Goal: Task Accomplishment & Management: Manage account settings

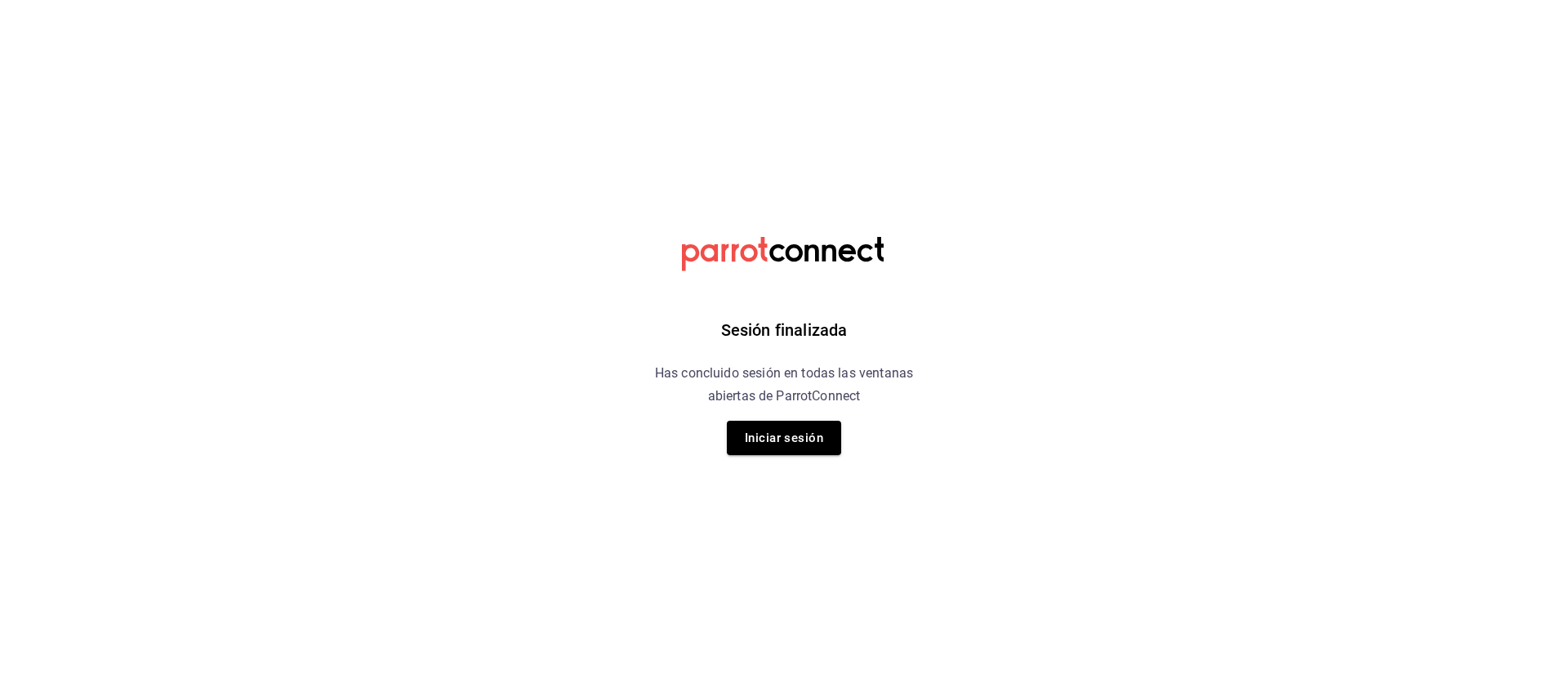
click at [805, 456] on div "Sesión finalizada Has concluido sesión en todas las ventanas abiertas de Parrot…" at bounding box center [785, 346] width 413 height 692
click at [814, 442] on button "Iniciar sesión" at bounding box center [784, 438] width 114 height 35
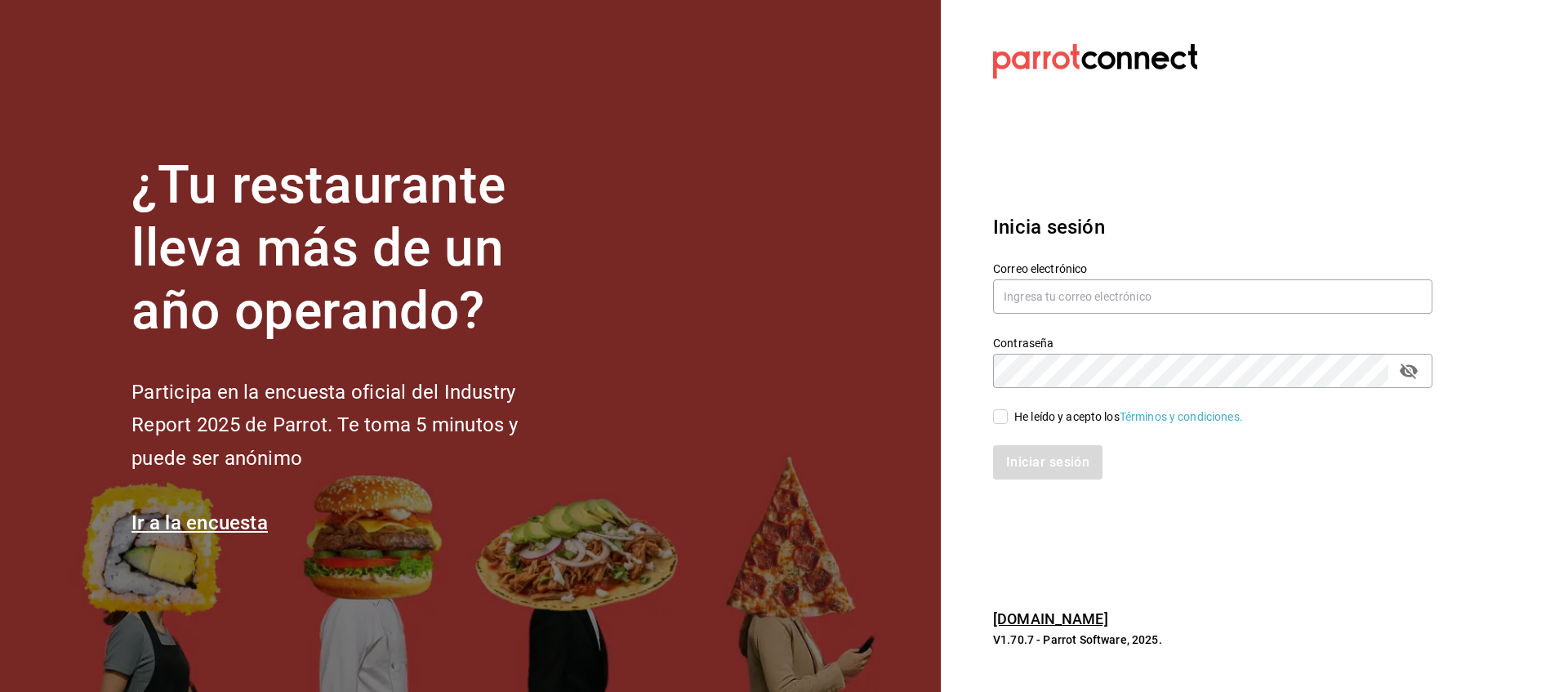
type input "hugo.sanchez@edutc.com.mx"
click at [1012, 411] on span "He leído y acepto los Términos y condiciones." at bounding box center [1125, 417] width 235 height 17
click at [1008, 411] on input "He leído y acepto los Términos y condiciones." at bounding box center [1000, 416] width 15 height 15
checkbox input "true"
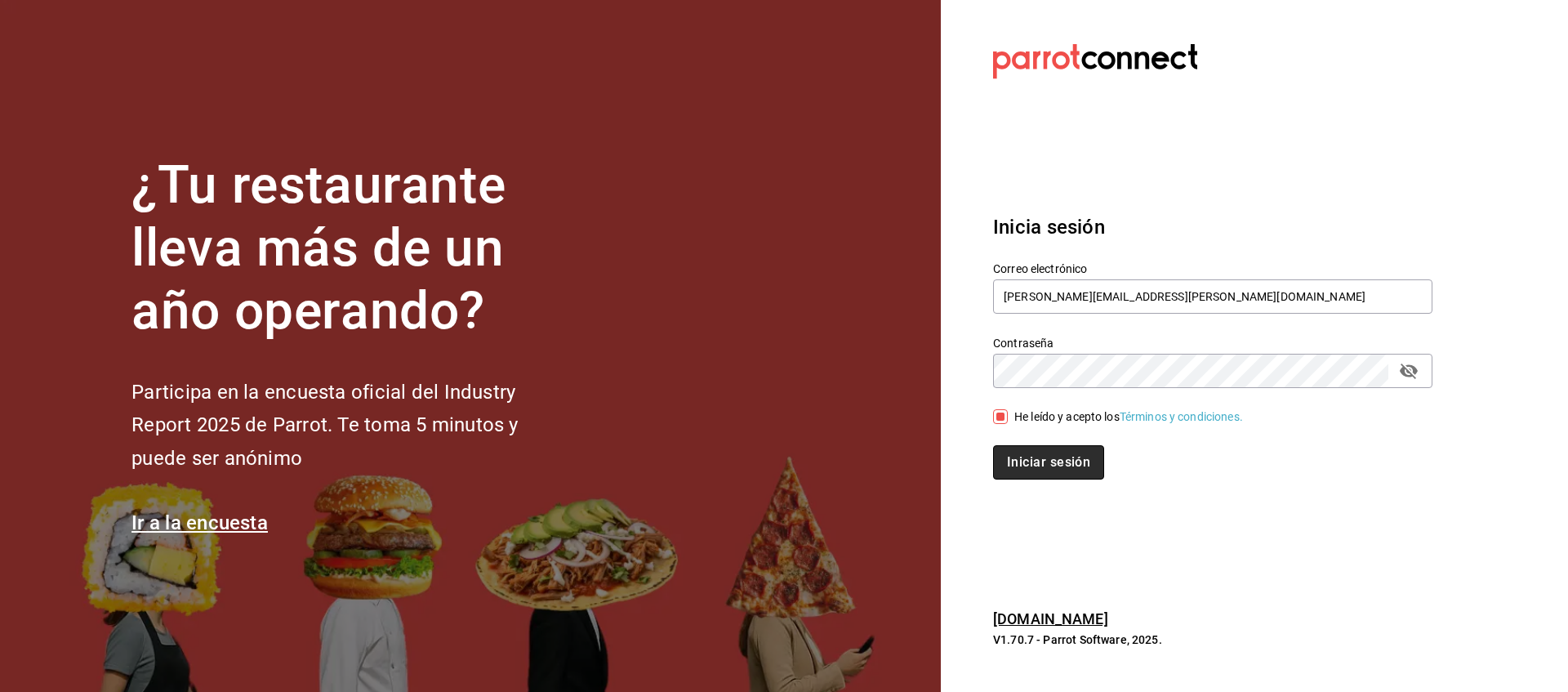
click at [1035, 458] on button "Iniciar sesión" at bounding box center [1049, 462] width 111 height 35
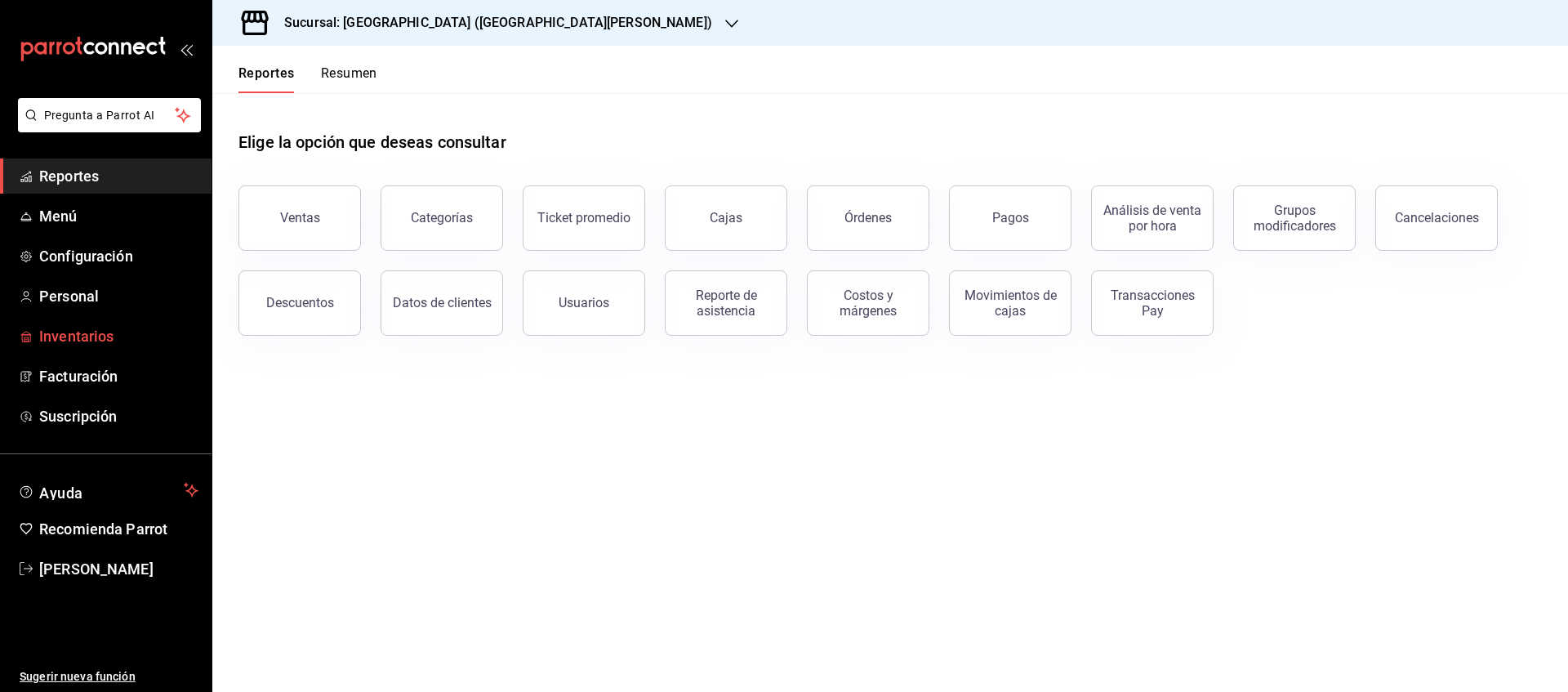
click at [72, 330] on span "Inventarios" at bounding box center [119, 336] width 160 height 22
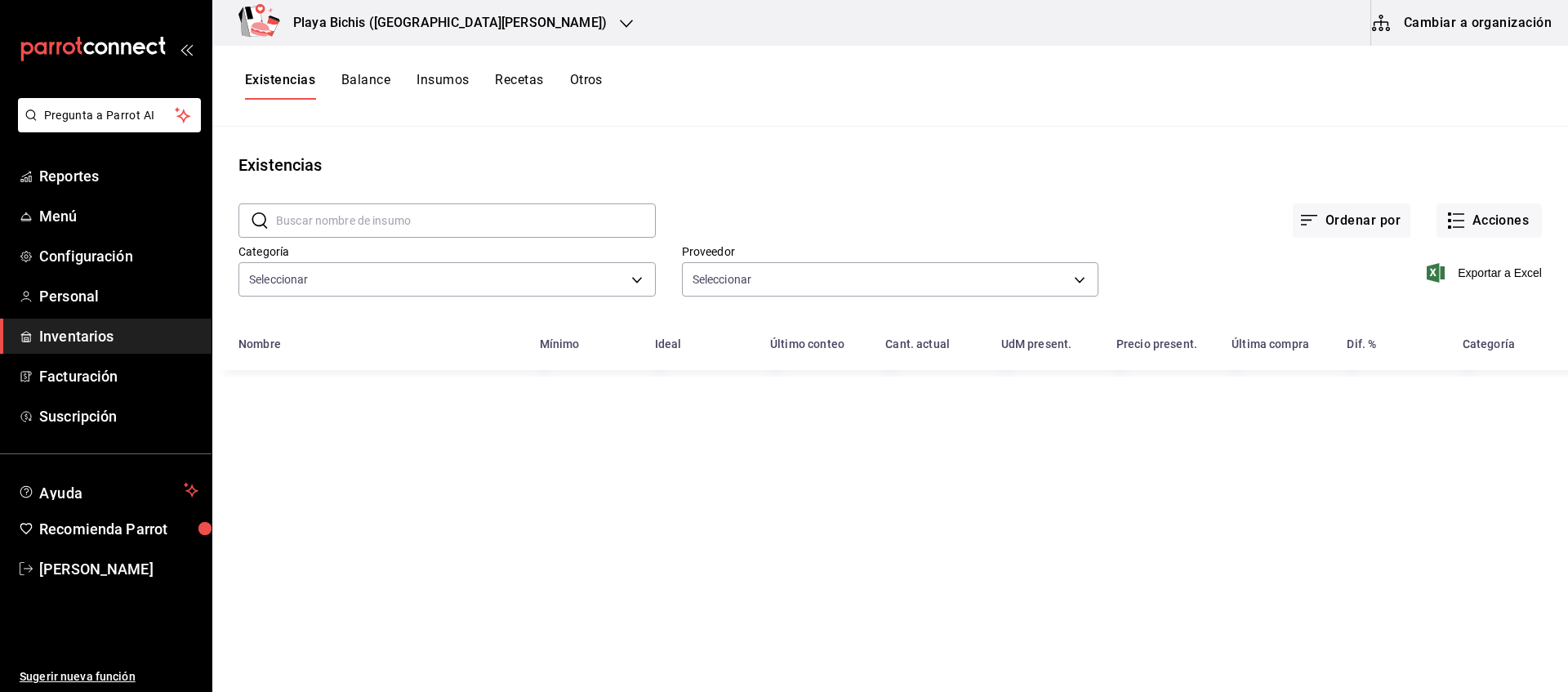
type input "0381c52f-9b45-4fec-899c-a72c1c3f8bca,adbb25ef-bedd-44f3-819c-67983074e765,2d889…"
type input "e0362f35-16fc-45be-9ee4-4c268cb34f04,a39c504b-6b74-4f25-b28d-7fe7939de125,9b4f3…"
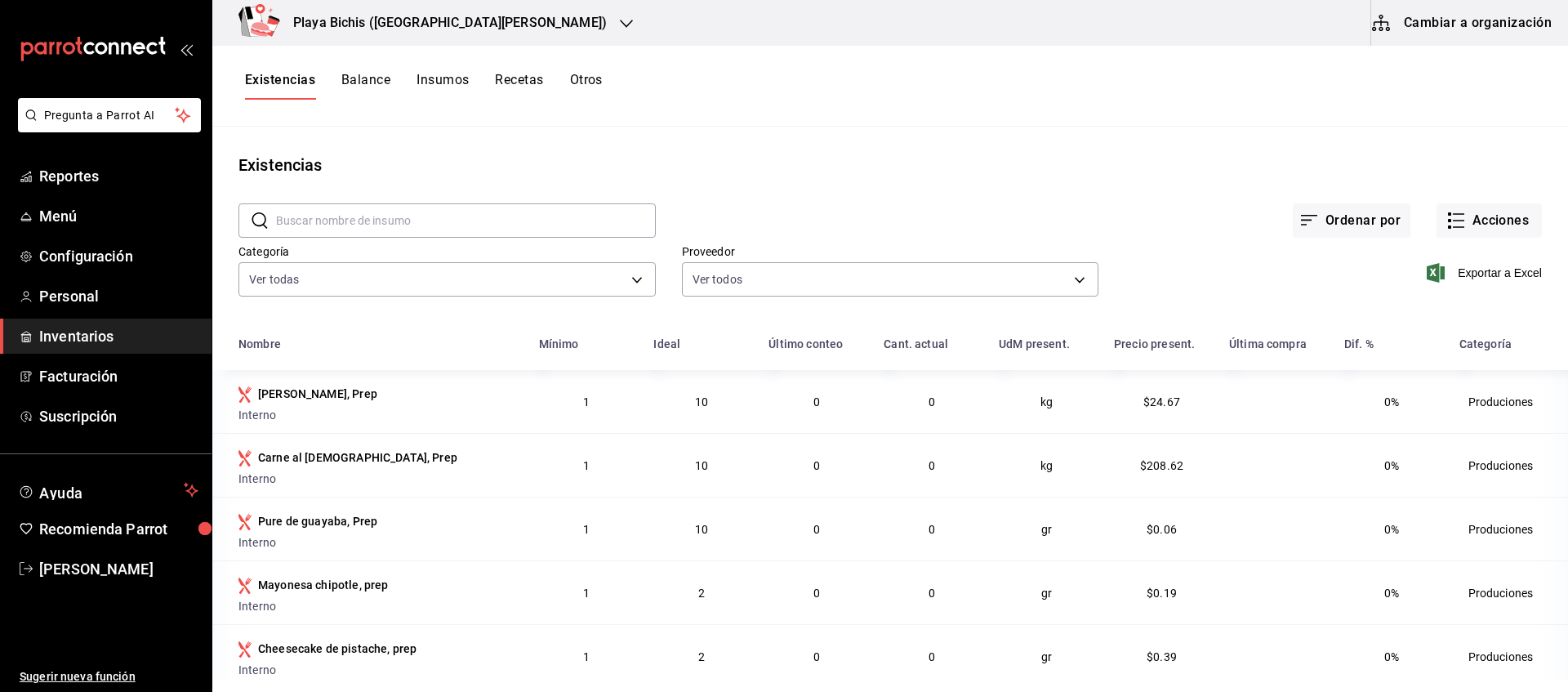
click at [562, 220] on input "text" at bounding box center [466, 220] width 380 height 33
paste input "Salsa chipotle"
click at [562, 220] on input "Salsa chipotle" at bounding box center [466, 220] width 380 height 33
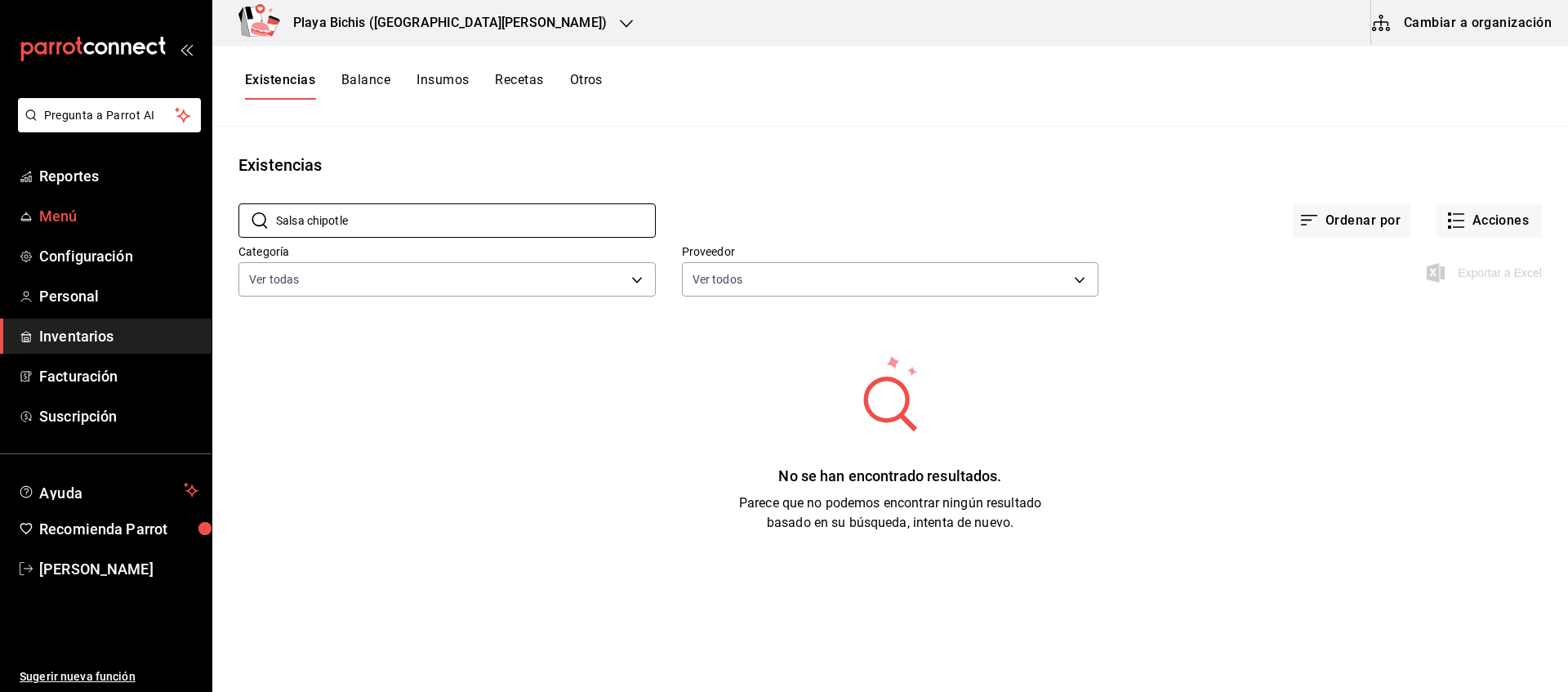
drag, startPoint x: 406, startPoint y: 210, endPoint x: 161, endPoint y: 210, distance: 245.0
click at [276, 211] on input "Salsa chipotle" at bounding box center [466, 220] width 380 height 33
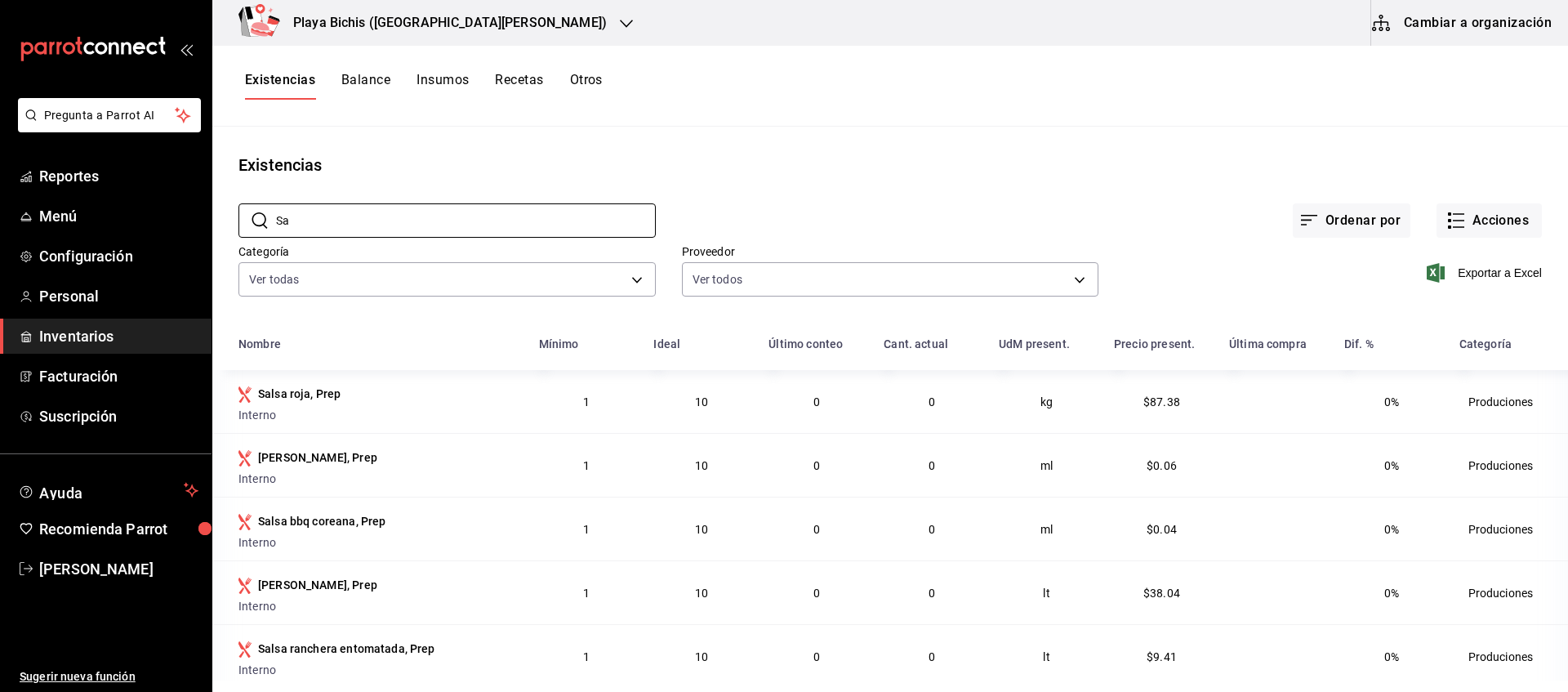
type input "S"
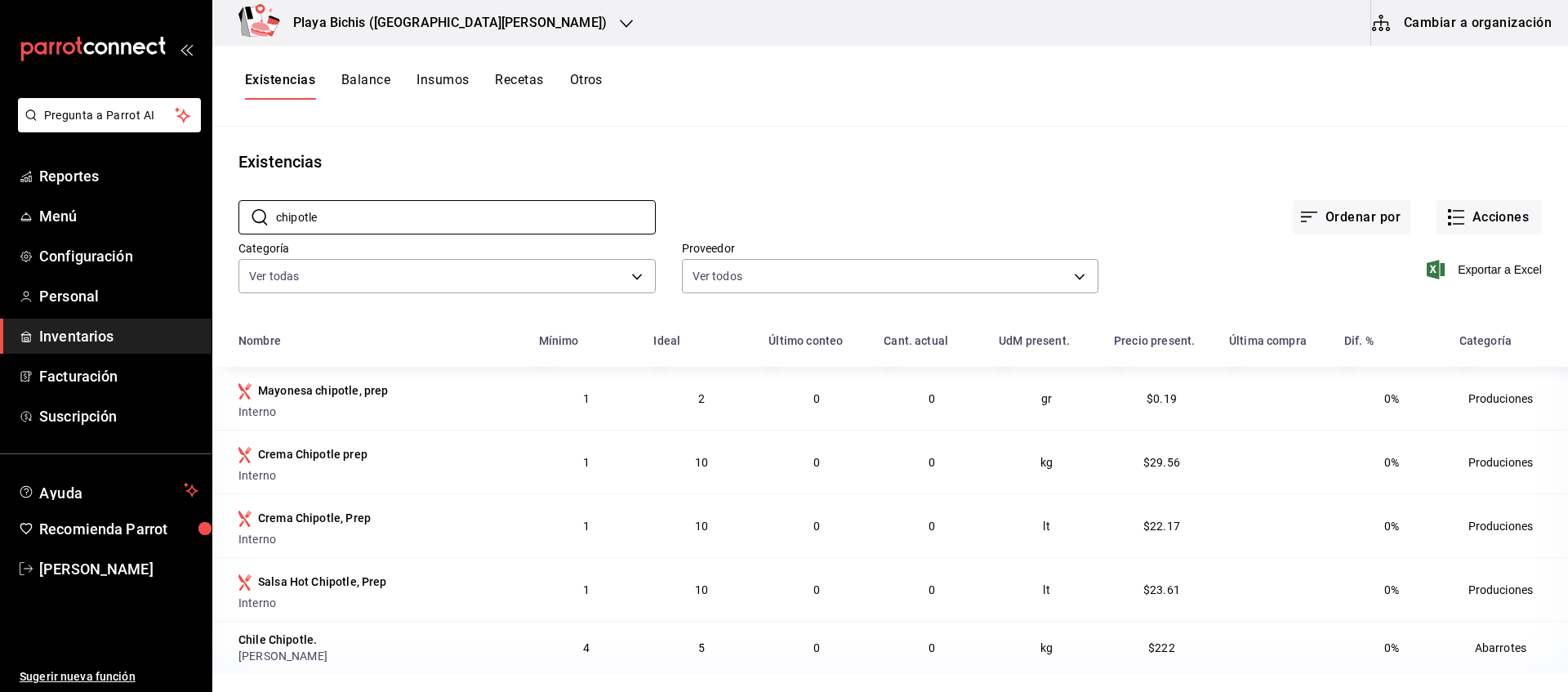
scroll to position [6, 0]
drag, startPoint x: 142, startPoint y: 203, endPoint x: 99, endPoint y: 198, distance: 43.3
click at [276, 201] on input "chipotle" at bounding box center [466, 218] width 380 height 33
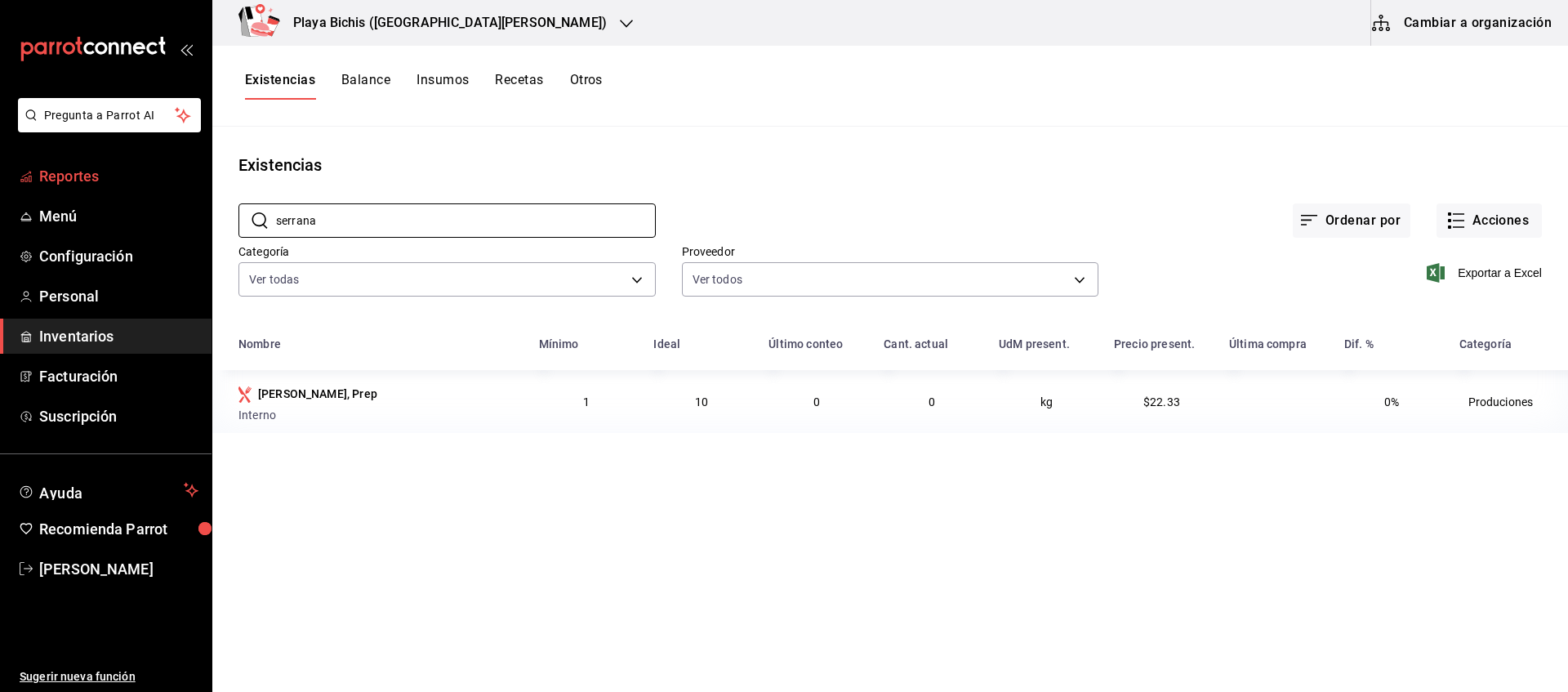
scroll to position [0, 0]
drag, startPoint x: 350, startPoint y: 210, endPoint x: 193, endPoint y: 218, distance: 157.2
click at [276, 218] on input "serrana" at bounding box center [466, 220] width 380 height 33
paste input "Carne al [DEMOGRAPHIC_DATA], Prep"
type input "Carne al [DEMOGRAPHIC_DATA], Prep"
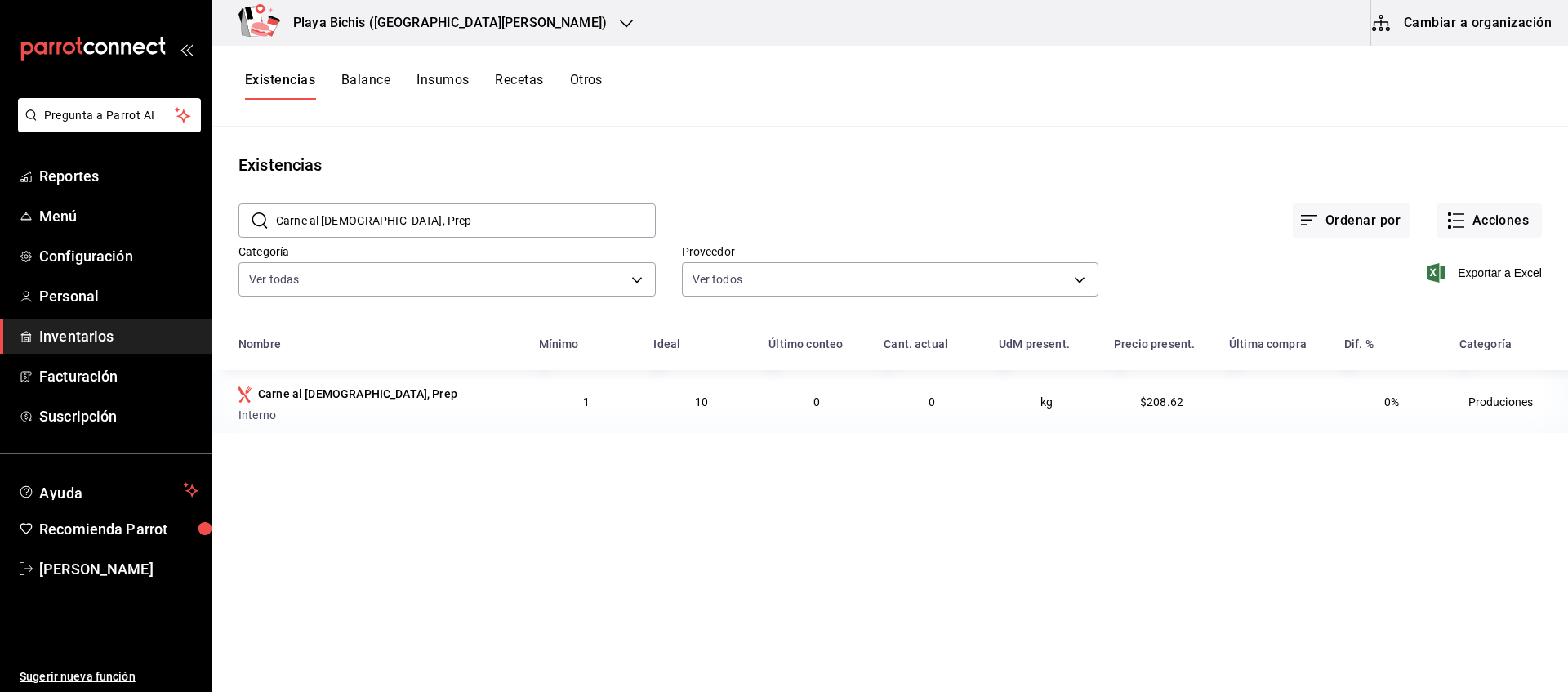
drag, startPoint x: 471, startPoint y: 225, endPoint x: 69, endPoint y: 223, distance: 402.0
click at [276, 223] on input "Carne al [DEMOGRAPHIC_DATA], Prep" at bounding box center [466, 220] width 380 height 33
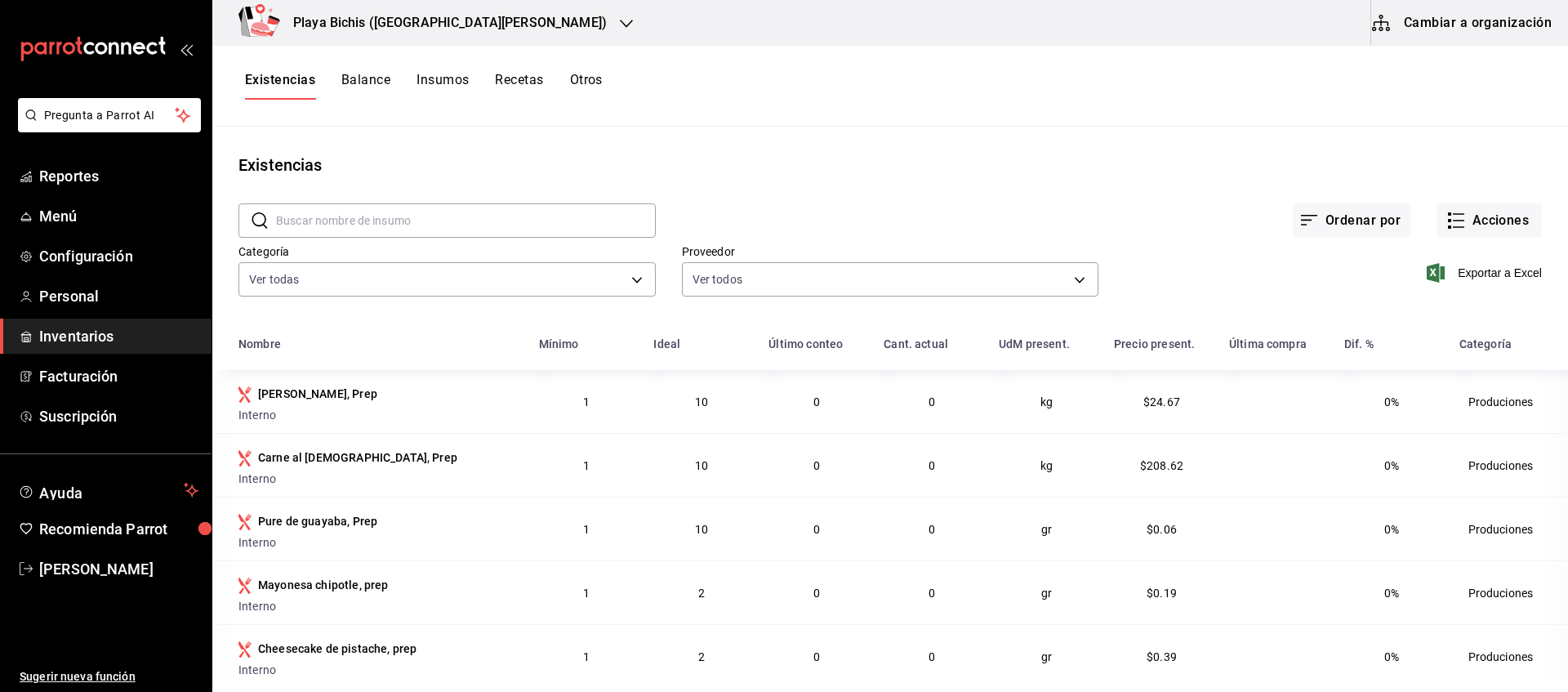
click at [454, 224] on input "text" at bounding box center [466, 220] width 380 height 33
paste input "Cheesecake de chocolate, prep"
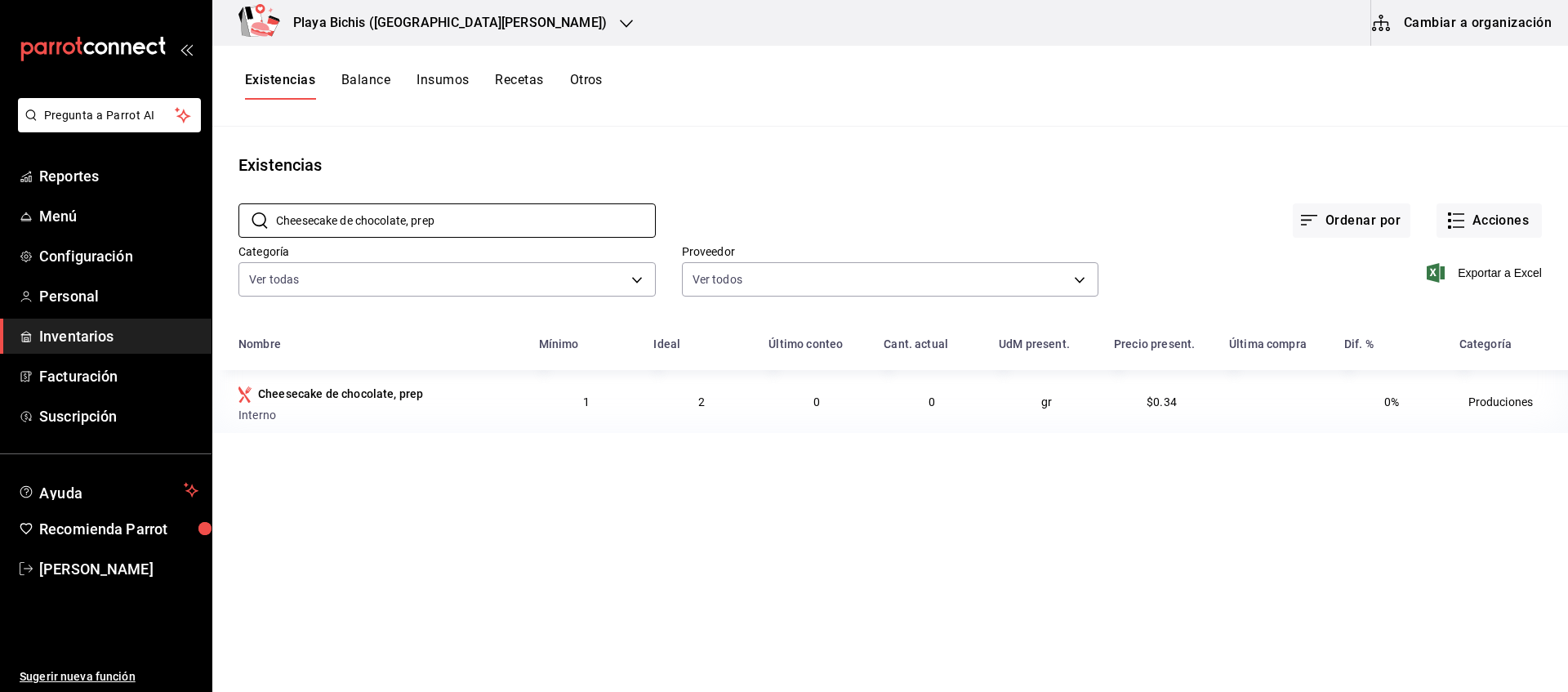
drag, startPoint x: 465, startPoint y: 227, endPoint x: 212, endPoint y: 214, distance: 253.3
click at [276, 214] on input "Cheesecake de chocolate, prep" at bounding box center [466, 220] width 380 height 33
paste input "Mayonesa chipotle, P"
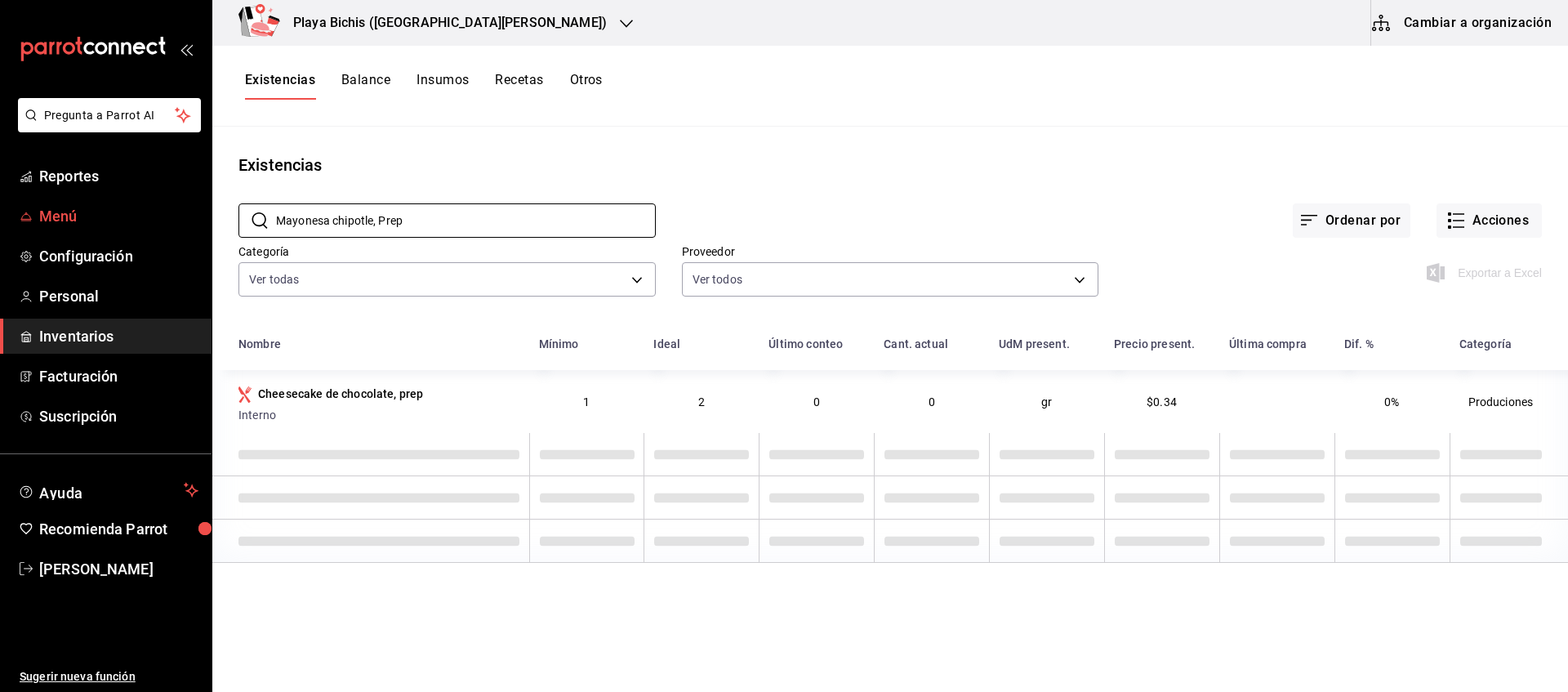
type input "Mayonesa chipotle, Prep"
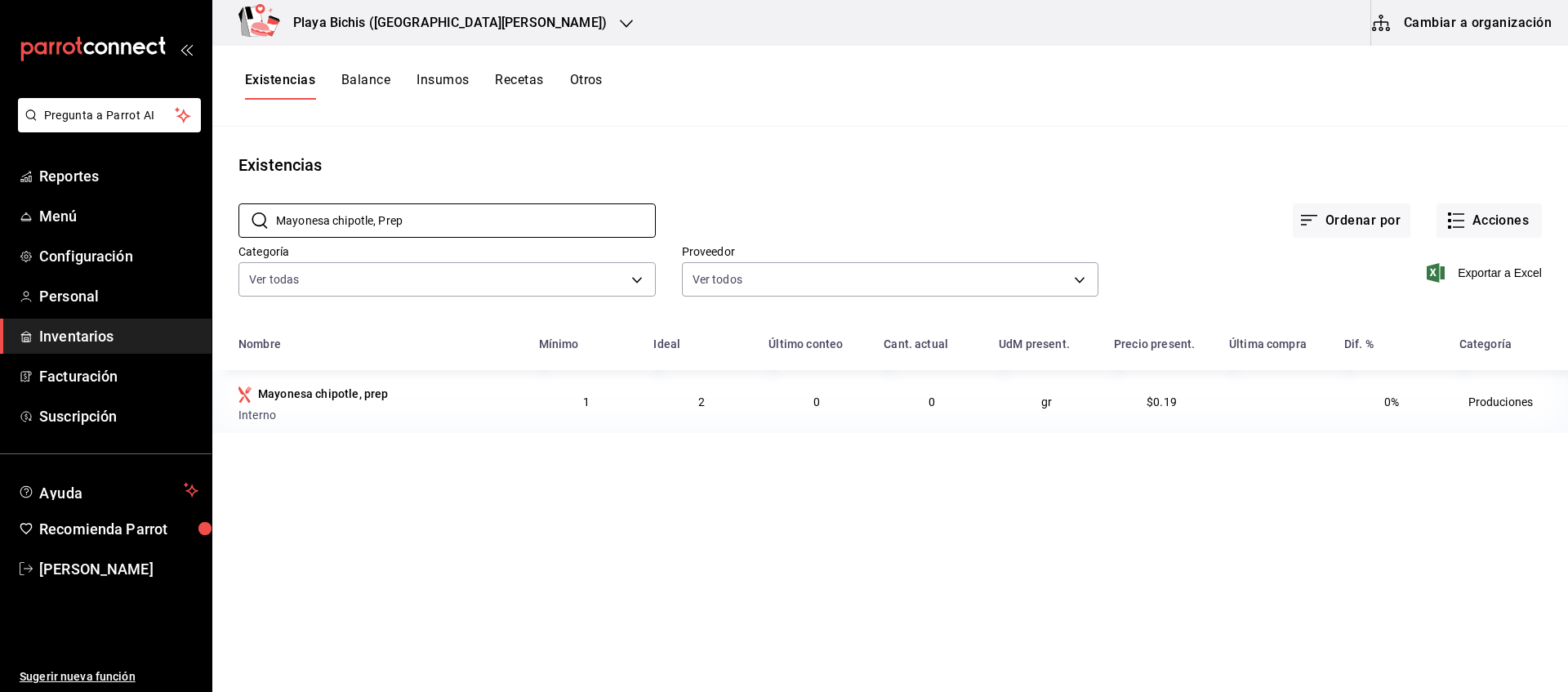
click at [679, 94] on div "Existencias Balance Insumos Recetas Otros" at bounding box center [890, 86] width 1356 height 28
click at [430, 25] on h3 "Playa Bichis ([GEOGRAPHIC_DATA][PERSON_NAME])" at bounding box center [443, 23] width 327 height 20
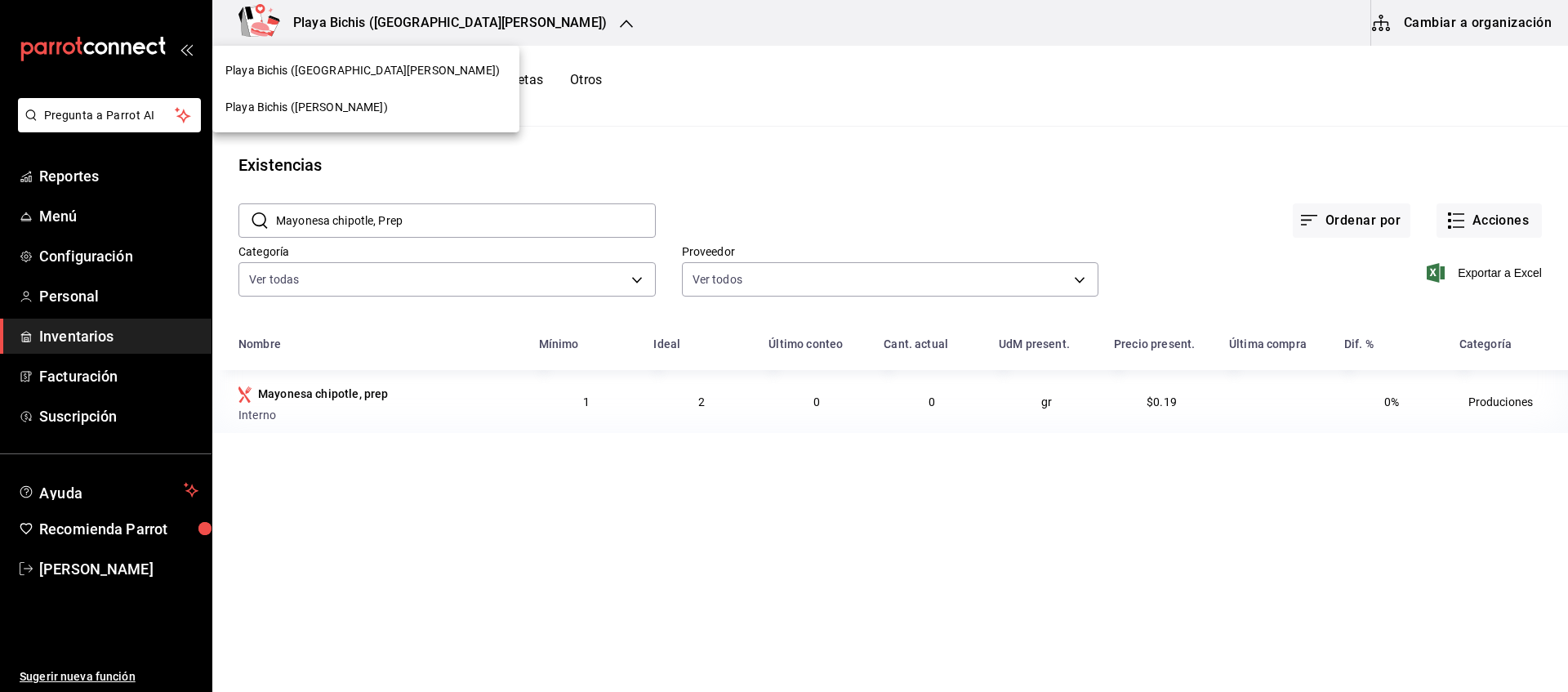
click at [288, 103] on span "Playa Bichis ([PERSON_NAME])" at bounding box center [306, 108] width 162 height 17
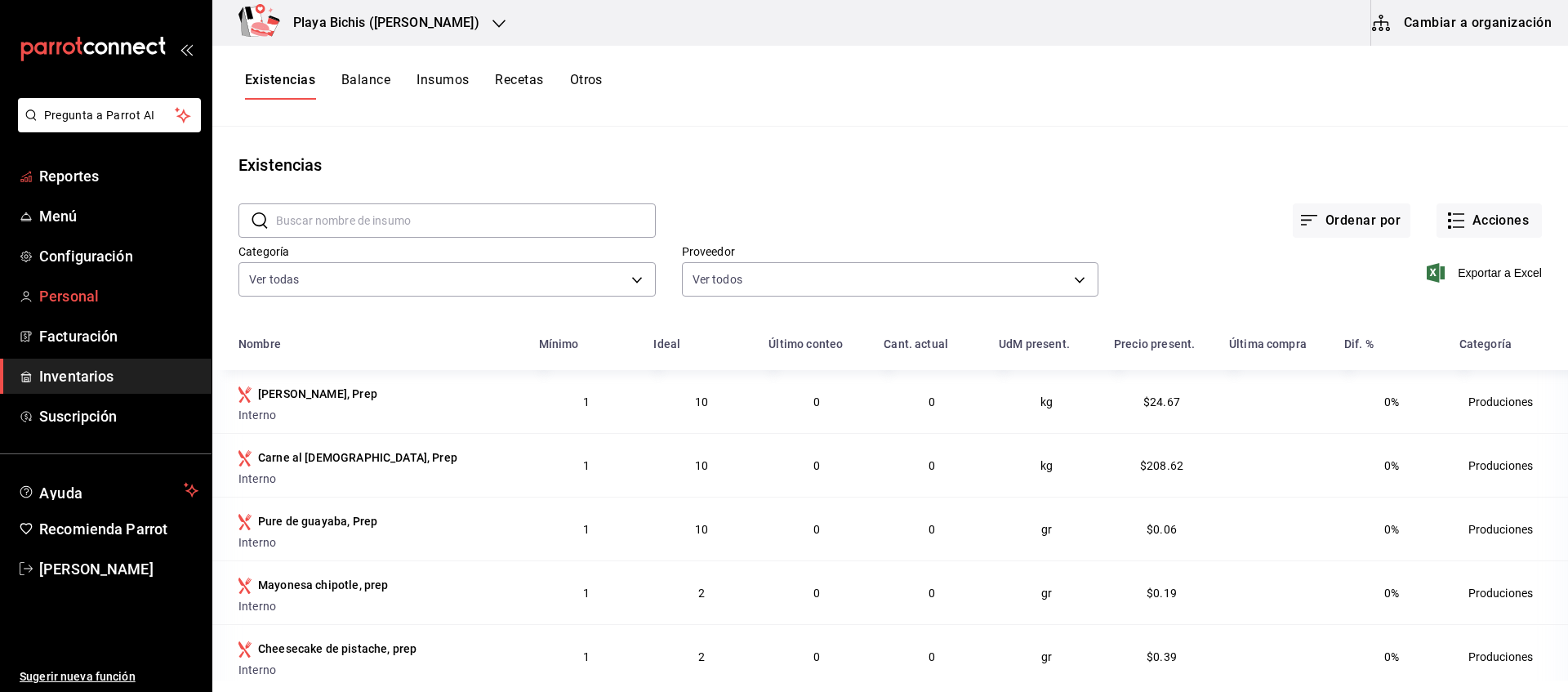
click at [73, 297] on span "Personal" at bounding box center [119, 296] width 160 height 22
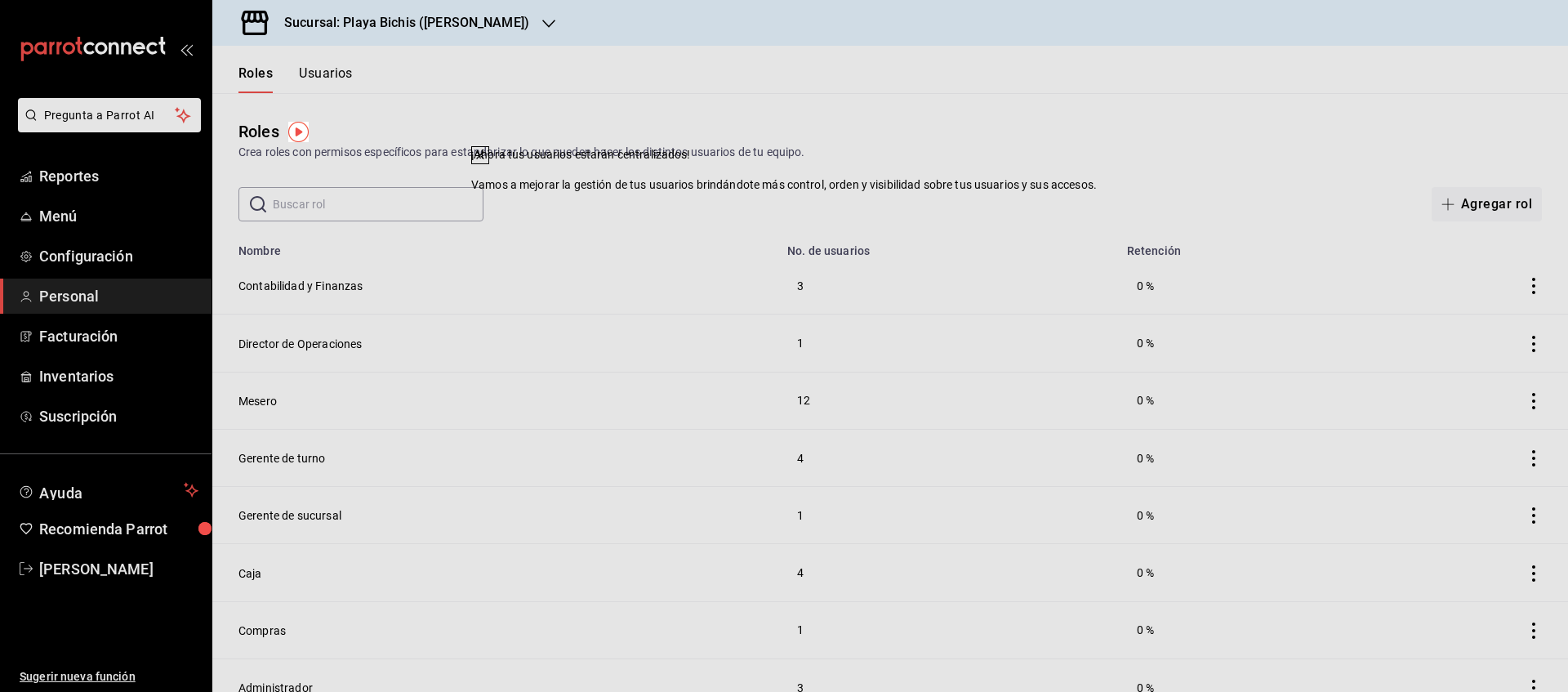
click at [970, 205] on div "​ ​ Agregar rol" at bounding box center [890, 205] width 1356 height 35
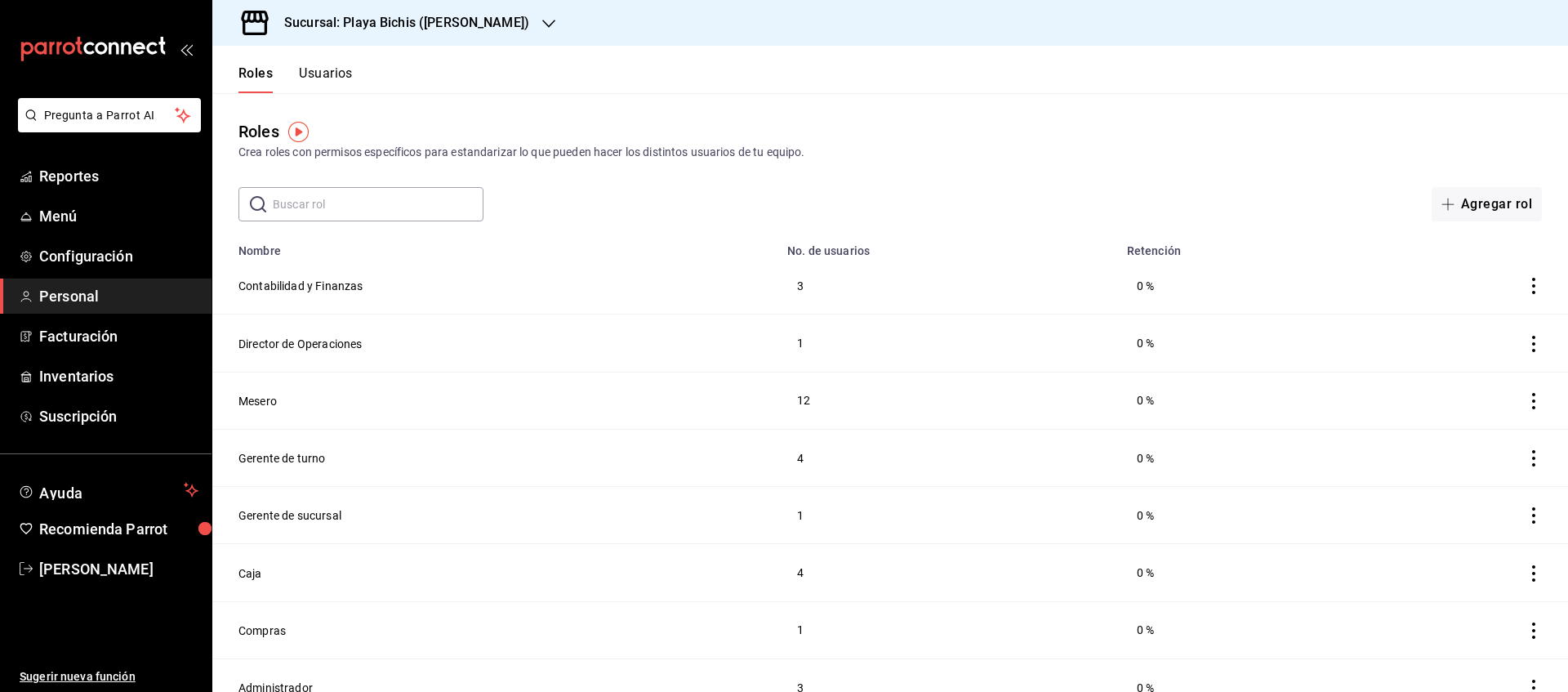
click at [391, 211] on input "text" at bounding box center [378, 205] width 211 height 33
type input "Angel"
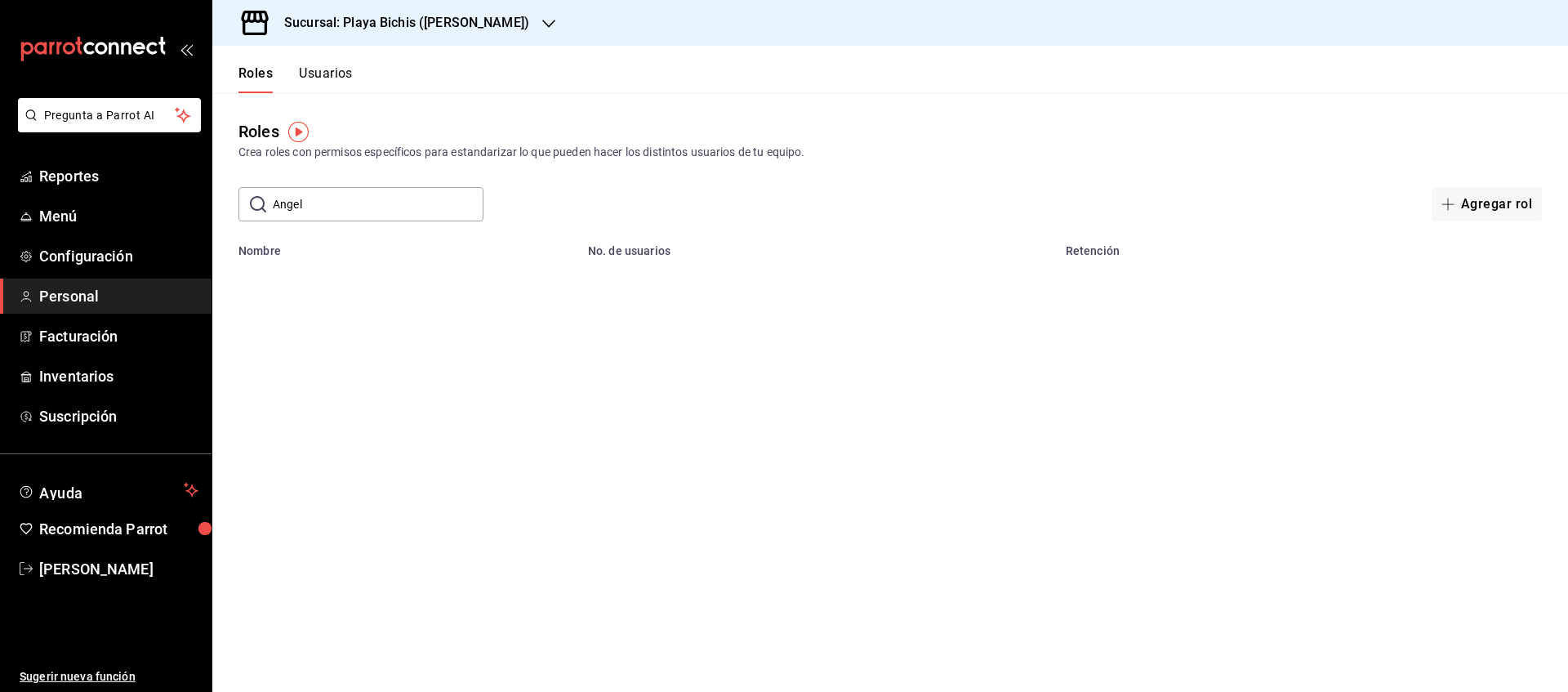
drag, startPoint x: 341, startPoint y: 202, endPoint x: 138, endPoint y: 183, distance: 203.9
click at [273, 188] on input "Angel" at bounding box center [378, 205] width 211 height 33
type input "[PERSON_NAME]"
click at [330, 62] on div "Roles Usuarios" at bounding box center [283, 69] width 140 height 48
drag, startPoint x: 335, startPoint y: 72, endPoint x: 375, endPoint y: 120, distance: 62.5
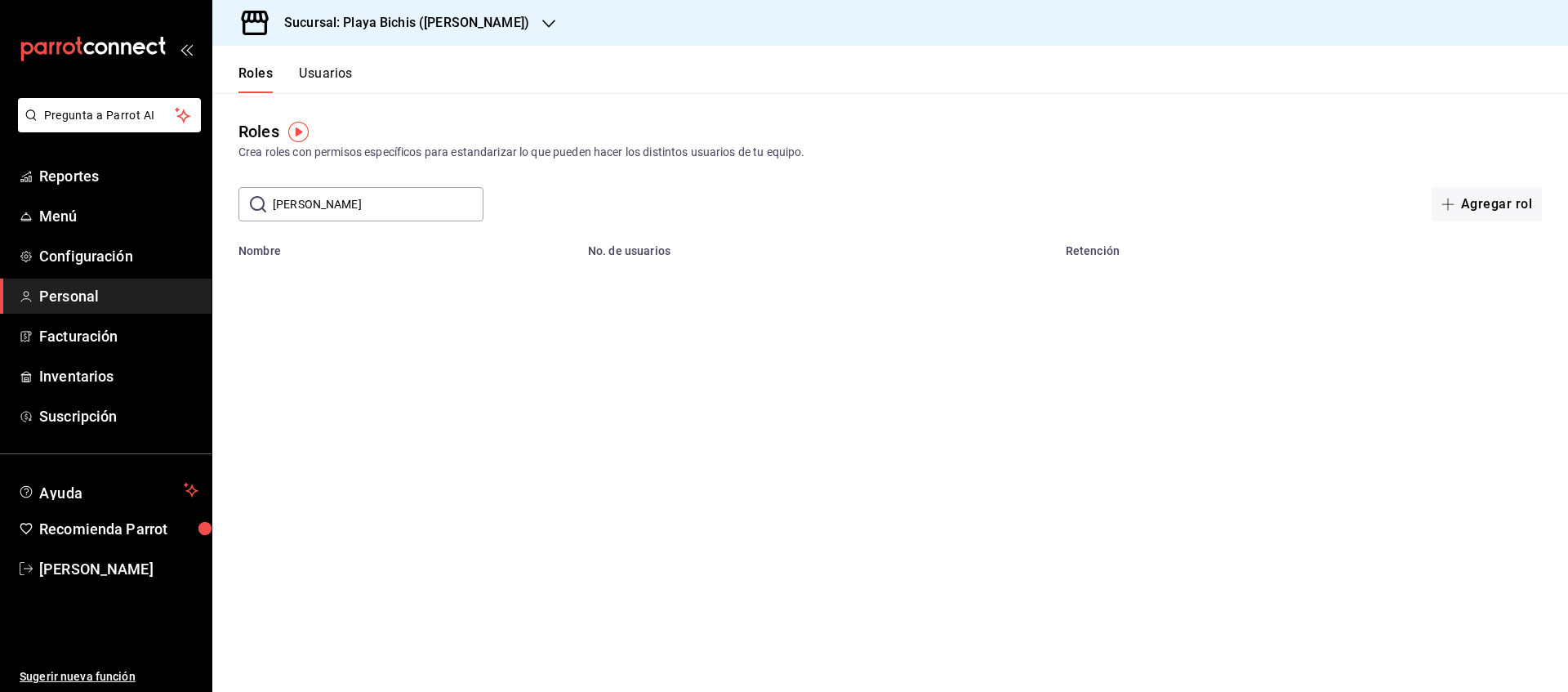
click at [336, 72] on button "Usuarios" at bounding box center [326, 79] width 54 height 28
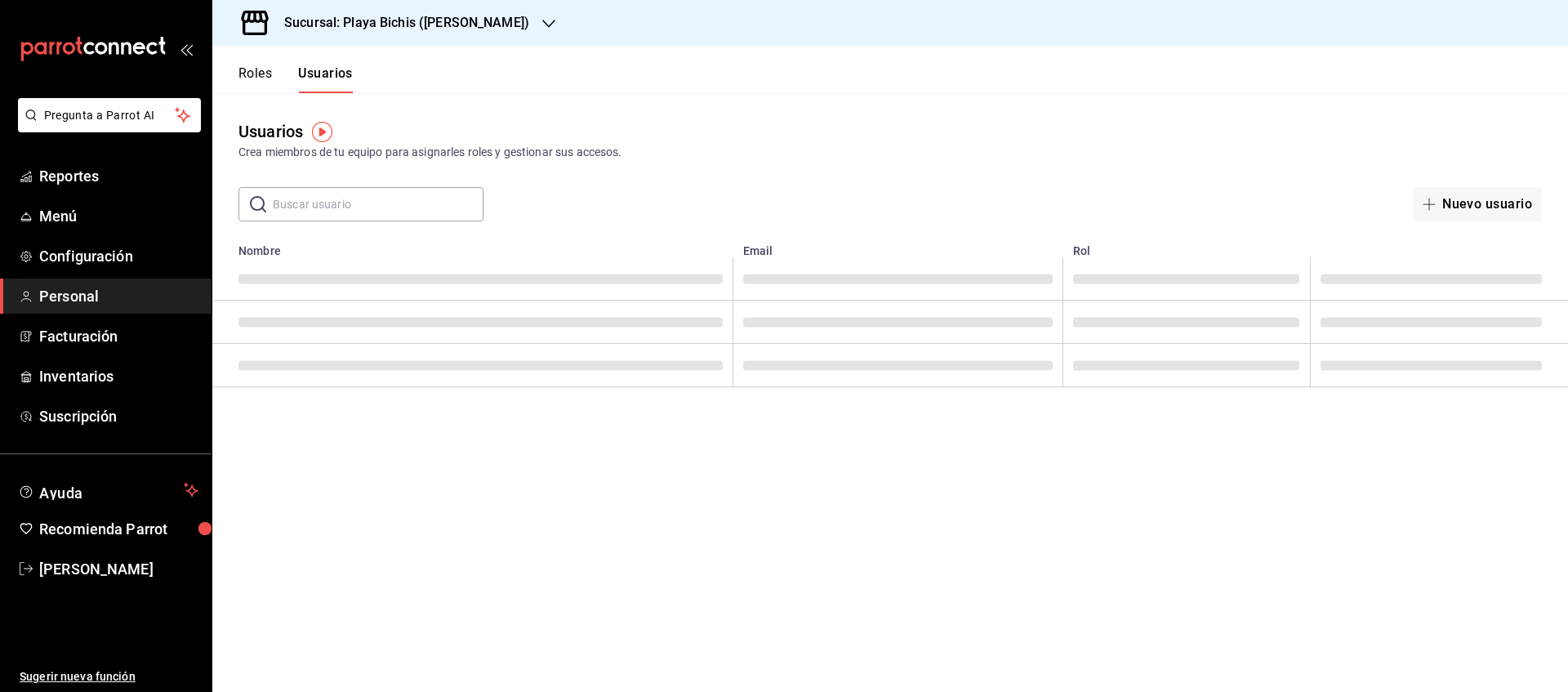
click at [354, 195] on input "text" at bounding box center [378, 205] width 211 height 33
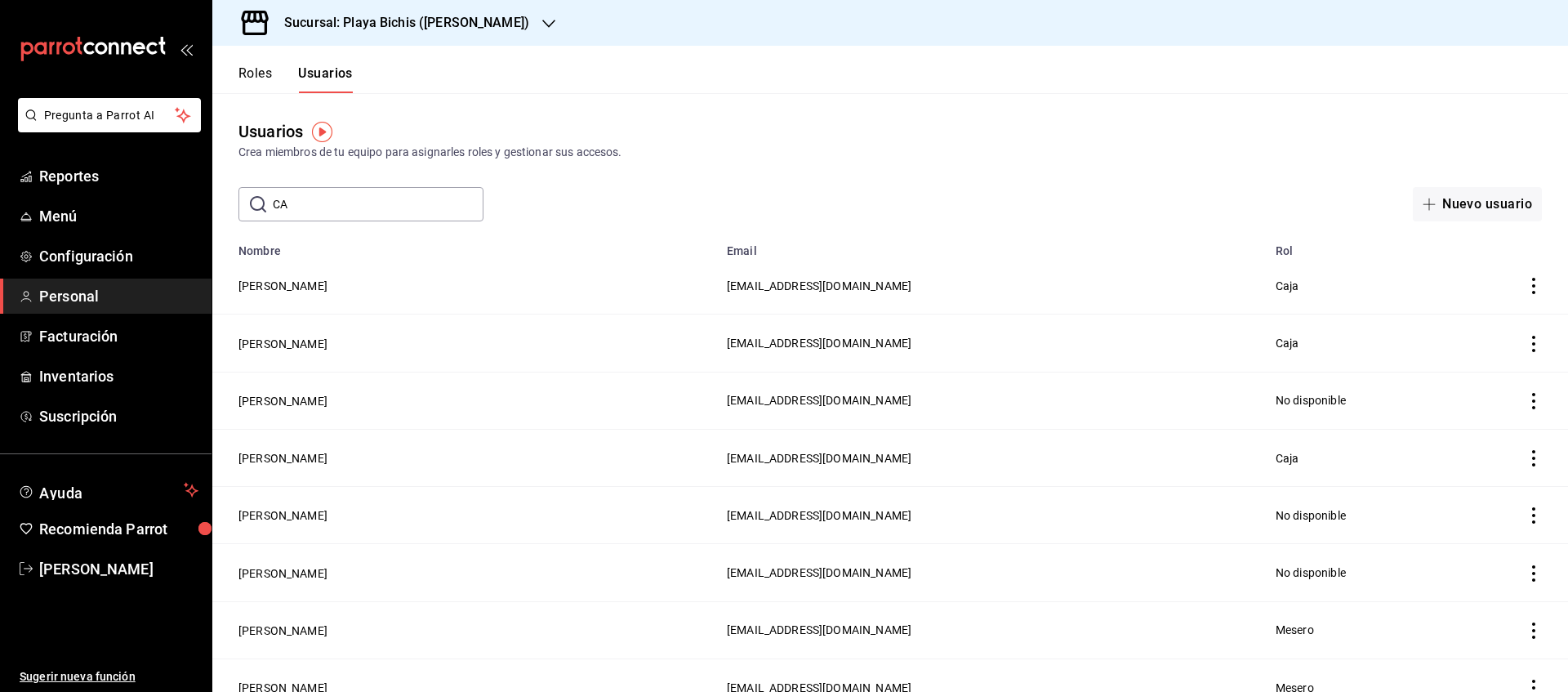
type input "C"
click at [449, 199] on input "[PERSON_NAME]" at bounding box center [378, 205] width 211 height 33
drag, startPoint x: 449, startPoint y: 199, endPoint x: 143, endPoint y: 194, distance: 306.0
click at [273, 194] on input "[PERSON_NAME]" at bounding box center [378, 205] width 211 height 33
type input "Angel"
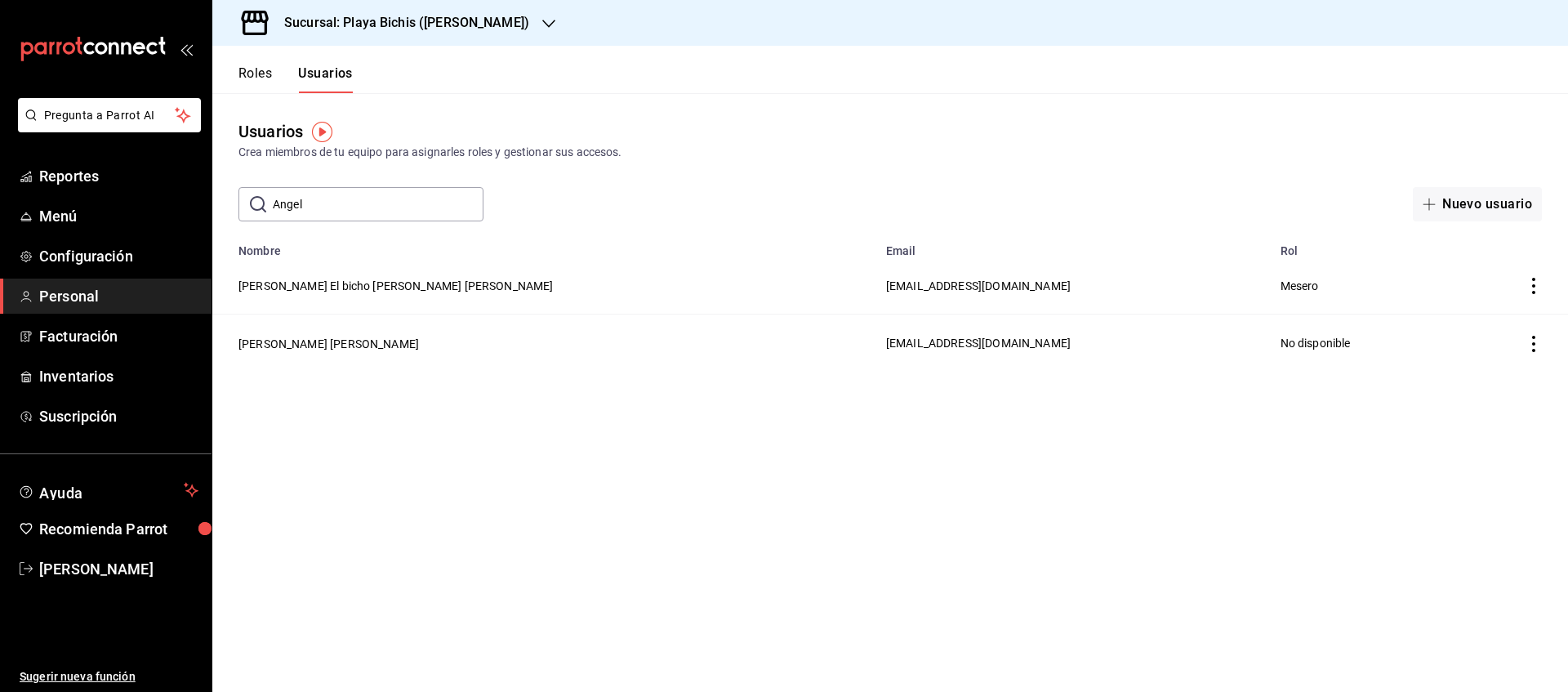
click at [1534, 293] on icon "actions" at bounding box center [1534, 285] width 3 height 16
click at [316, 288] on div at bounding box center [784, 346] width 1568 height 692
click at [322, 286] on button "[PERSON_NAME] El bicho [PERSON_NAME] [PERSON_NAME]" at bounding box center [396, 285] width 316 height 16
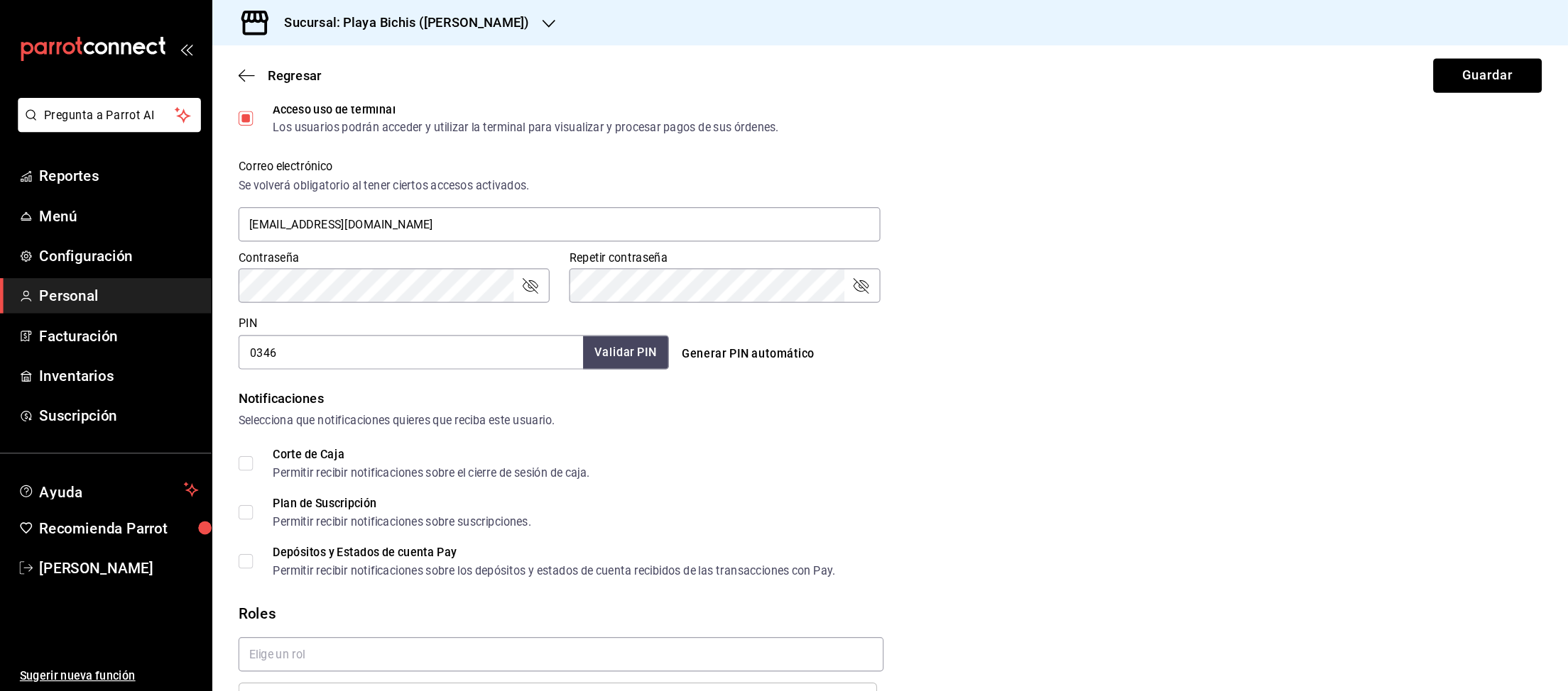
scroll to position [506, 0]
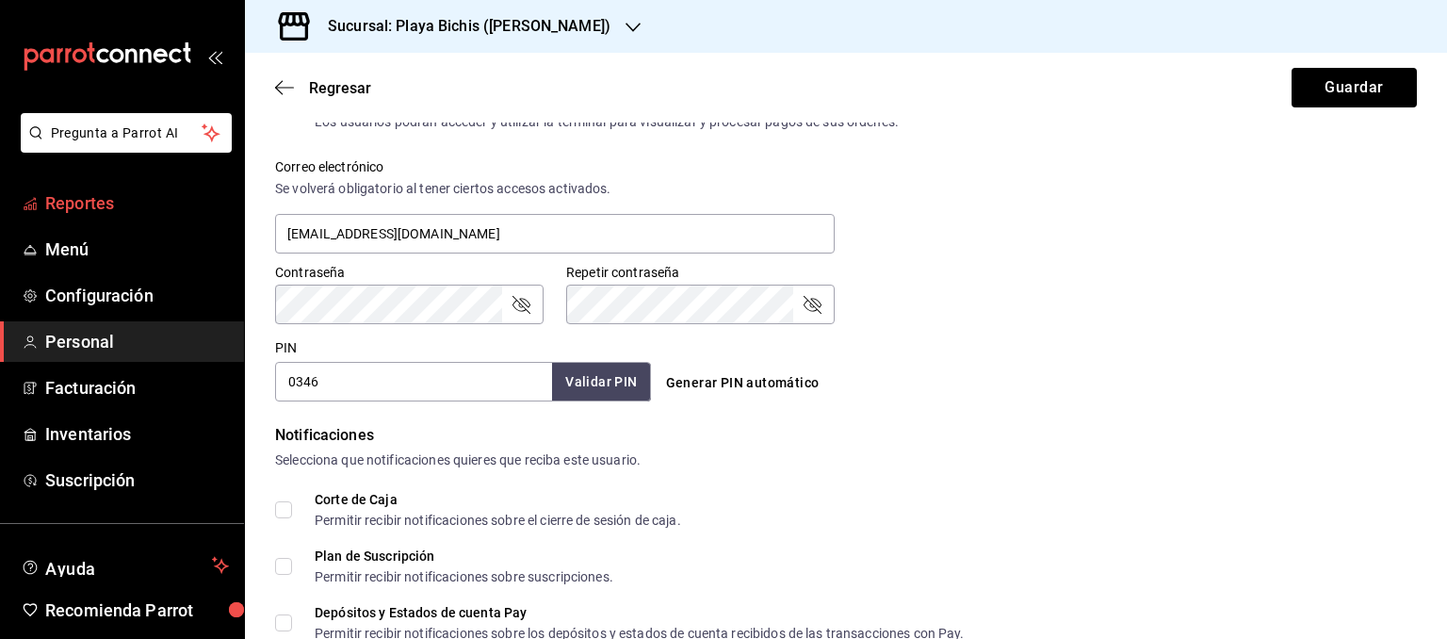
click at [90, 202] on span "Reportes" at bounding box center [137, 202] width 184 height 25
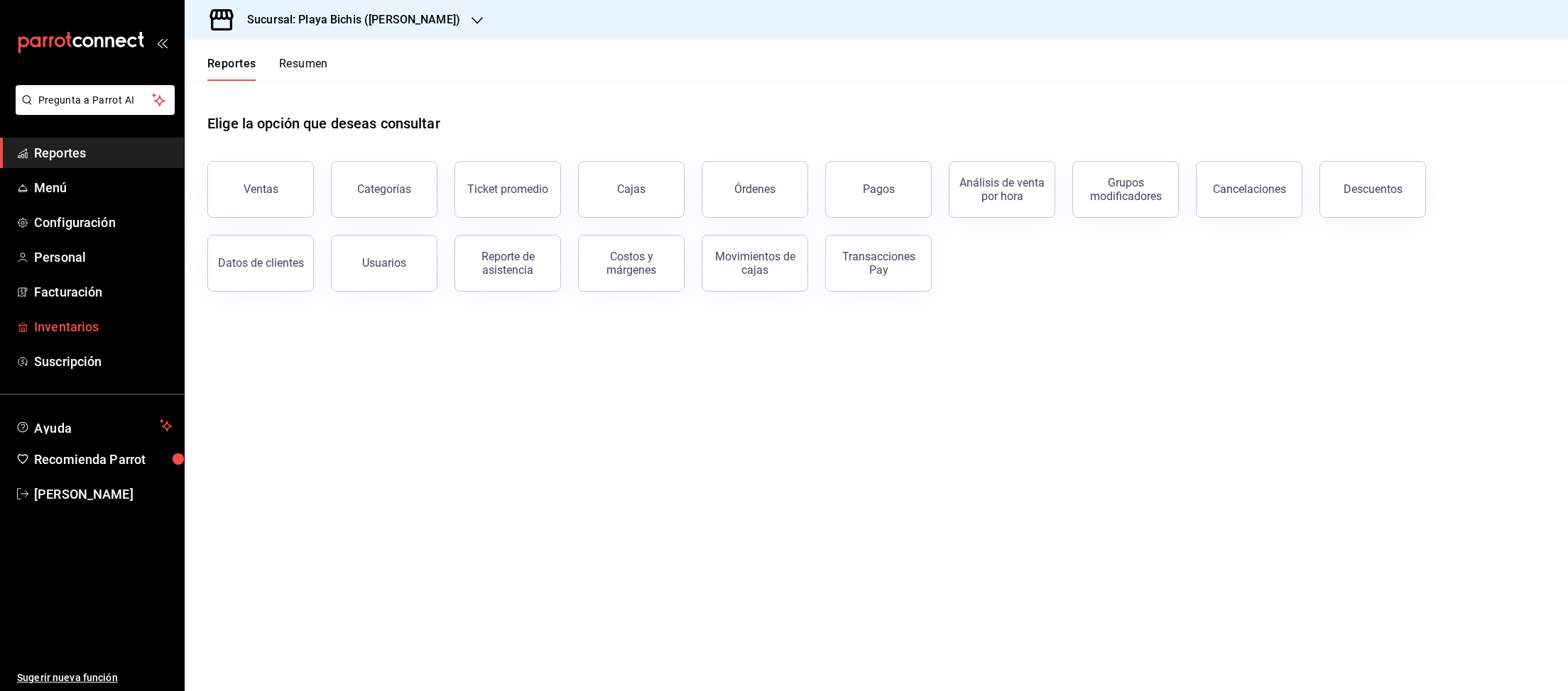
click at [90, 330] on span "Inventarios" at bounding box center [103, 326] width 139 height 19
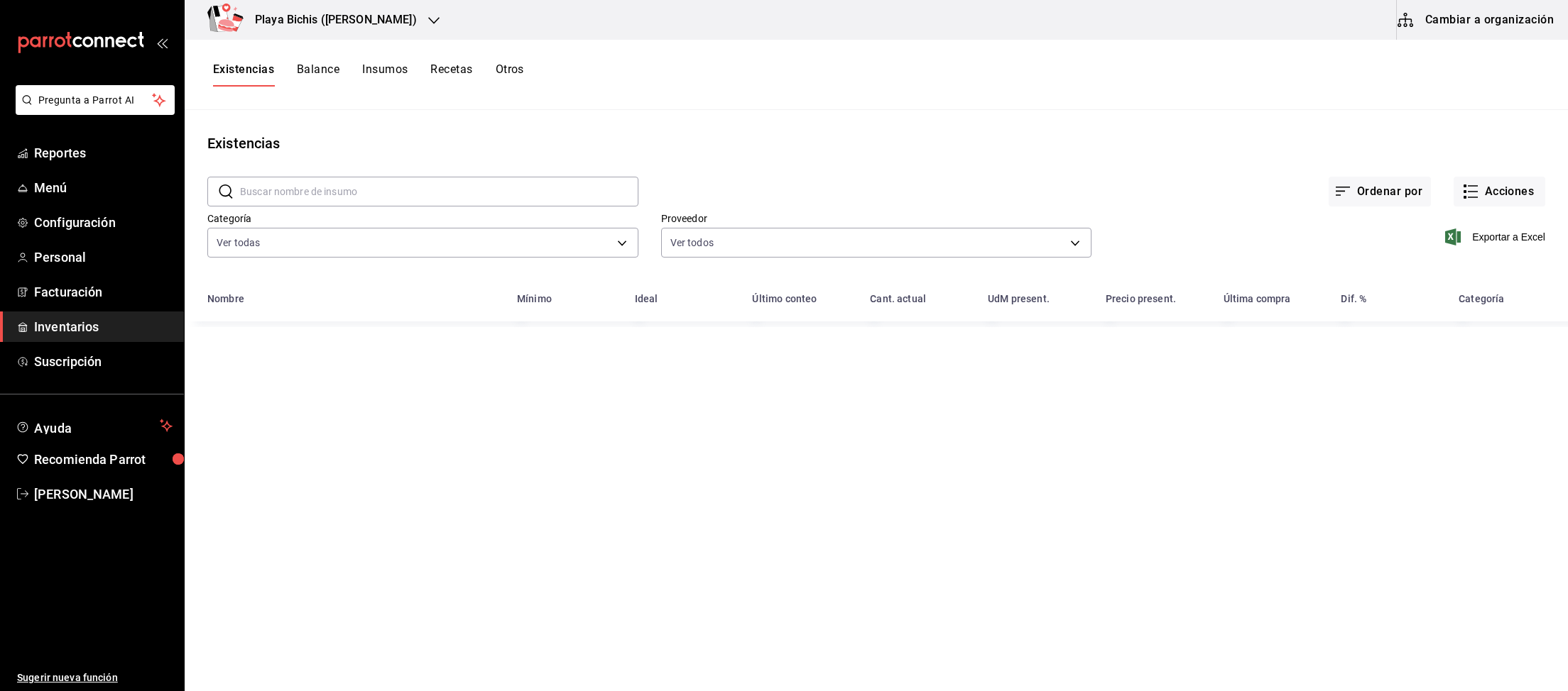
click at [1362, 26] on button "Cambiar a organización" at bounding box center [1477, 20] width 160 height 40
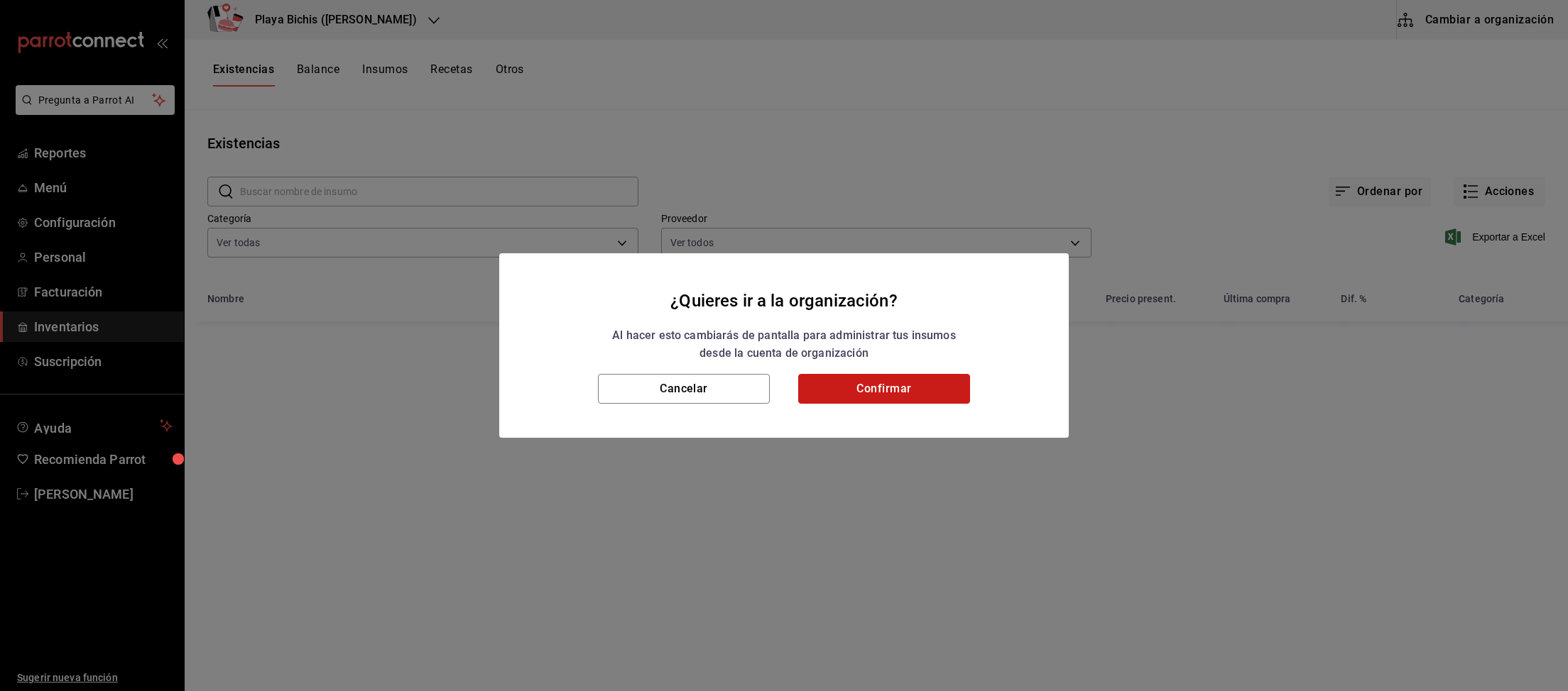
click at [842, 396] on button "Confirmar" at bounding box center [884, 389] width 172 height 30
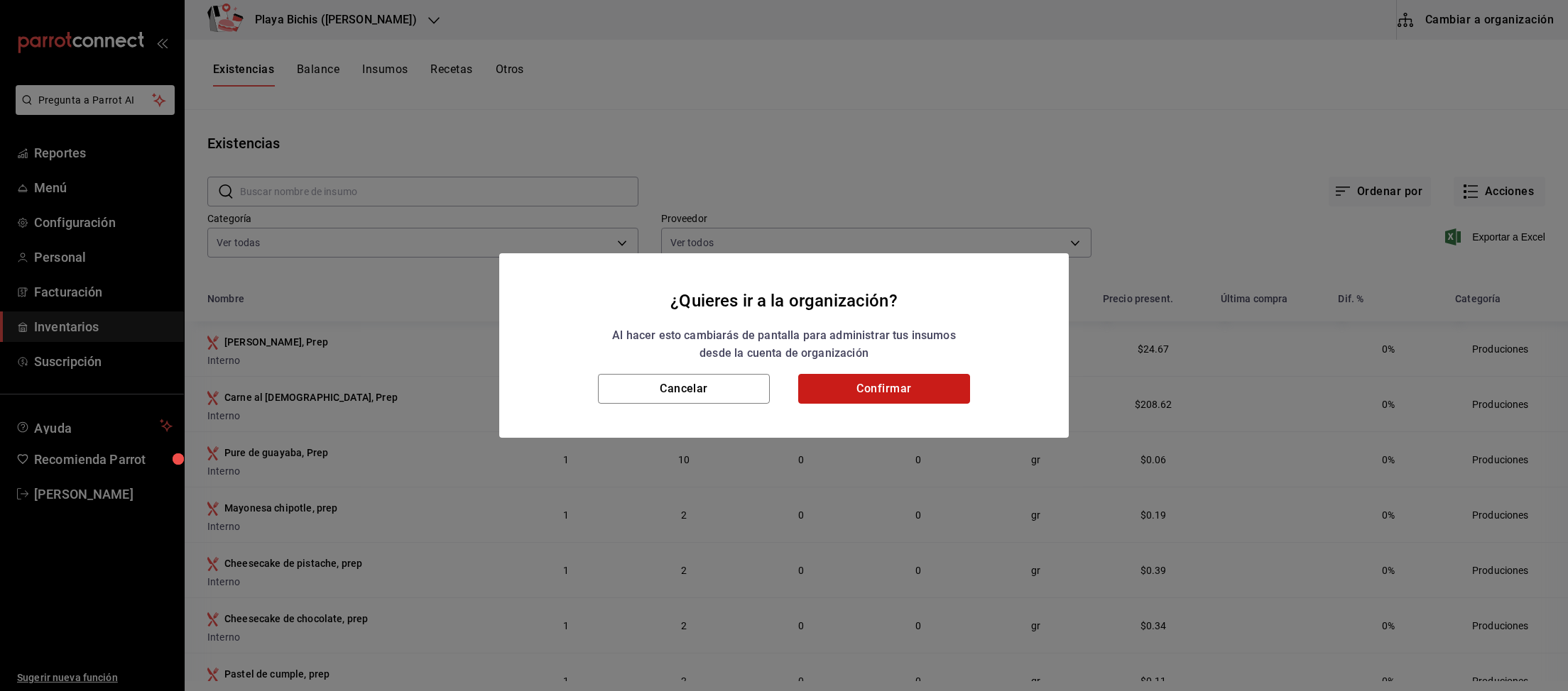
click at [869, 391] on button "Confirmar" at bounding box center [884, 389] width 172 height 30
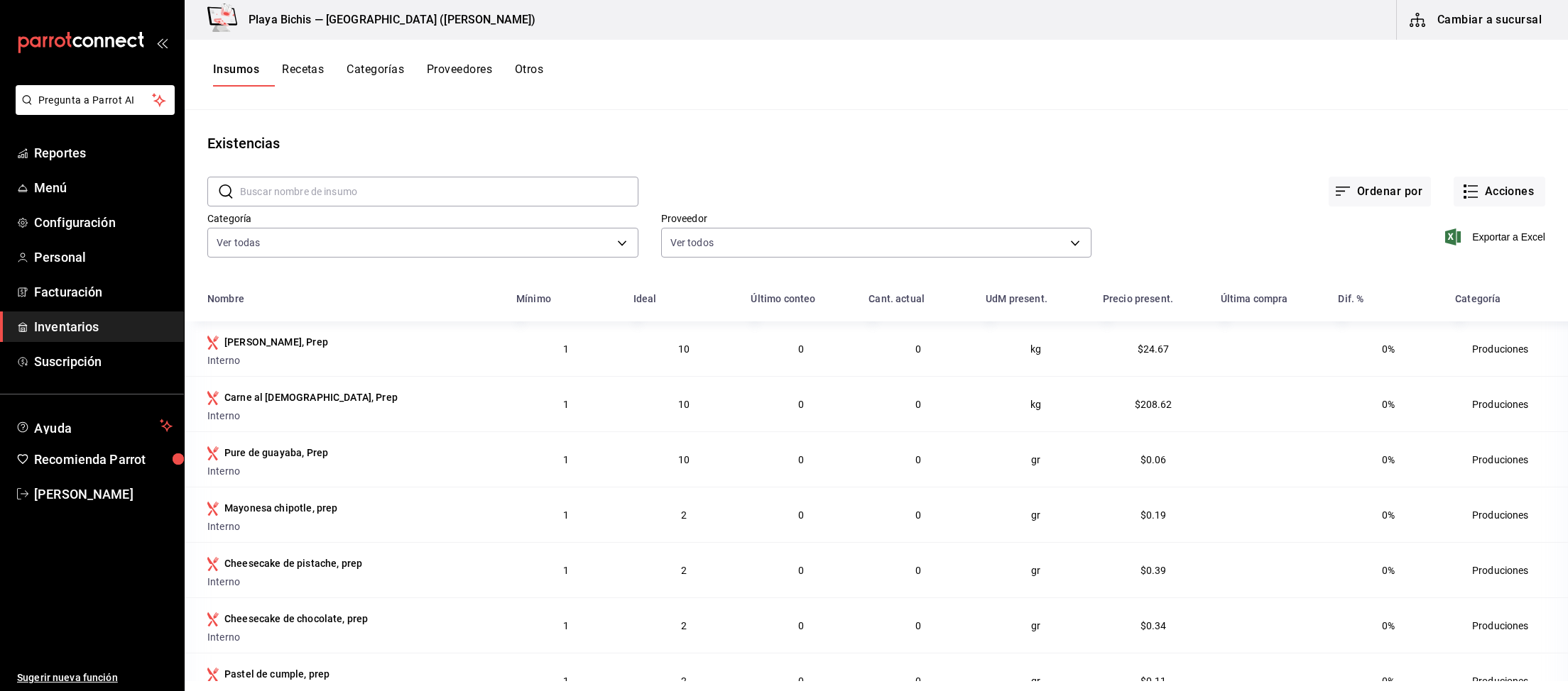
click at [314, 70] on button "Recetas" at bounding box center [303, 75] width 42 height 24
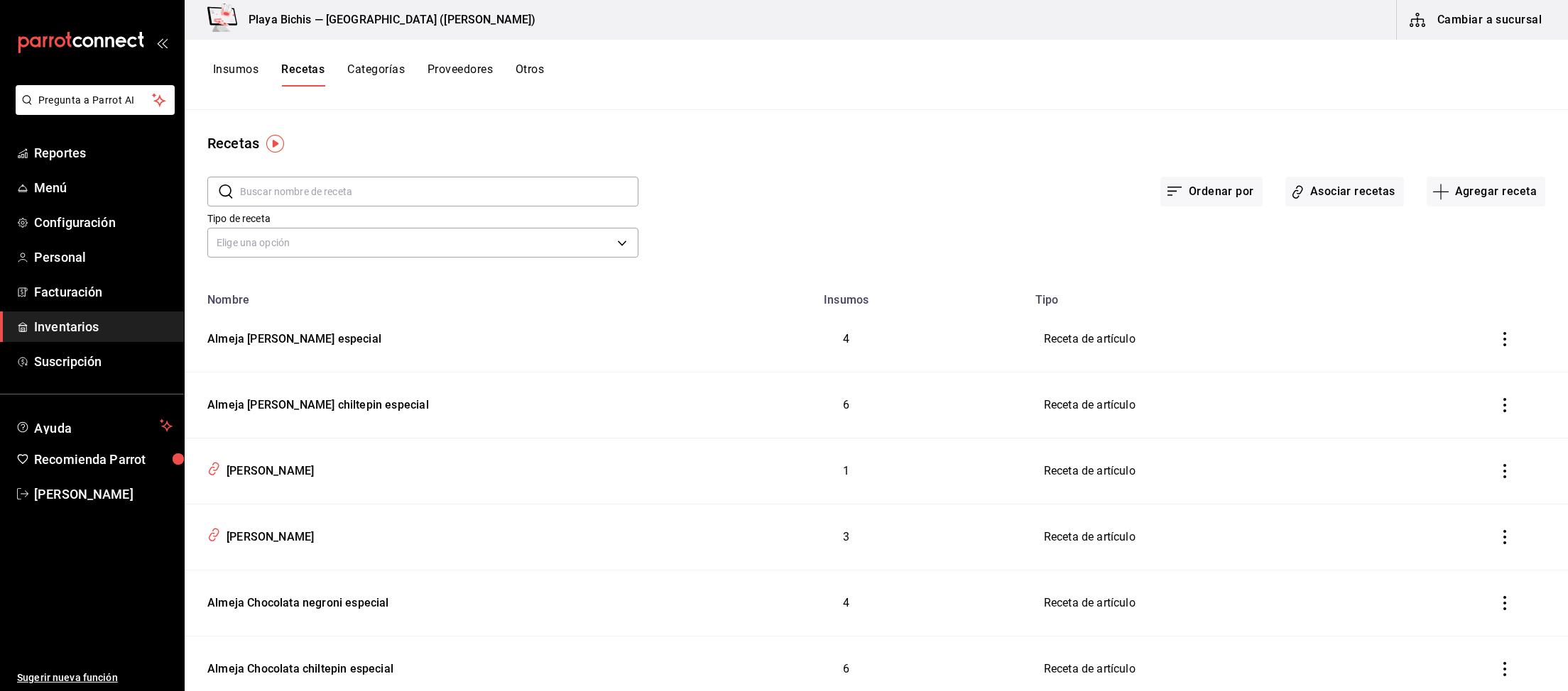
click at [330, 194] on input "text" at bounding box center [439, 191] width 398 height 29
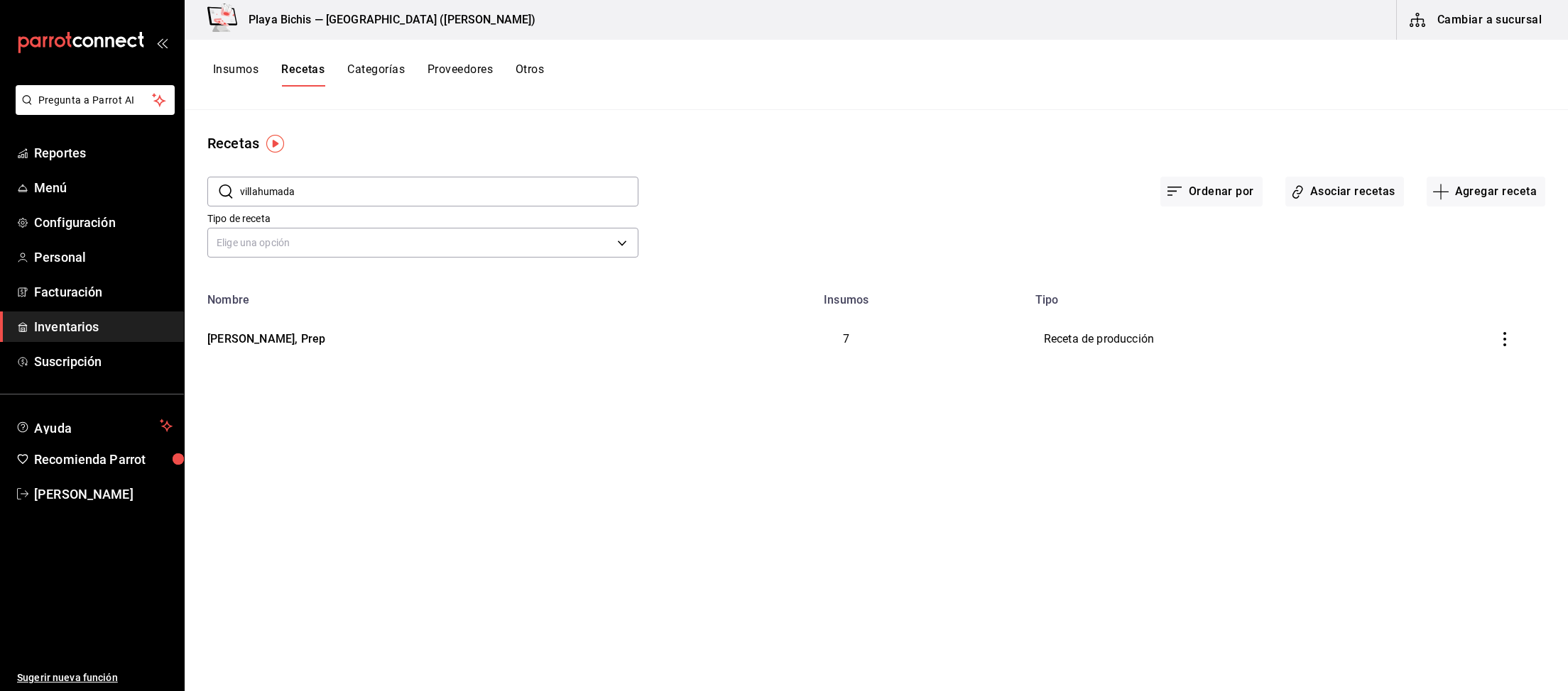
click at [317, 190] on input "villahumada" at bounding box center [439, 191] width 398 height 29
drag, startPoint x: 259, startPoint y: 189, endPoint x: 417, endPoint y: 192, distance: 158.0
click at [415, 192] on input "villahumada" at bounding box center [439, 191] width 398 height 29
type input "villa"
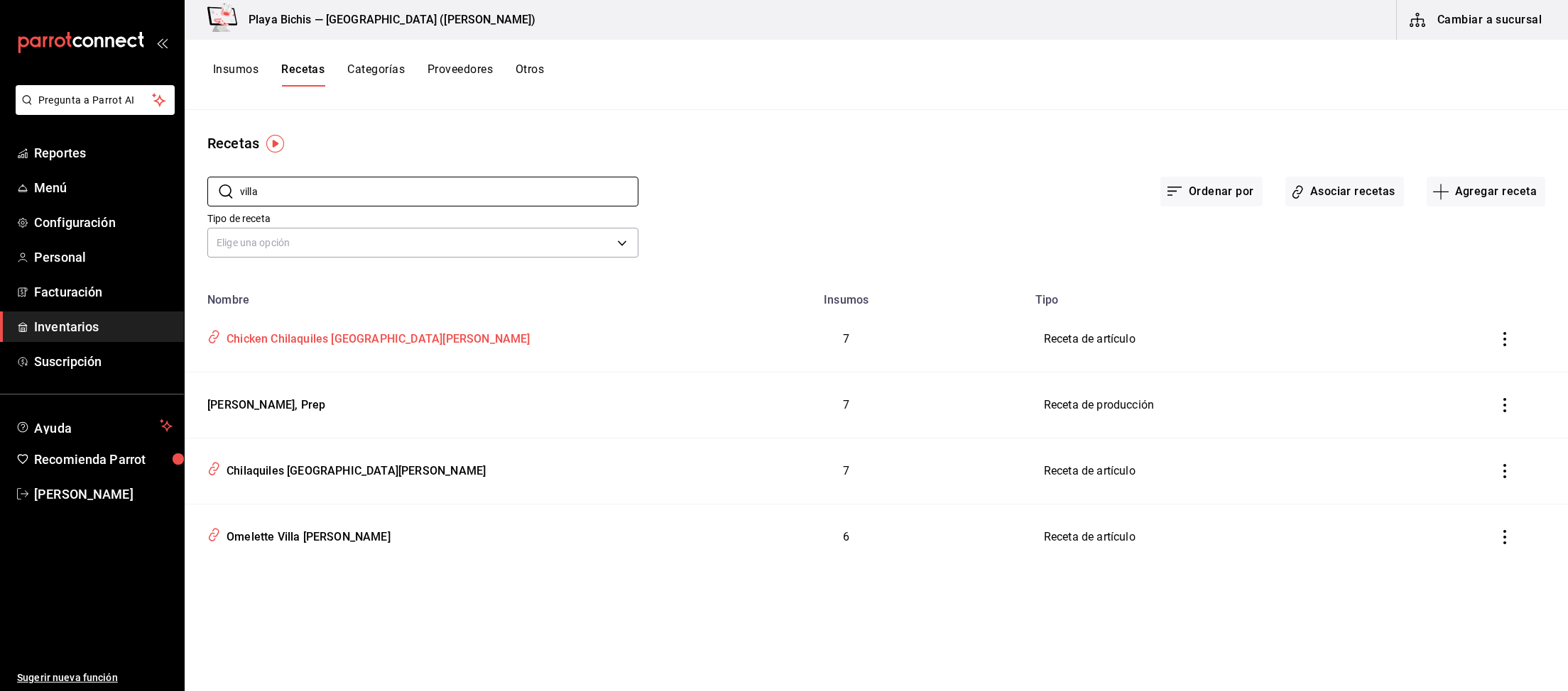
click at [344, 339] on div "Chicken Chilaquiles [GEOGRAPHIC_DATA][PERSON_NAME]" at bounding box center [375, 336] width 310 height 22
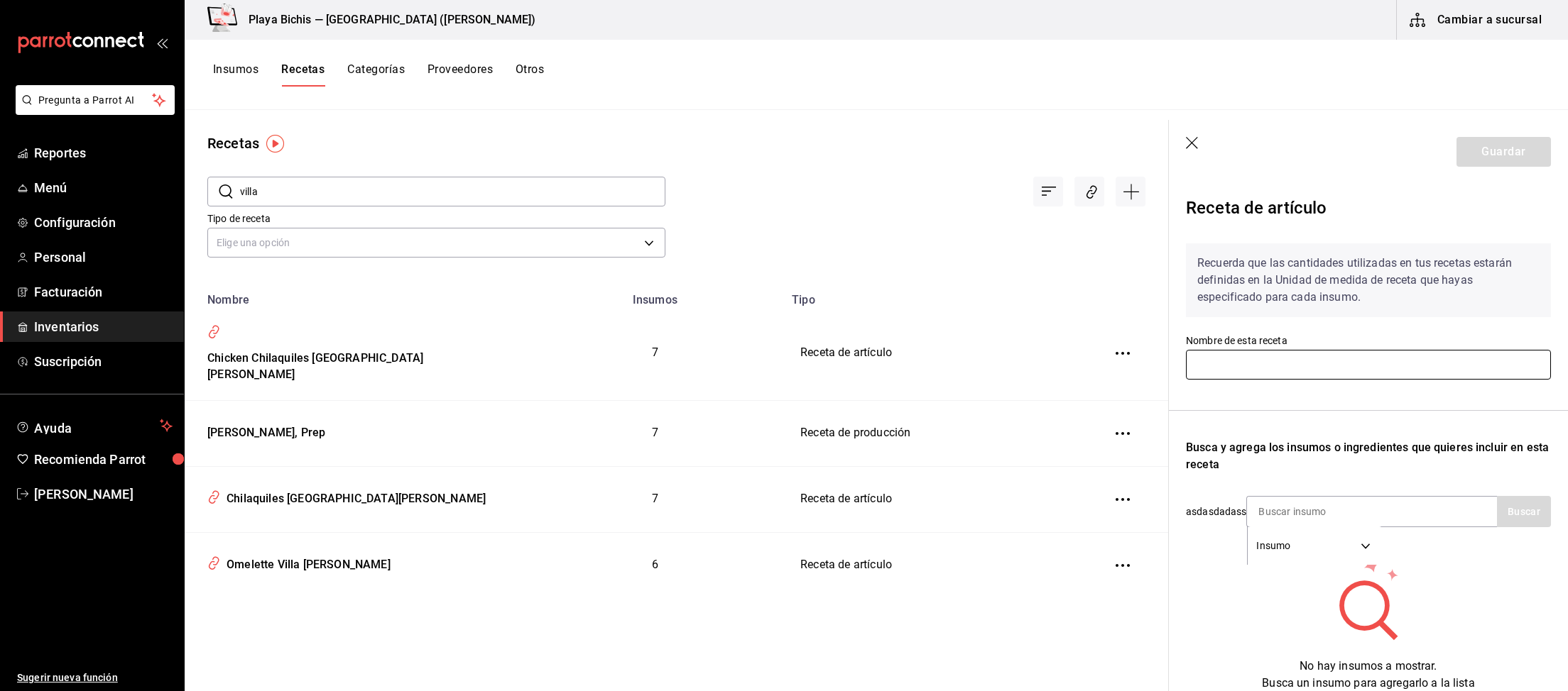
type input "Chicken Chilaquiles [GEOGRAPHIC_DATA][PERSON_NAME]"
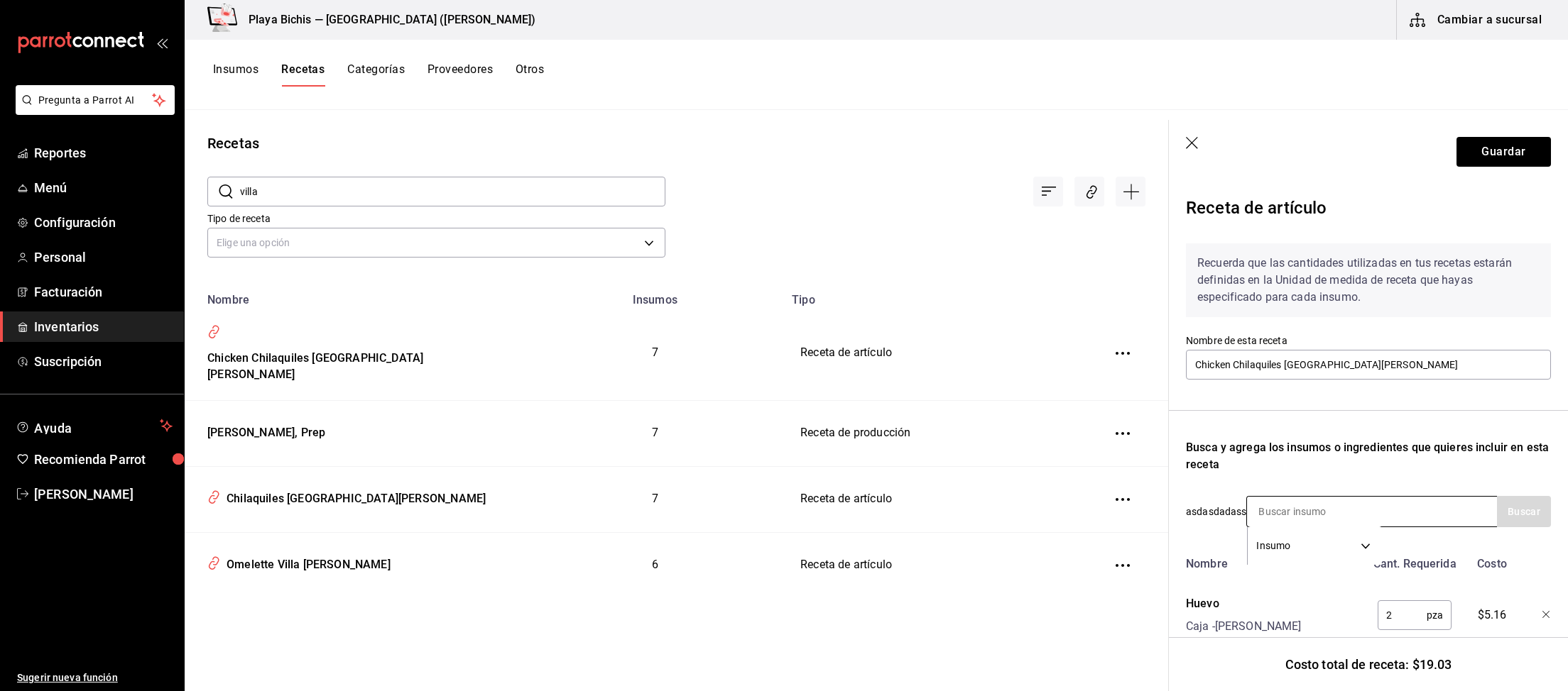
click at [1323, 508] on input at bounding box center [1318, 512] width 142 height 30
type input "Pechuga cocida"
click at [1321, 562] on div "Presentación - Interno" at bounding box center [1313, 569] width 112 height 15
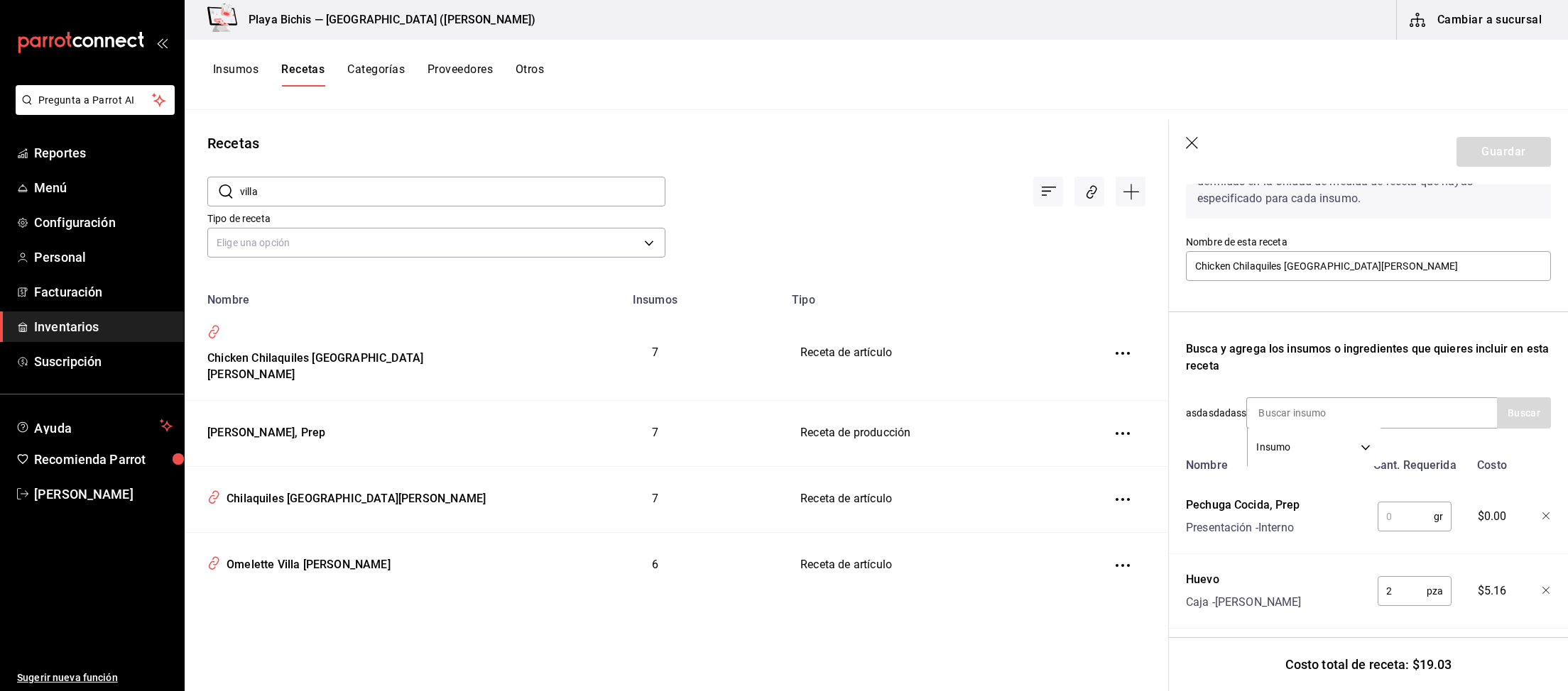
scroll to position [73, 0]
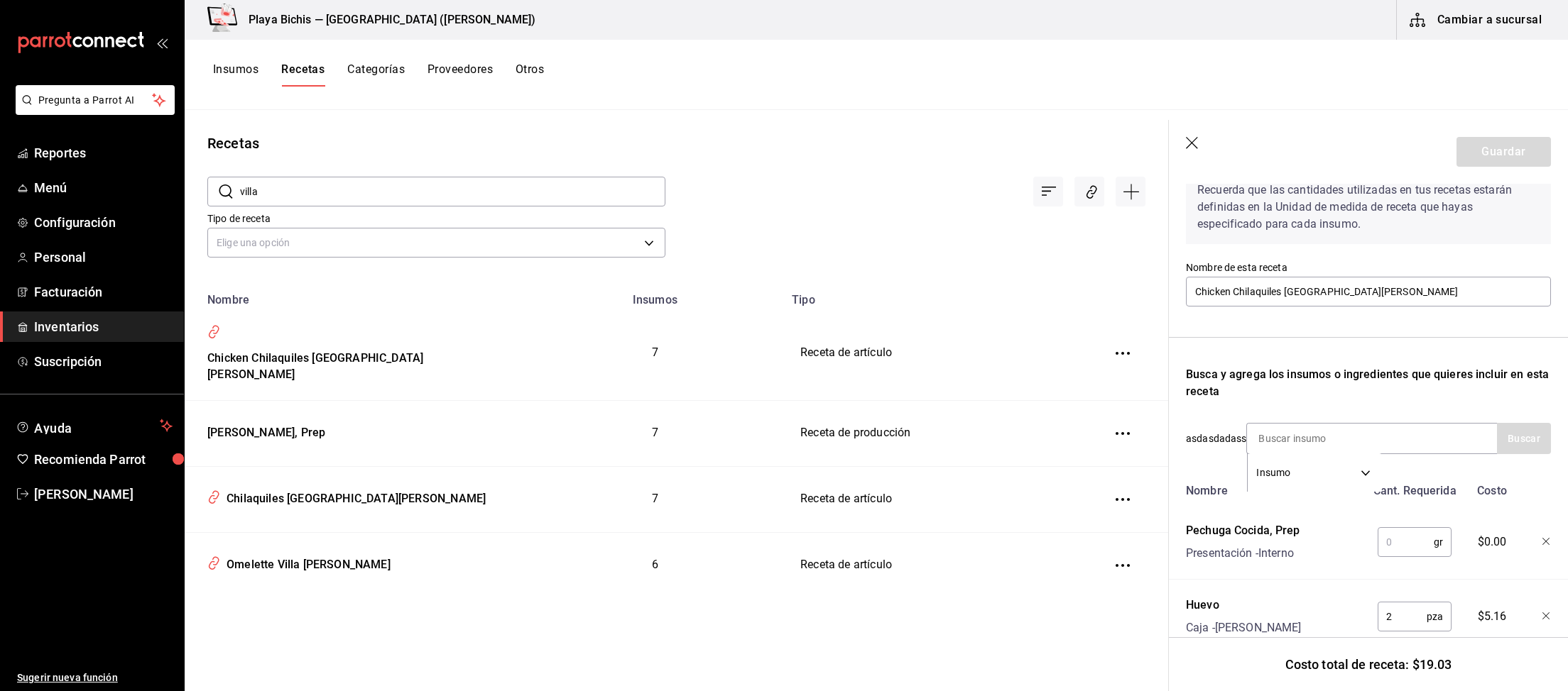
click at [1362, 535] on input "text" at bounding box center [1405, 543] width 56 height 29
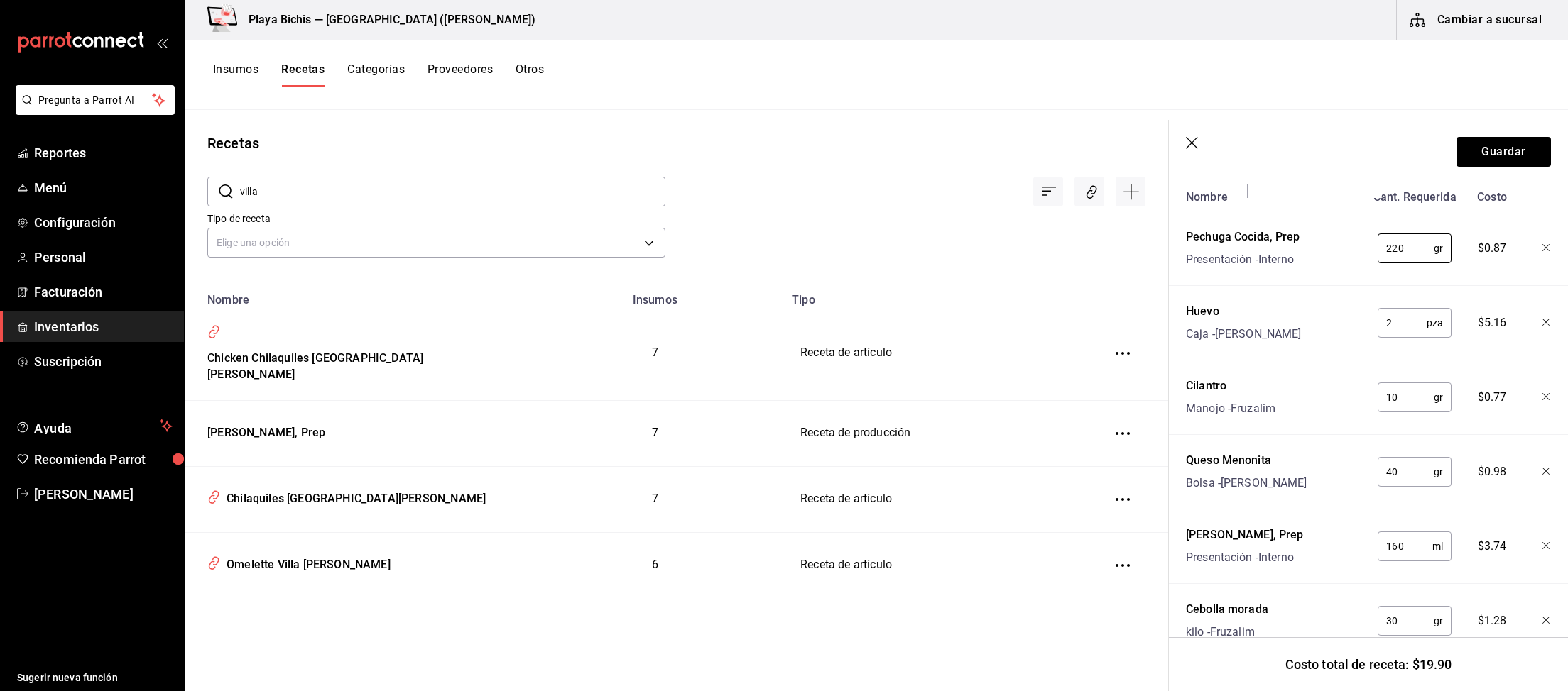
scroll to position [557, 0]
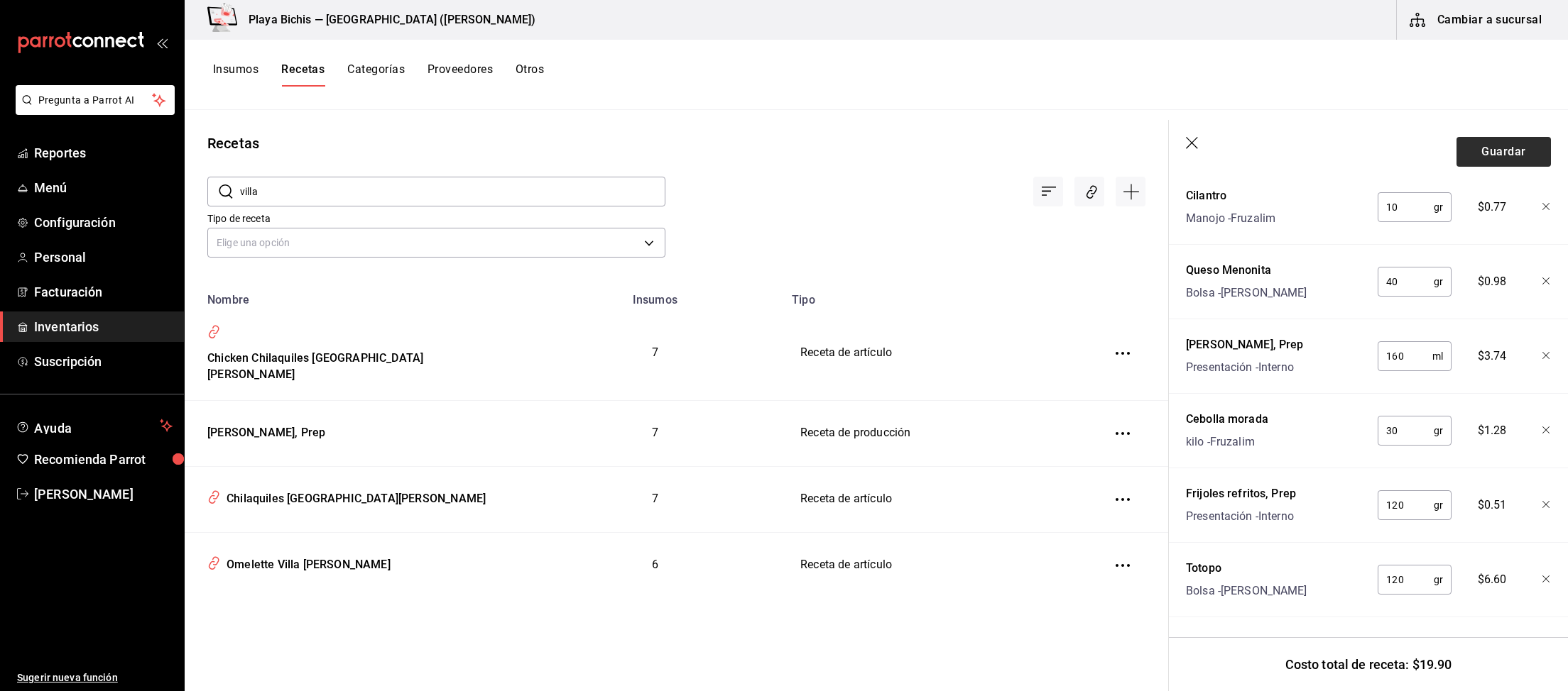
type input "220"
click at [1362, 141] on button "Guardar" at bounding box center [1503, 152] width 94 height 30
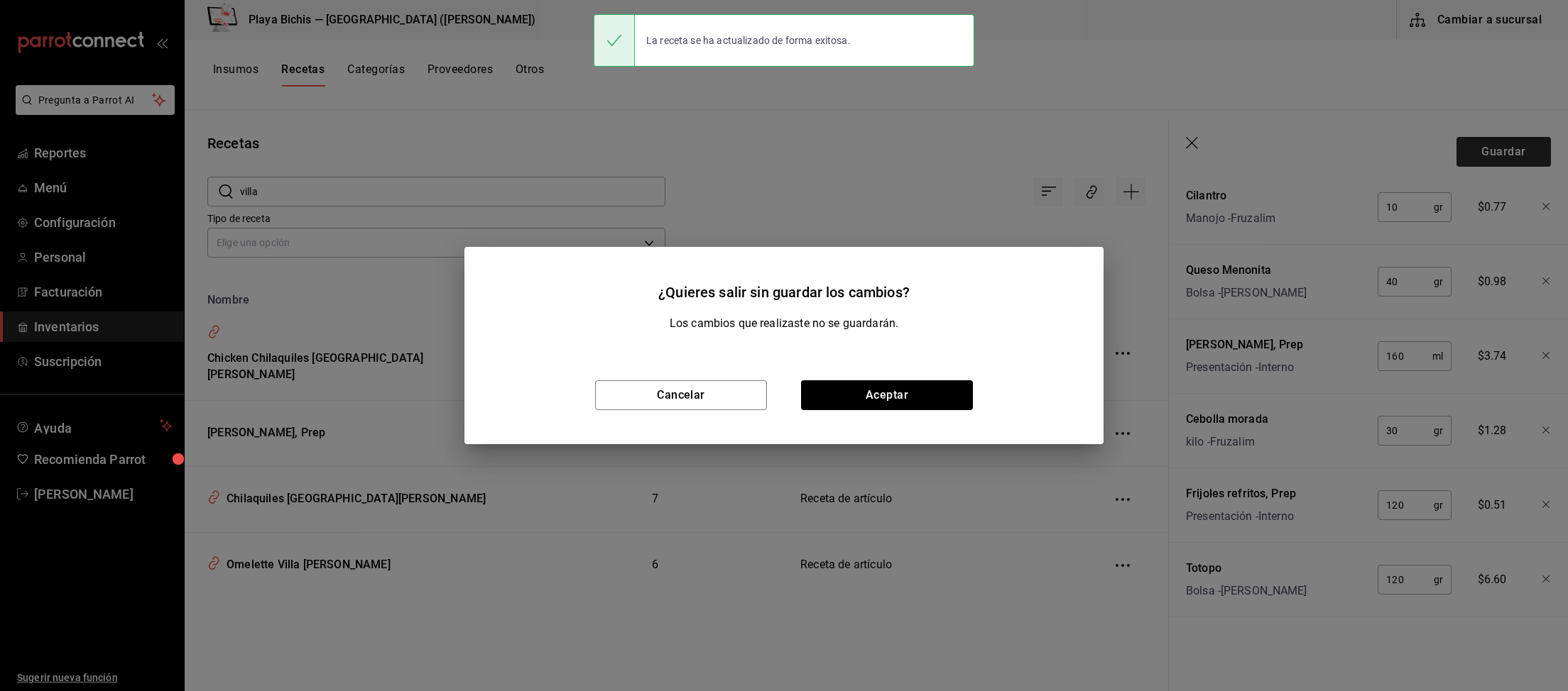
scroll to position [530, 0]
click at [909, 396] on button "Aceptar" at bounding box center [887, 396] width 172 height 30
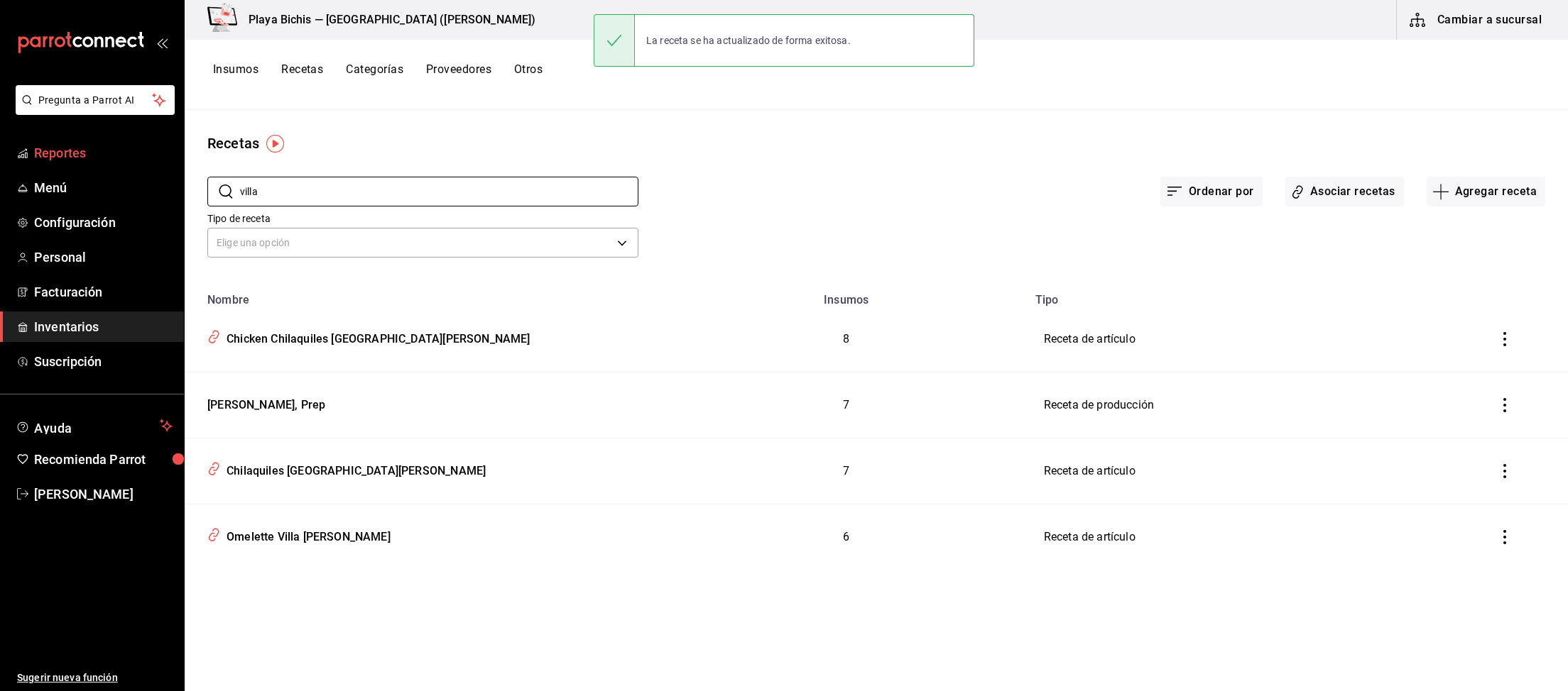
drag, startPoint x: 303, startPoint y: 189, endPoint x: 108, endPoint y: 158, distance: 197.4
click at [240, 177] on input "villa" at bounding box center [439, 191] width 398 height 29
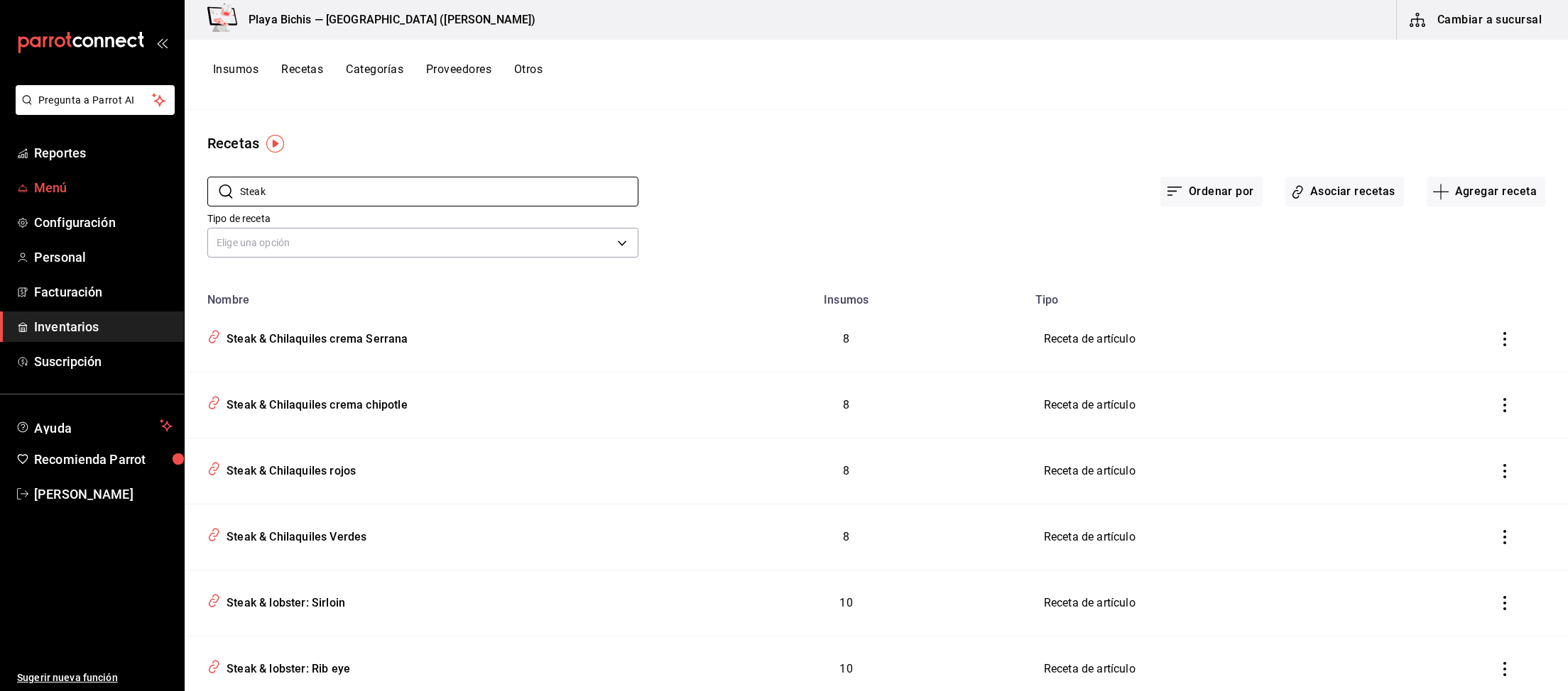
type input "Steak"
click at [75, 178] on link "Menú" at bounding box center [92, 188] width 184 height 30
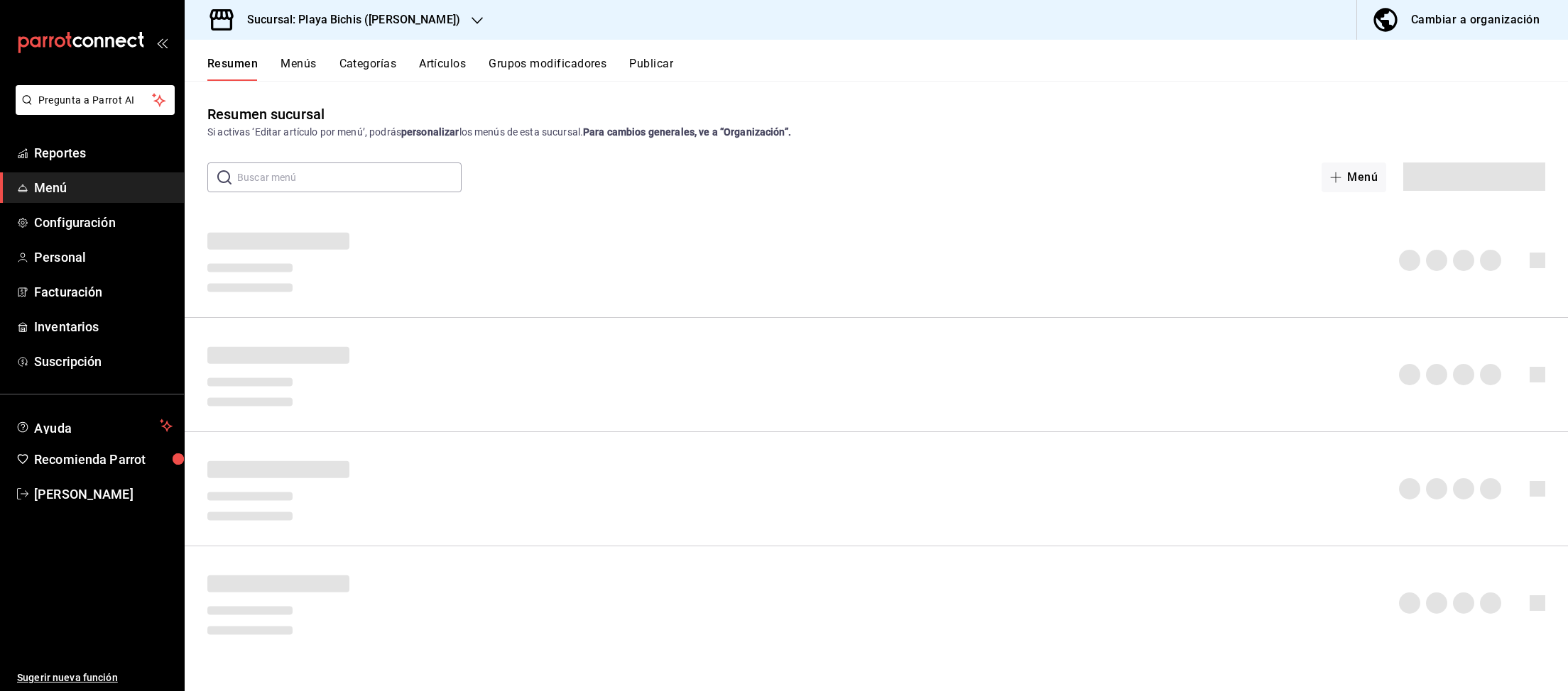
click at [1362, 23] on div "Cambiar a organización" at bounding box center [1475, 20] width 128 height 20
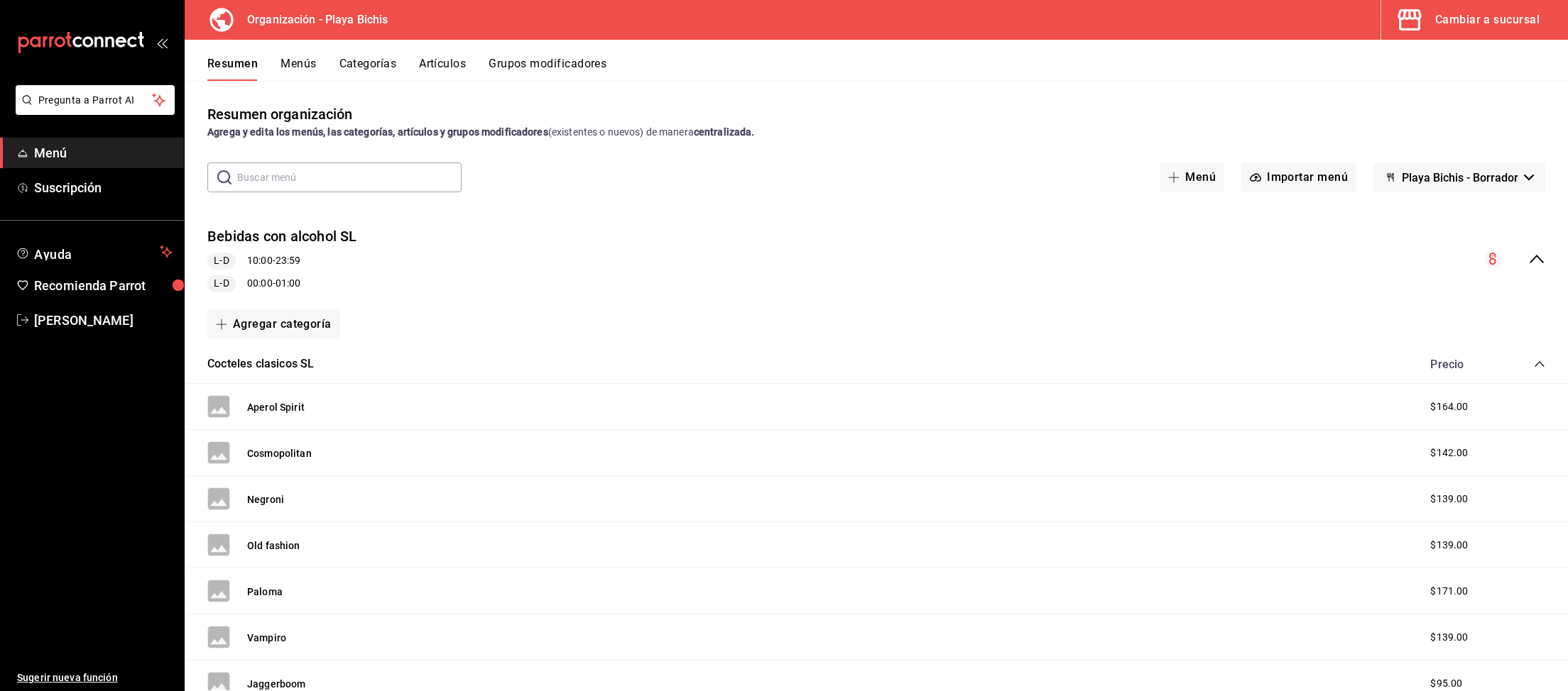
click at [433, 67] on button "Artículos" at bounding box center [443, 69] width 47 height 24
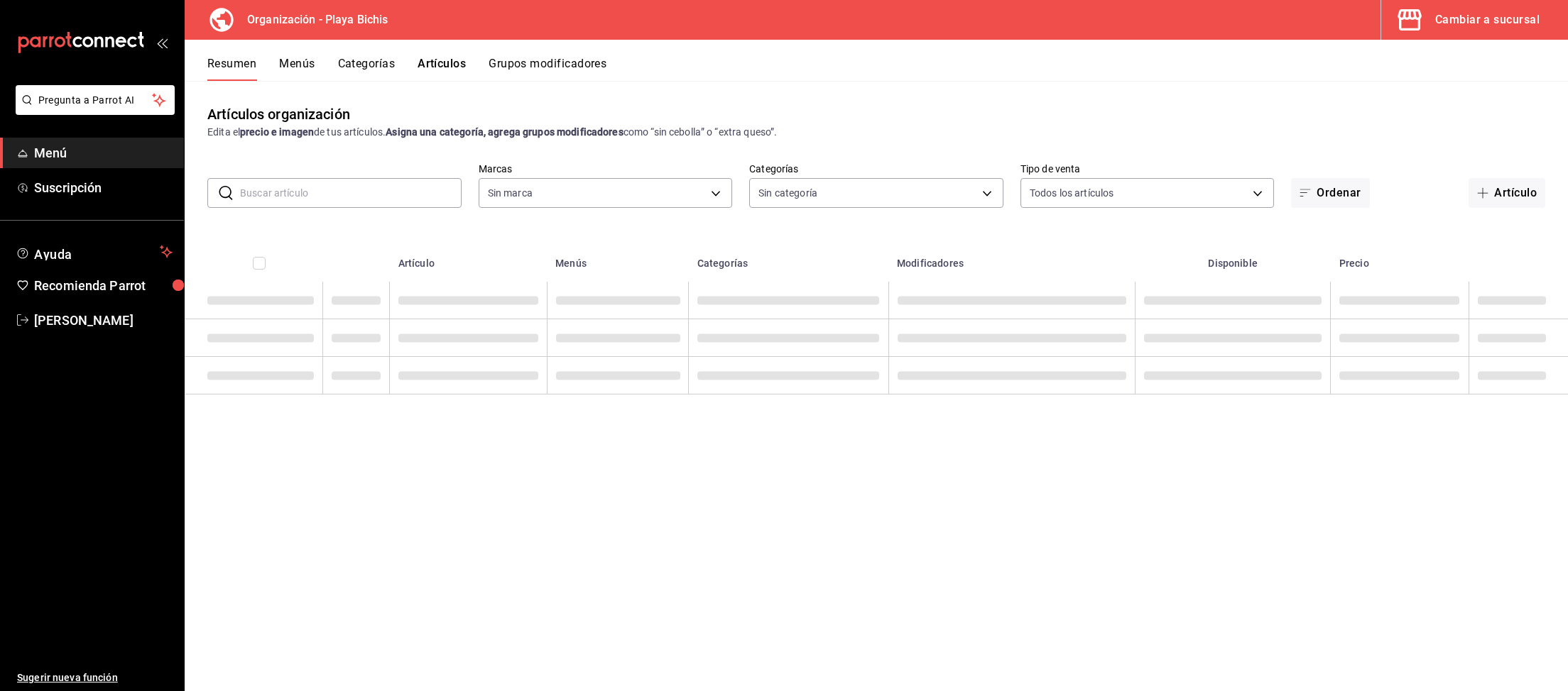
click at [383, 191] on input "text" at bounding box center [351, 193] width 222 height 29
type input "villa"
type input "2b6203e3-68c9-492c-8139-d2404e68bc4d,5cffe0c5-1d87-45c7-8974-ad5cddc46f5f"
type input "8ebe99e7-8ccb-42e5-9a90-2c7c819c0618,2a1bdb06-3383-4ba0-a971-51aee5cfb993,28e32…"
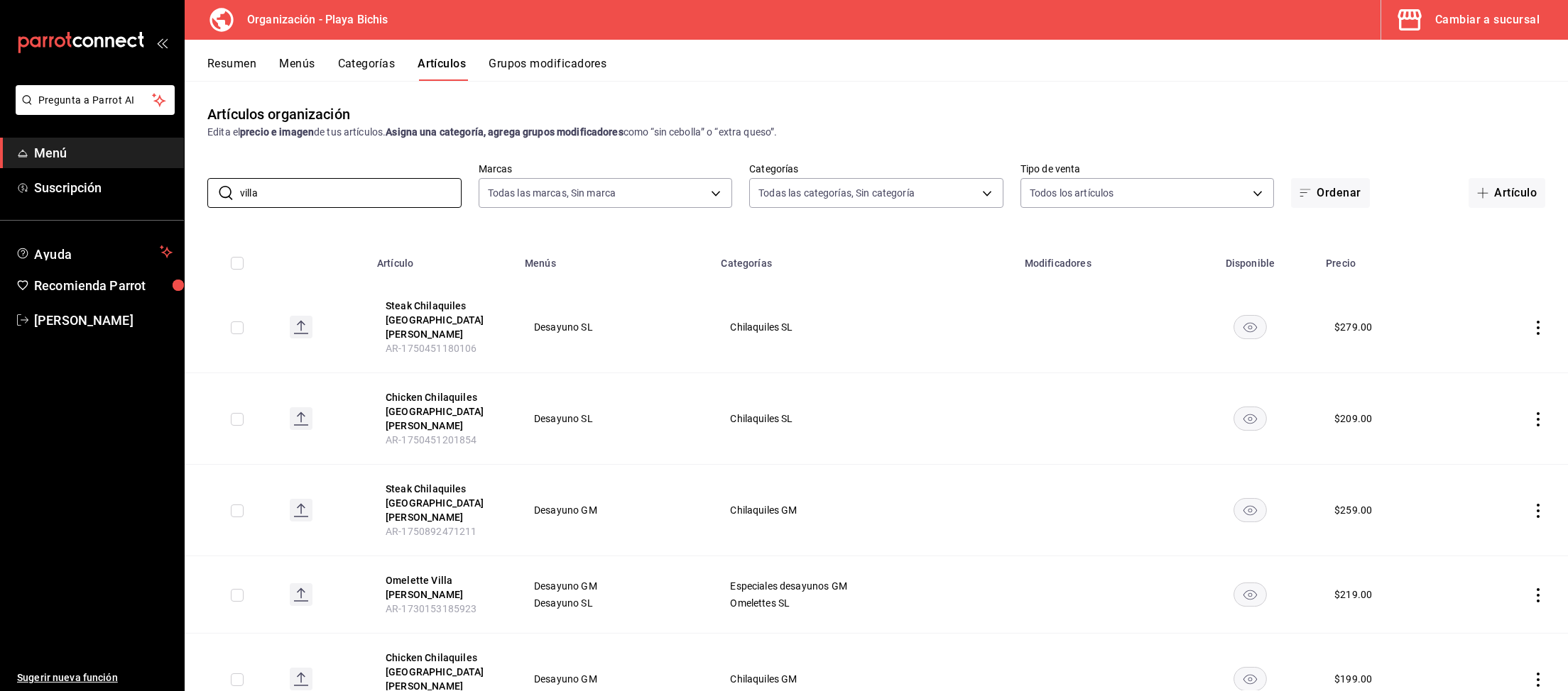
type input "villa"
click at [1362, 326] on icon "actions" at bounding box center [1538, 328] width 14 height 14
click at [1005, 336] on div at bounding box center [784, 345] width 1568 height 691
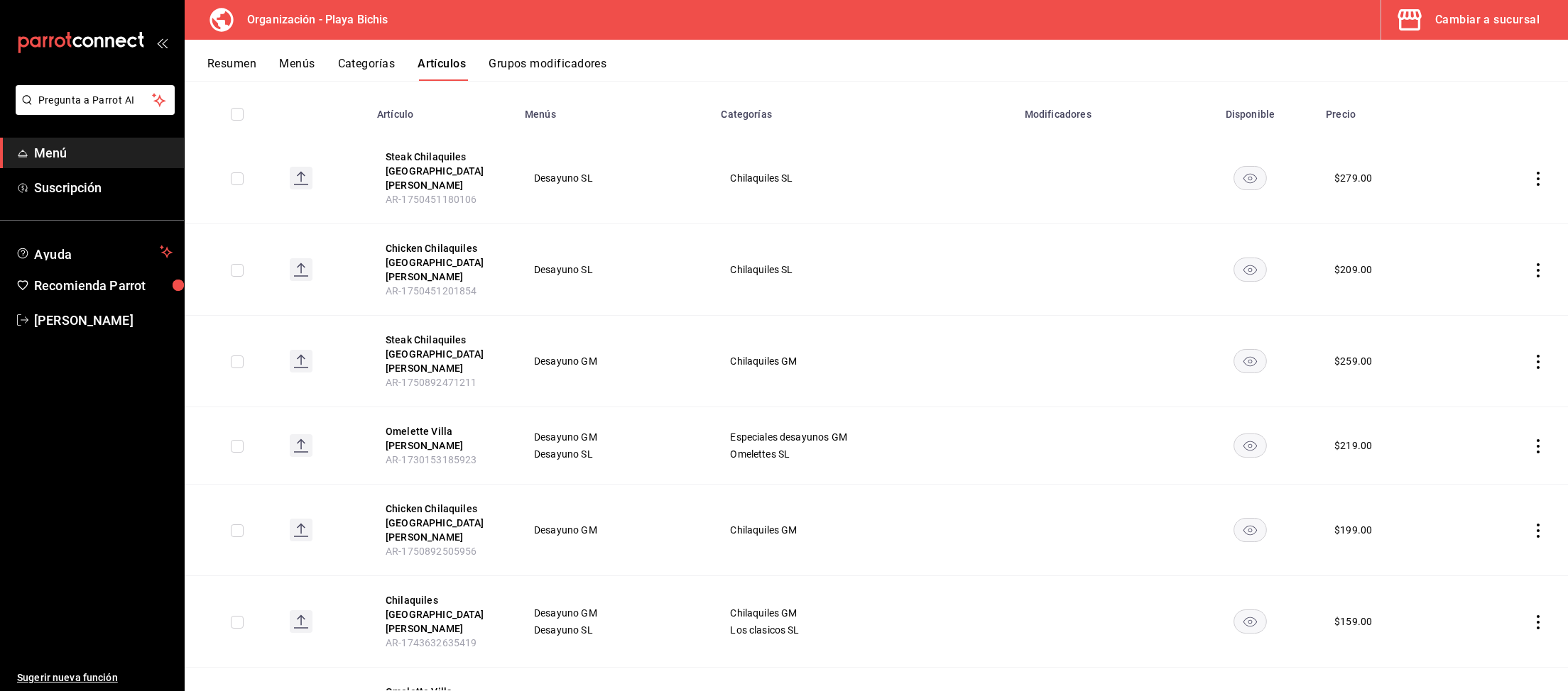
scroll to position [150, 0]
click at [1362, 601] on span "Eliminar" at bounding box center [1495, 653] width 36 height 11
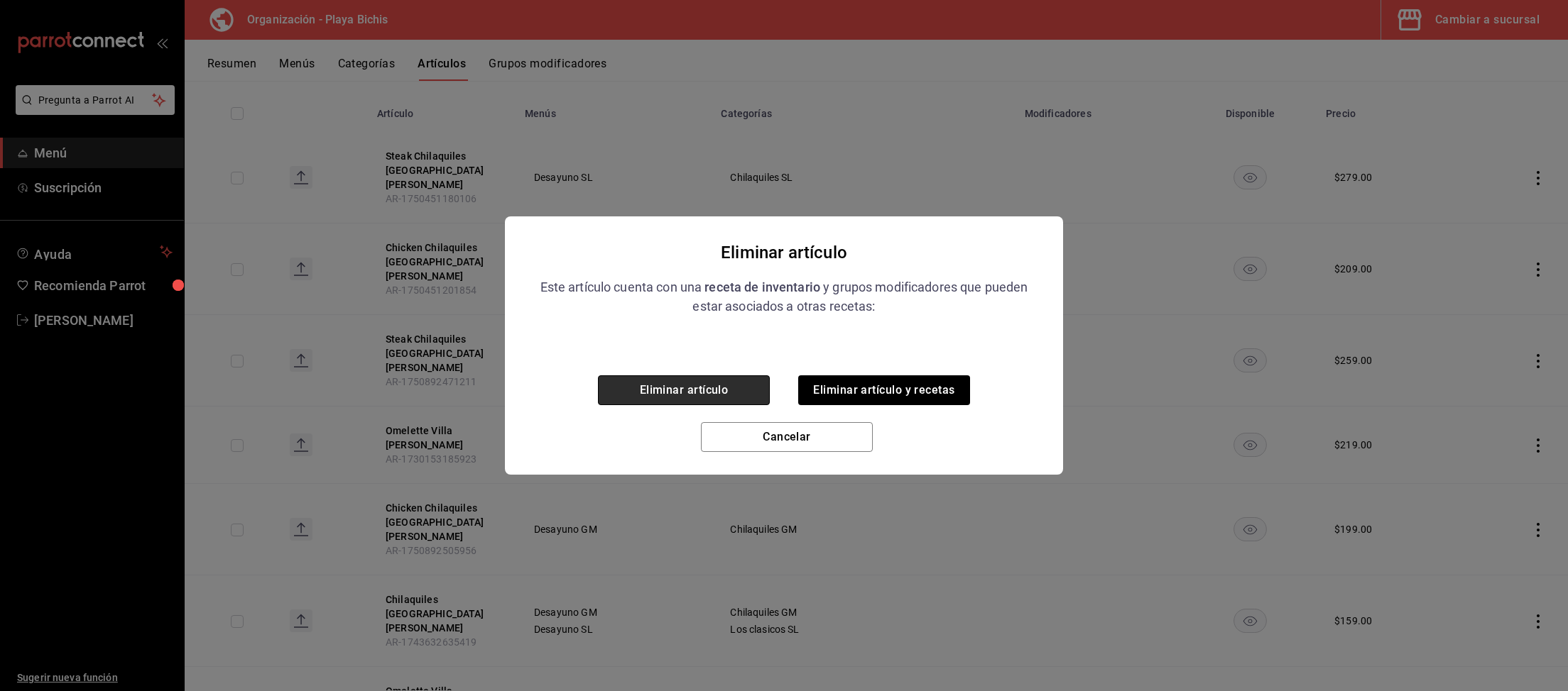
click at [733, 401] on button "Eliminar artículo" at bounding box center [684, 390] width 172 height 30
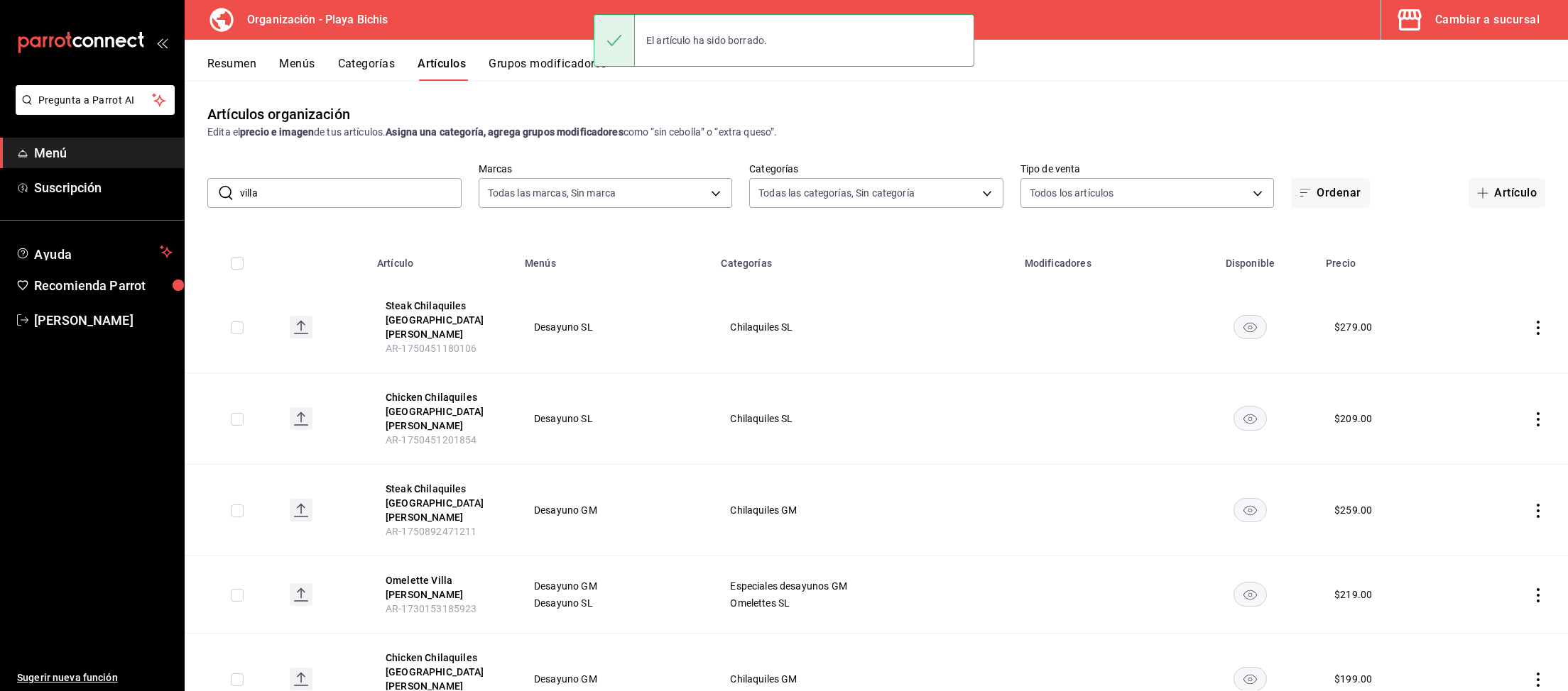
scroll to position [80, 0]
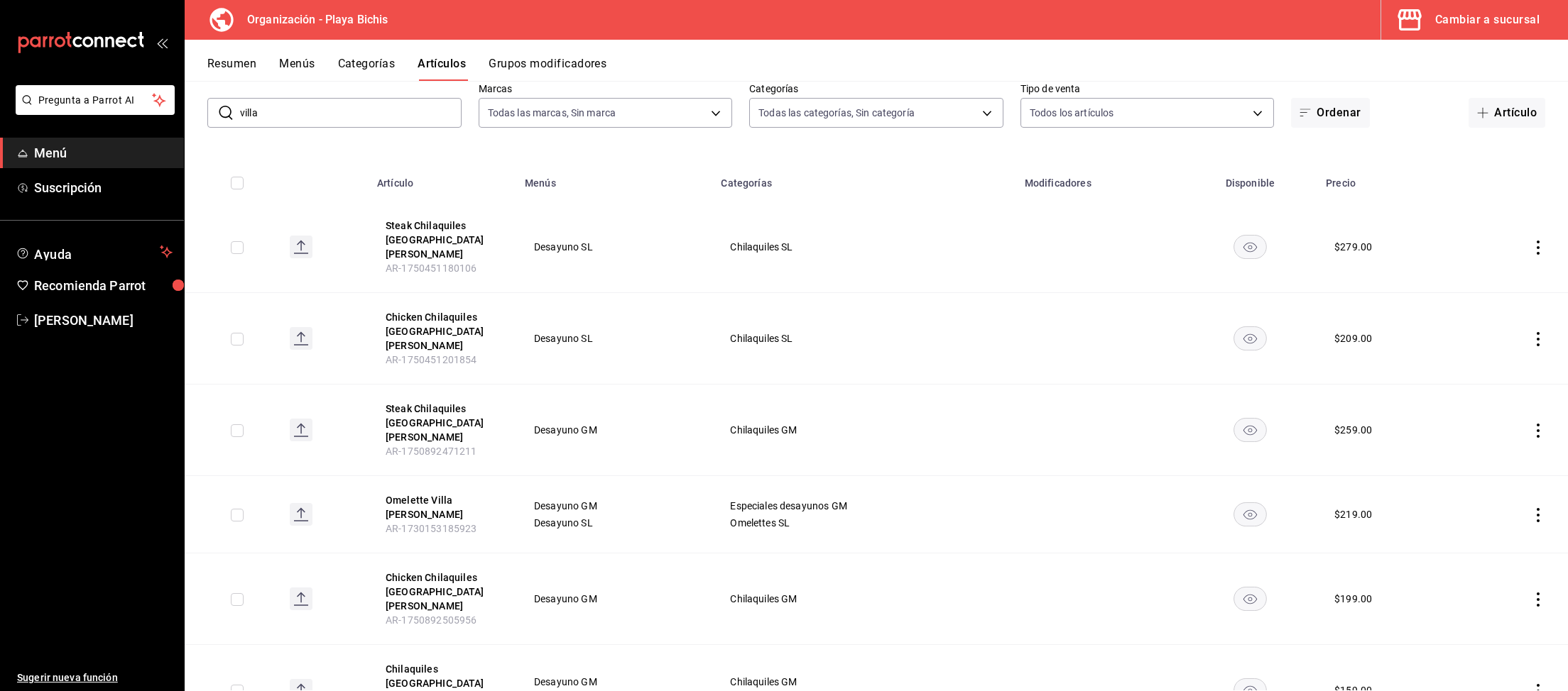
click at [1362, 332] on icon "actions" at bounding box center [1538, 339] width 14 height 14
click at [1362, 348] on span "Editar" at bounding box center [1495, 350] width 37 height 15
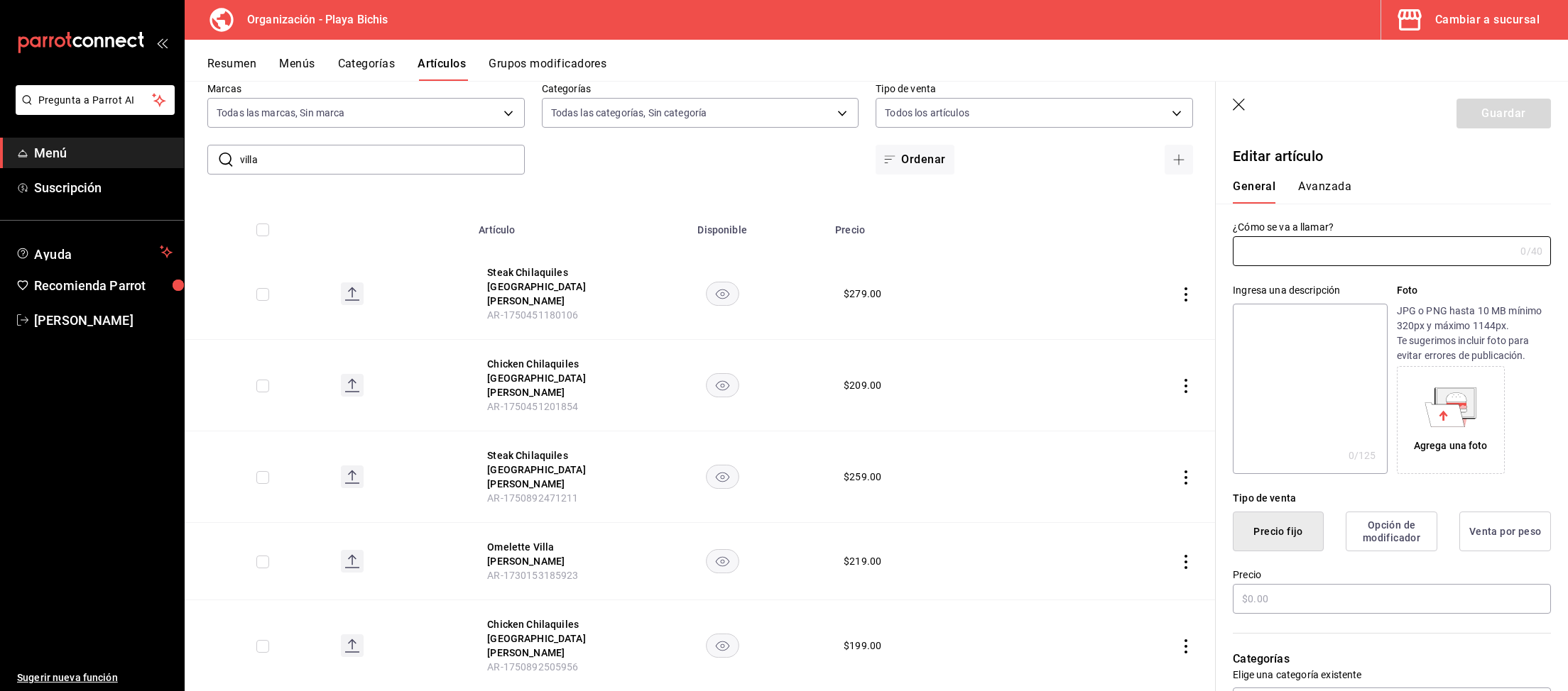
type input "Chicken Chilaquiles [GEOGRAPHIC_DATA][PERSON_NAME]"
type input "$209.00"
type input "AR-1750451201854"
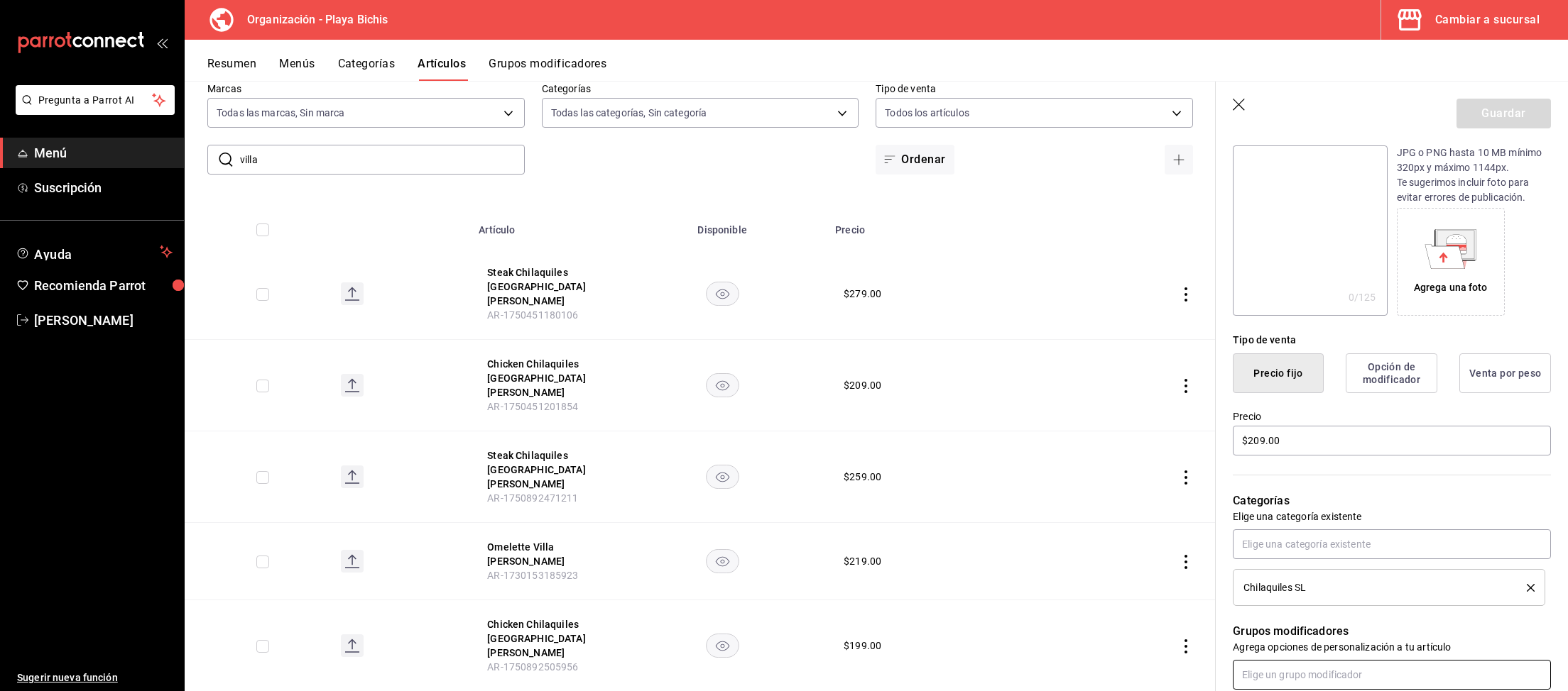
scroll to position [294, 0]
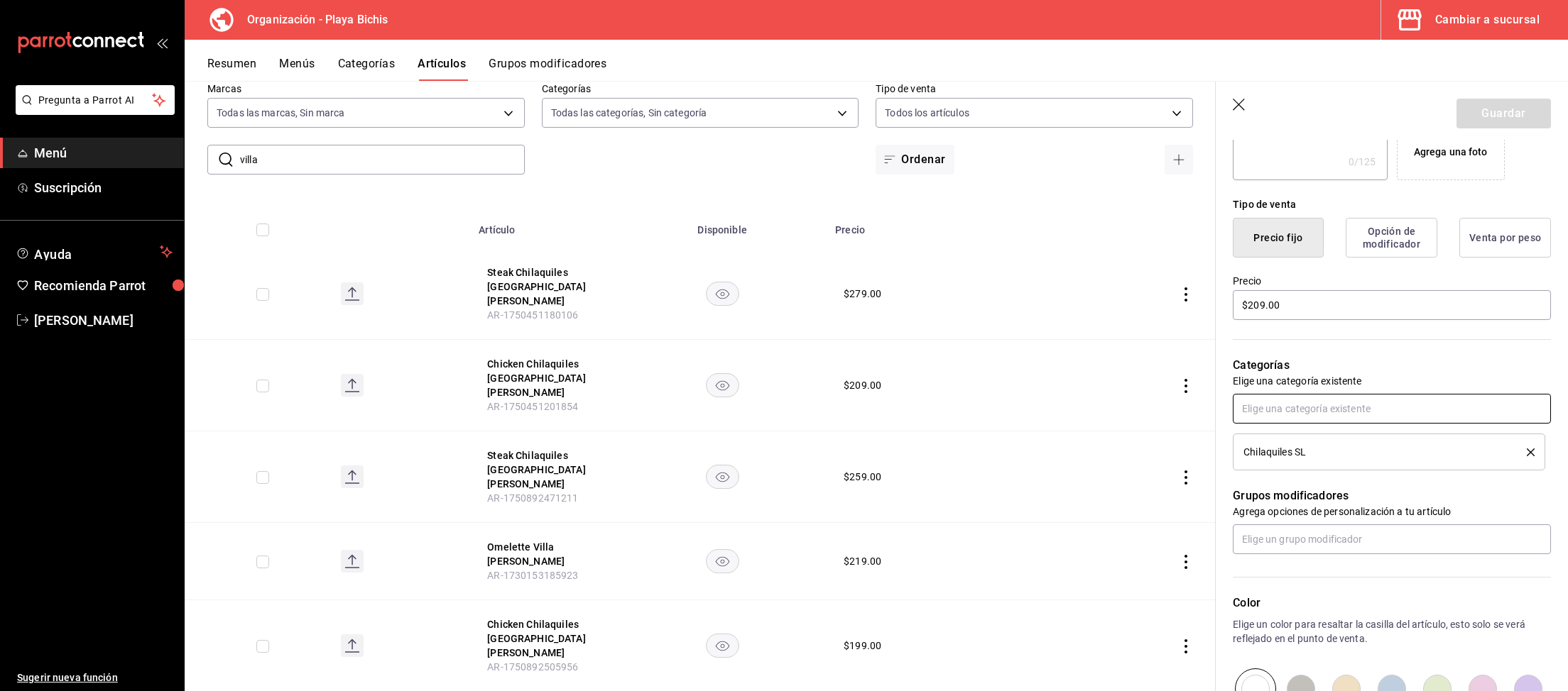
click at [1281, 414] on input "text" at bounding box center [1392, 409] width 318 height 30
type input "Chila"
click at [1312, 468] on li "Chilaquiles GM" at bounding box center [1392, 464] width 318 height 23
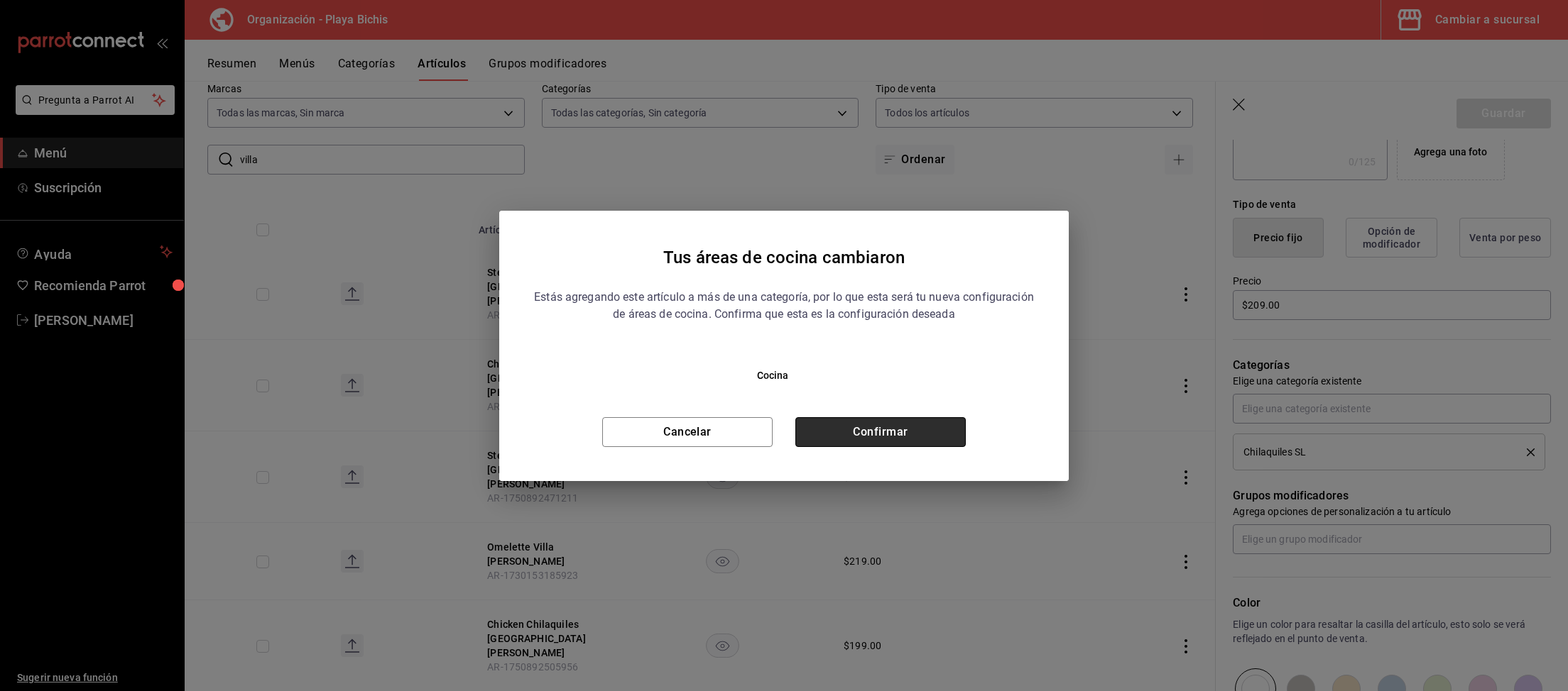
click at [913, 425] on button "Confirmar" at bounding box center [880, 433] width 170 height 30
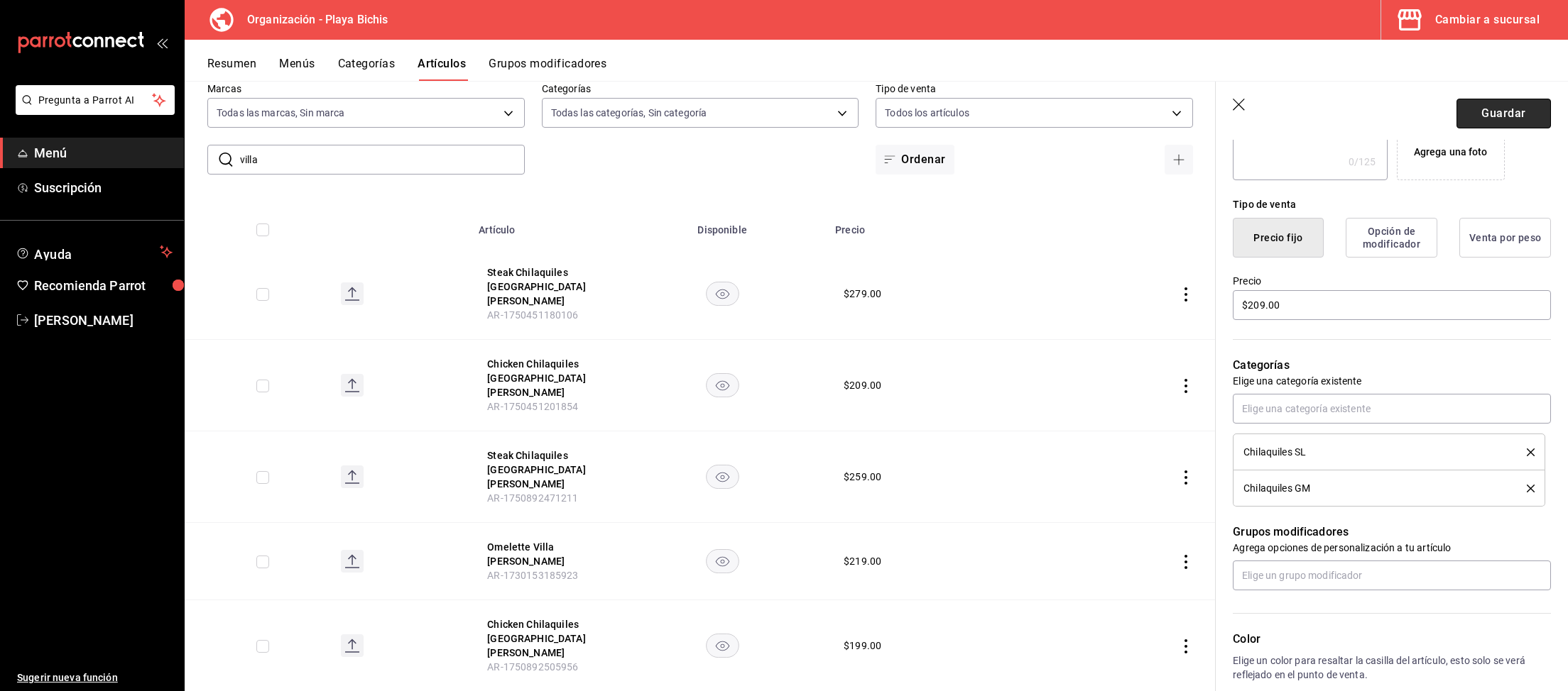
click at [1362, 115] on button "Guardar" at bounding box center [1503, 114] width 94 height 30
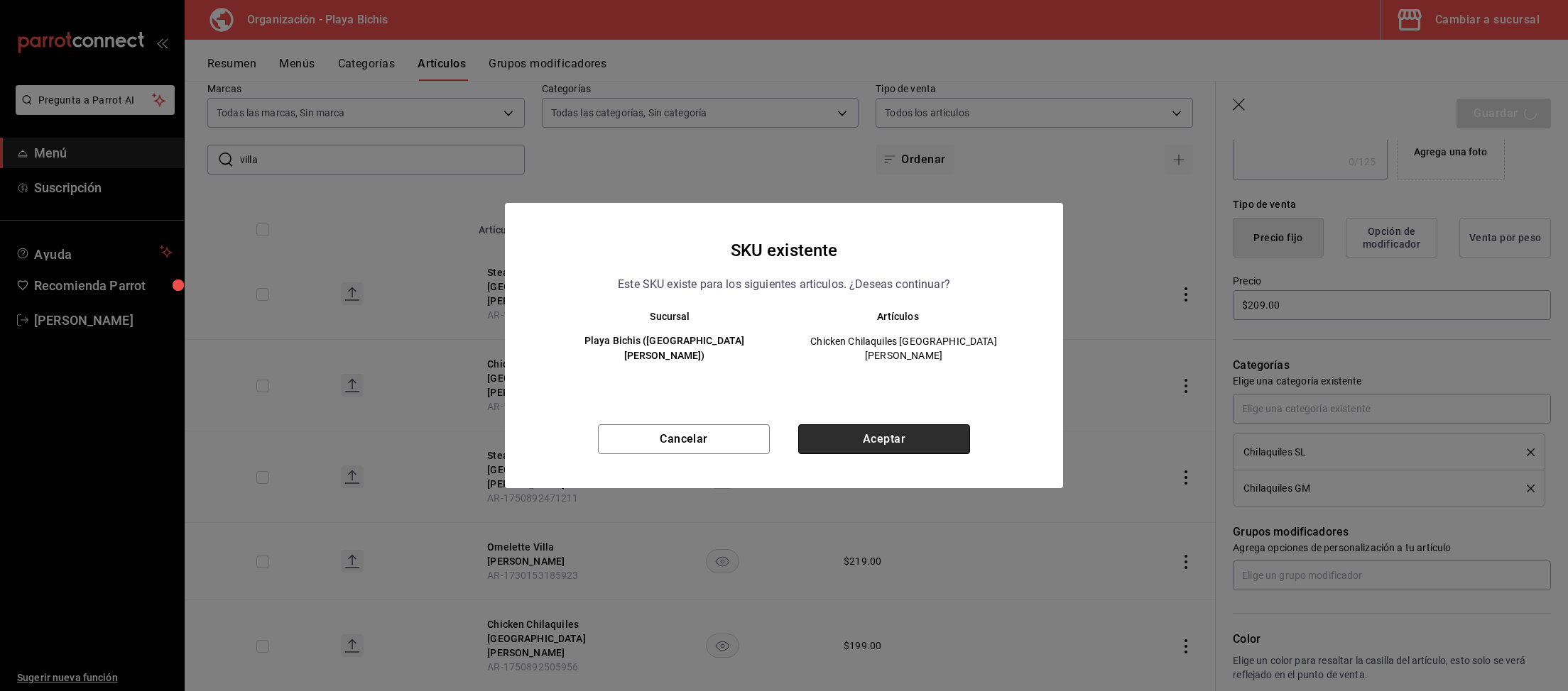
click at [869, 426] on button "Aceptar" at bounding box center [884, 439] width 172 height 30
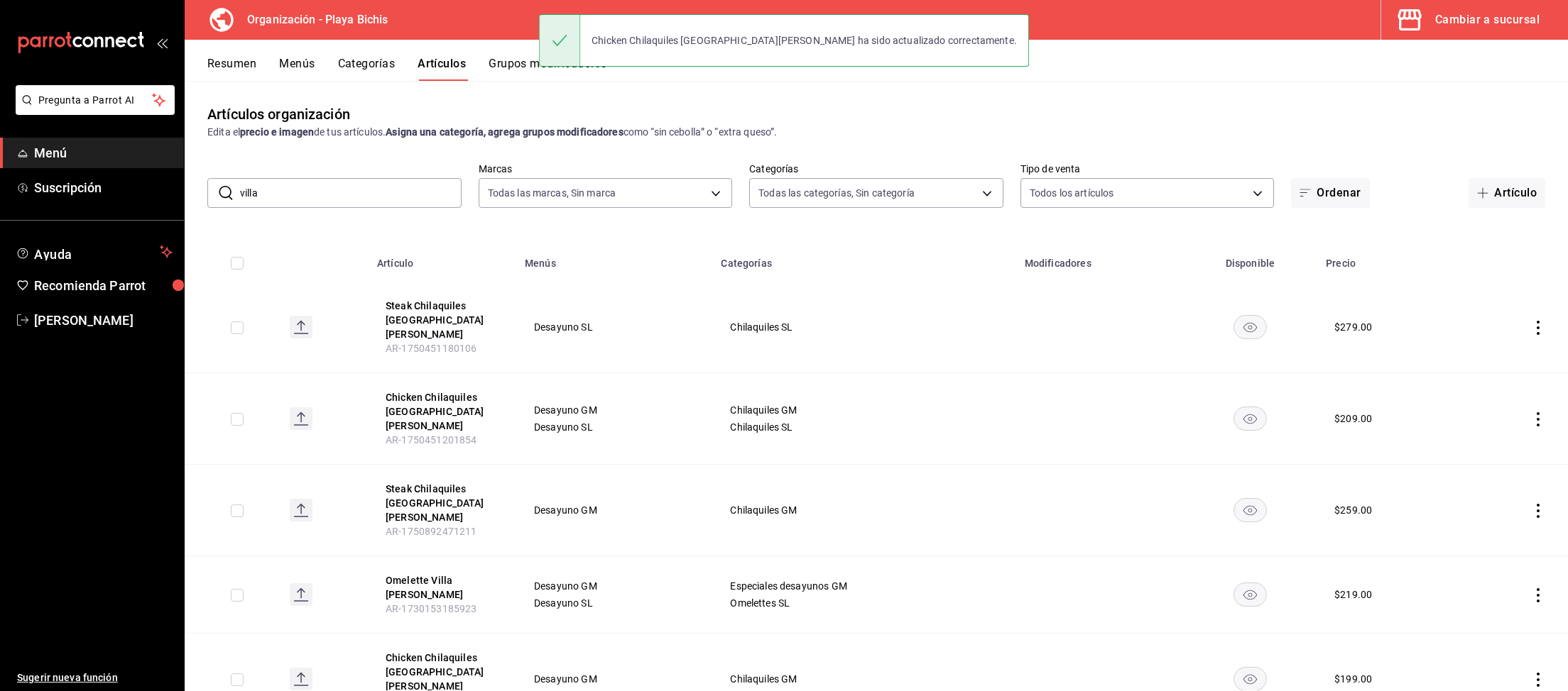
scroll to position [73, 0]
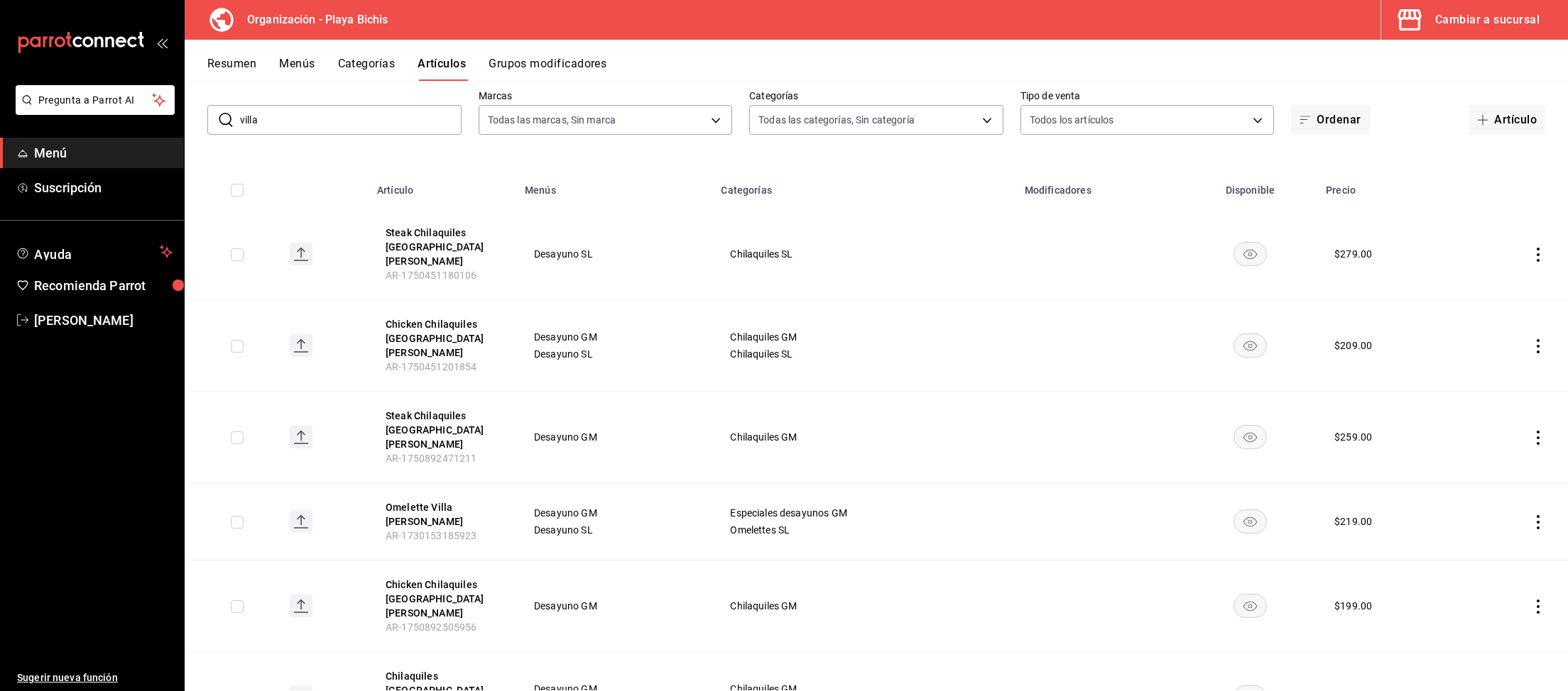
click at [1362, 431] on icon "actions" at bounding box center [1538, 438] width 14 height 14
click at [1362, 402] on div at bounding box center [784, 345] width 1568 height 691
click at [1362, 600] on icon "actions" at bounding box center [1538, 607] width 14 height 14
click at [1362, 601] on span "Eliminar" at bounding box center [1495, 639] width 36 height 11
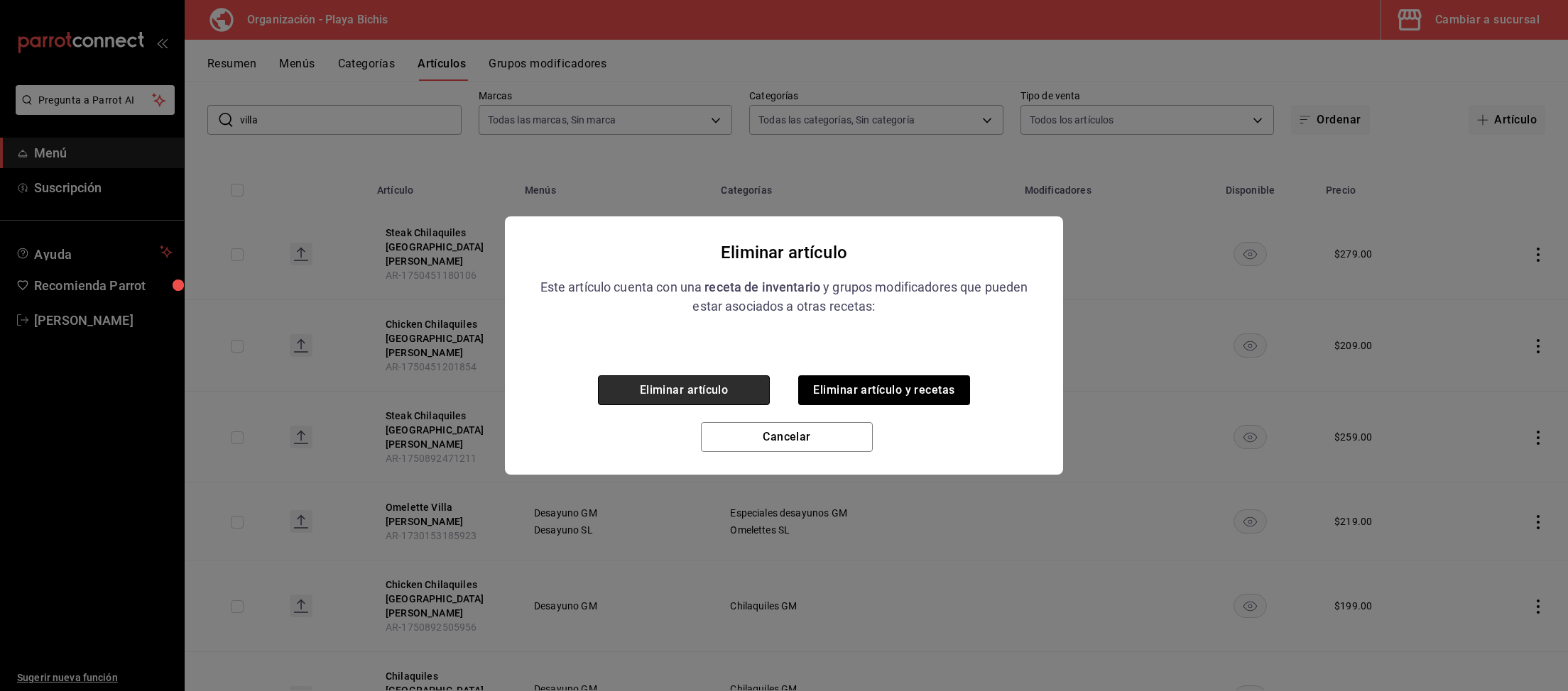
click at [751, 391] on button "Eliminar artículo" at bounding box center [684, 390] width 172 height 30
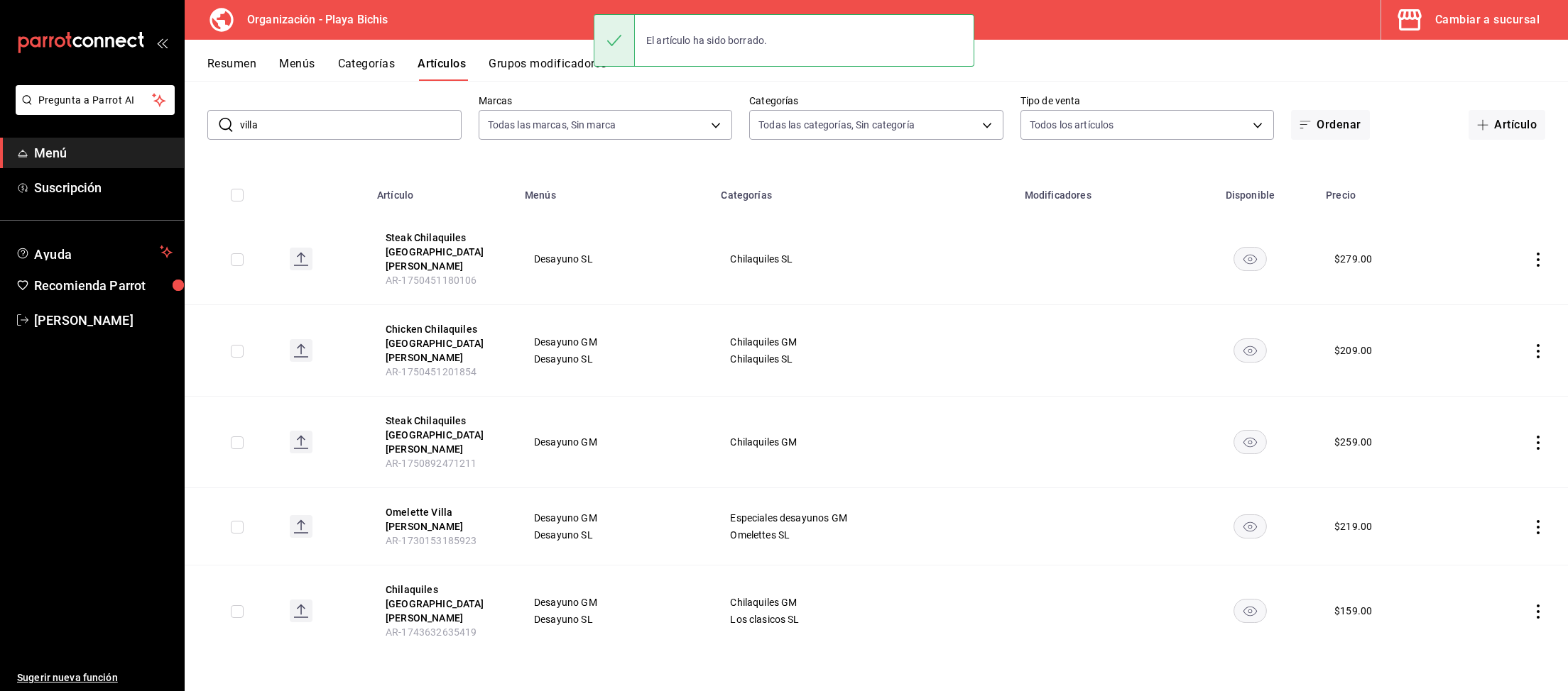
scroll to position [3, 0]
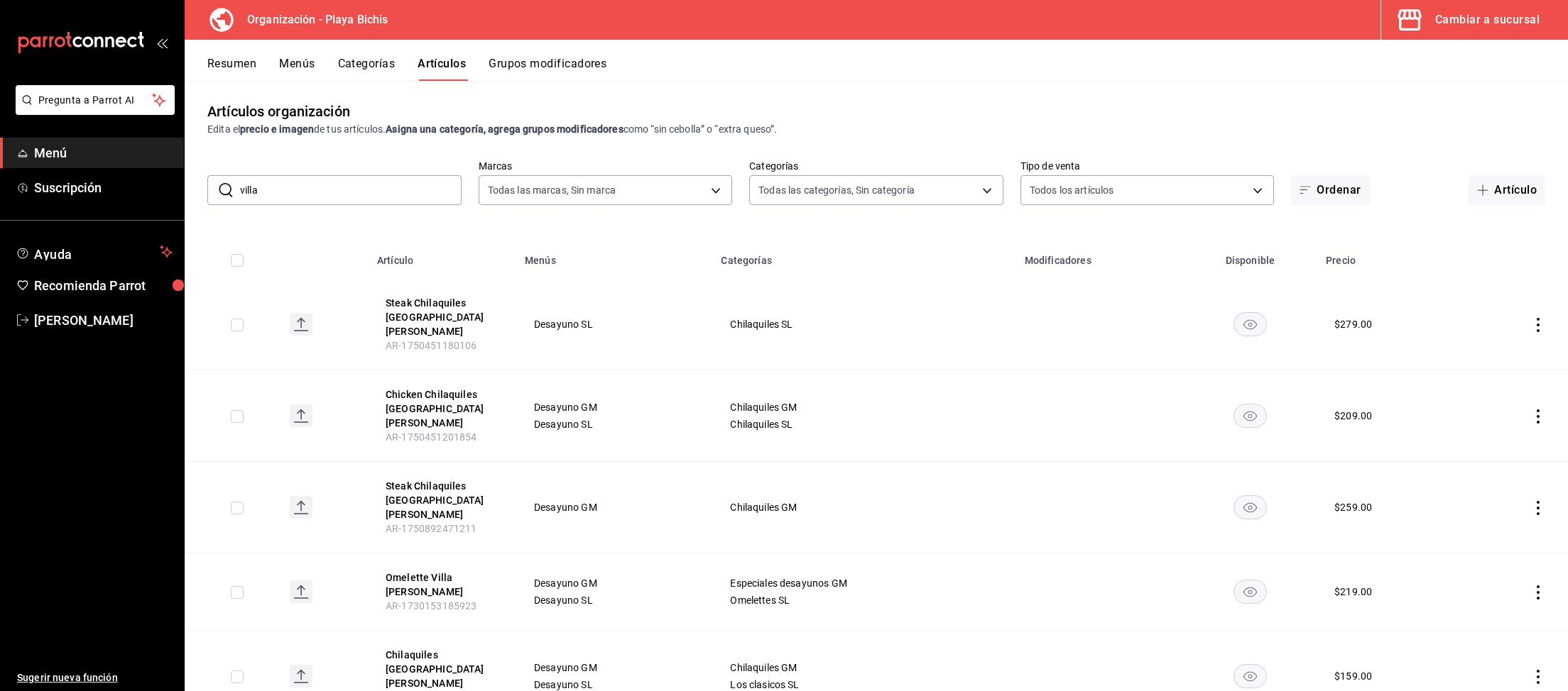
click at [1362, 318] on icon "actions" at bounding box center [1538, 325] width 14 height 14
click at [1362, 351] on span "Editar" at bounding box center [1495, 350] width 37 height 15
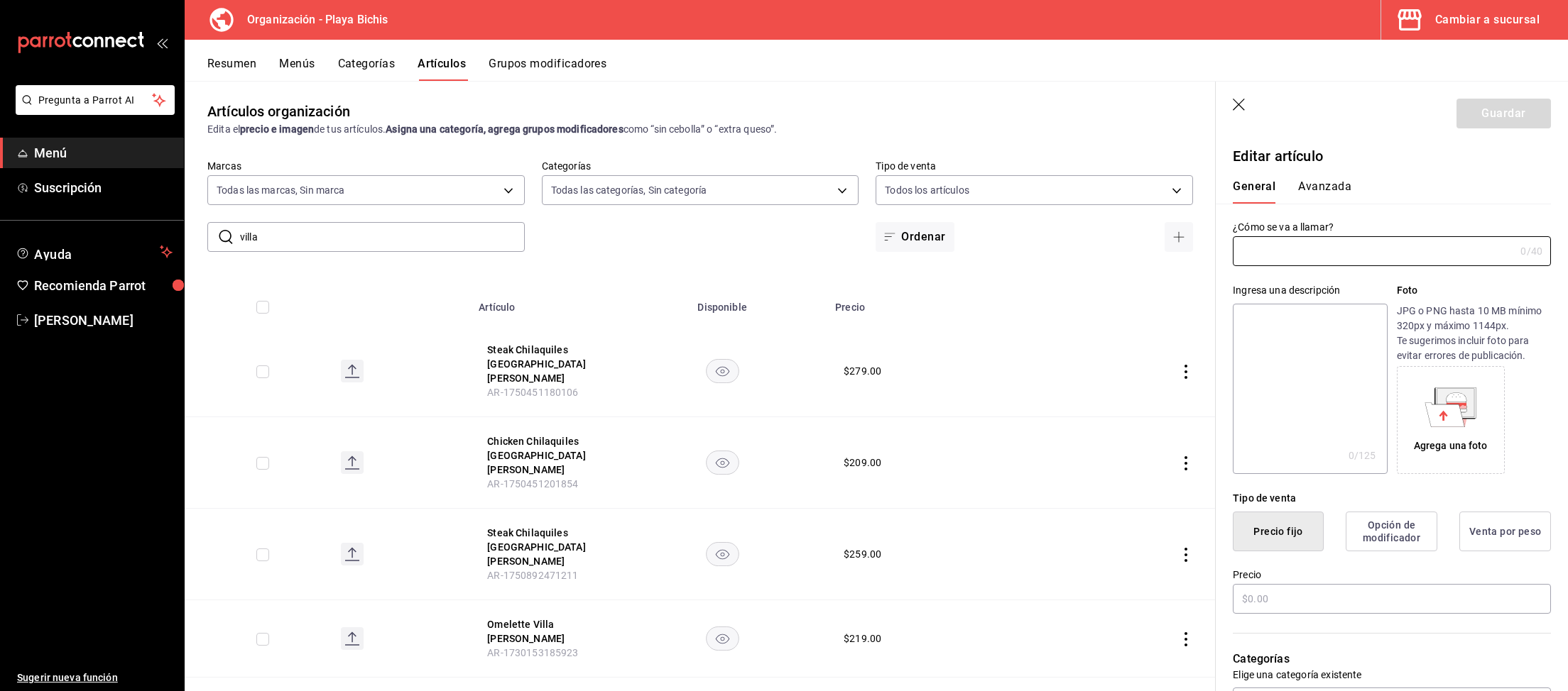
type input "Steak Chilaquiles [GEOGRAPHIC_DATA][PERSON_NAME]"
type input "$279.00"
type input "AR-1750451180106"
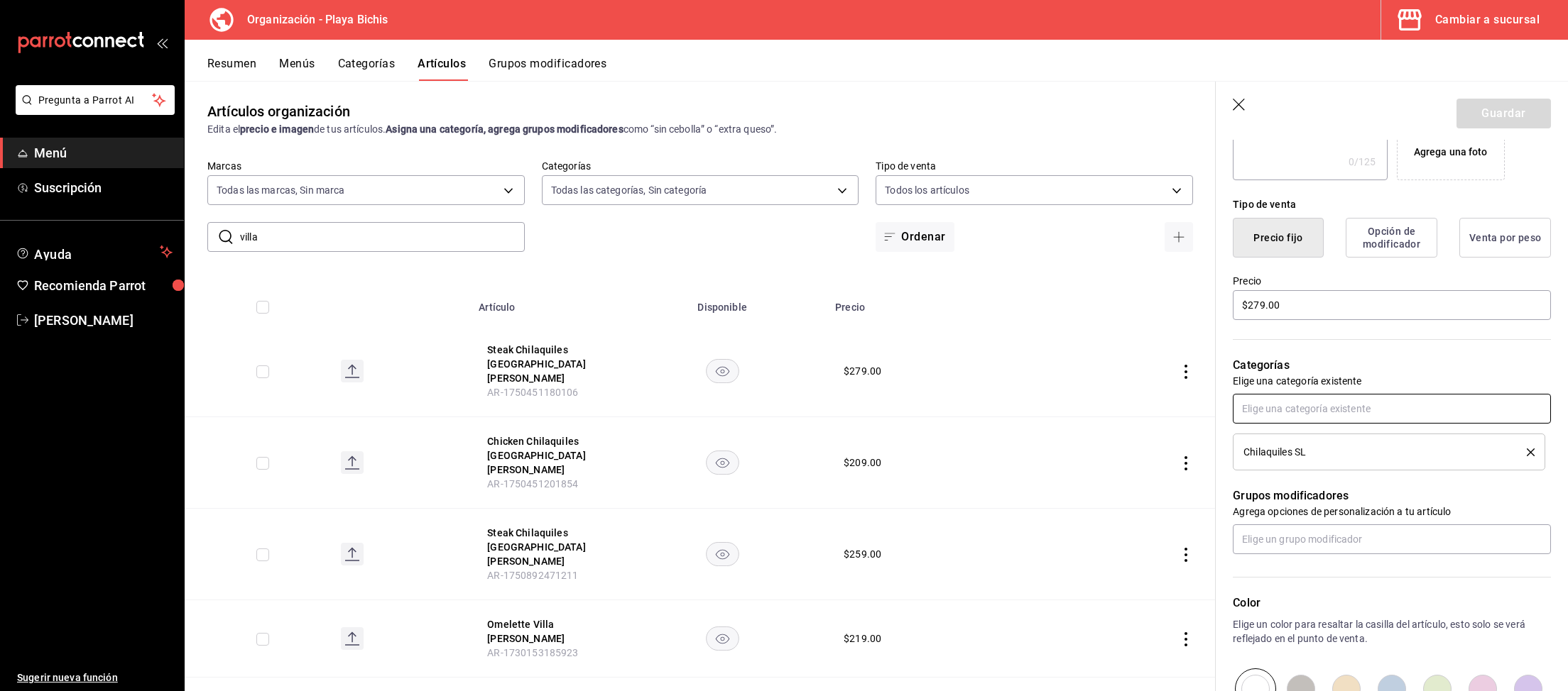
click at [1310, 408] on input "text" at bounding box center [1392, 409] width 318 height 30
type input "Chi"
click at [1328, 466] on li "Chilaquiles GM" at bounding box center [1392, 464] width 318 height 23
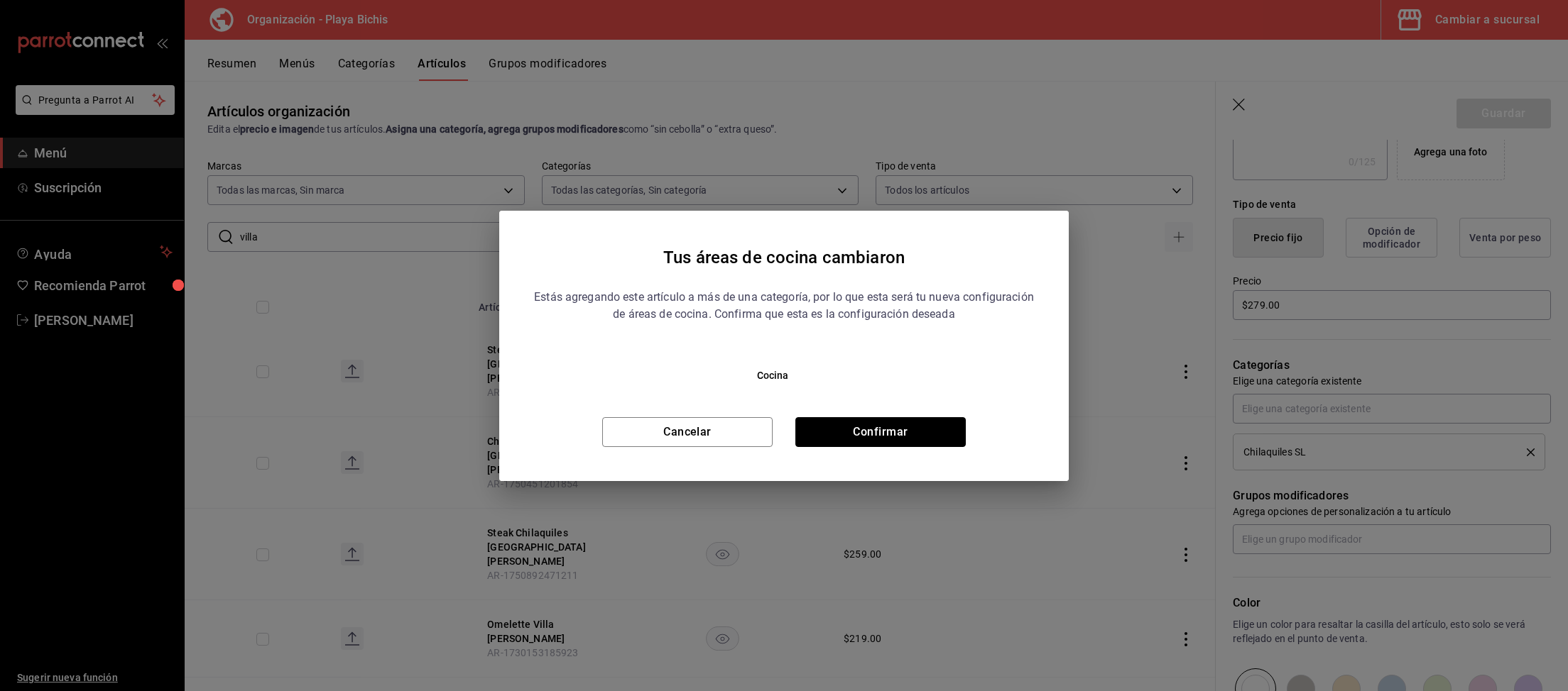
click at [864, 431] on button "Confirmar" at bounding box center [880, 433] width 170 height 30
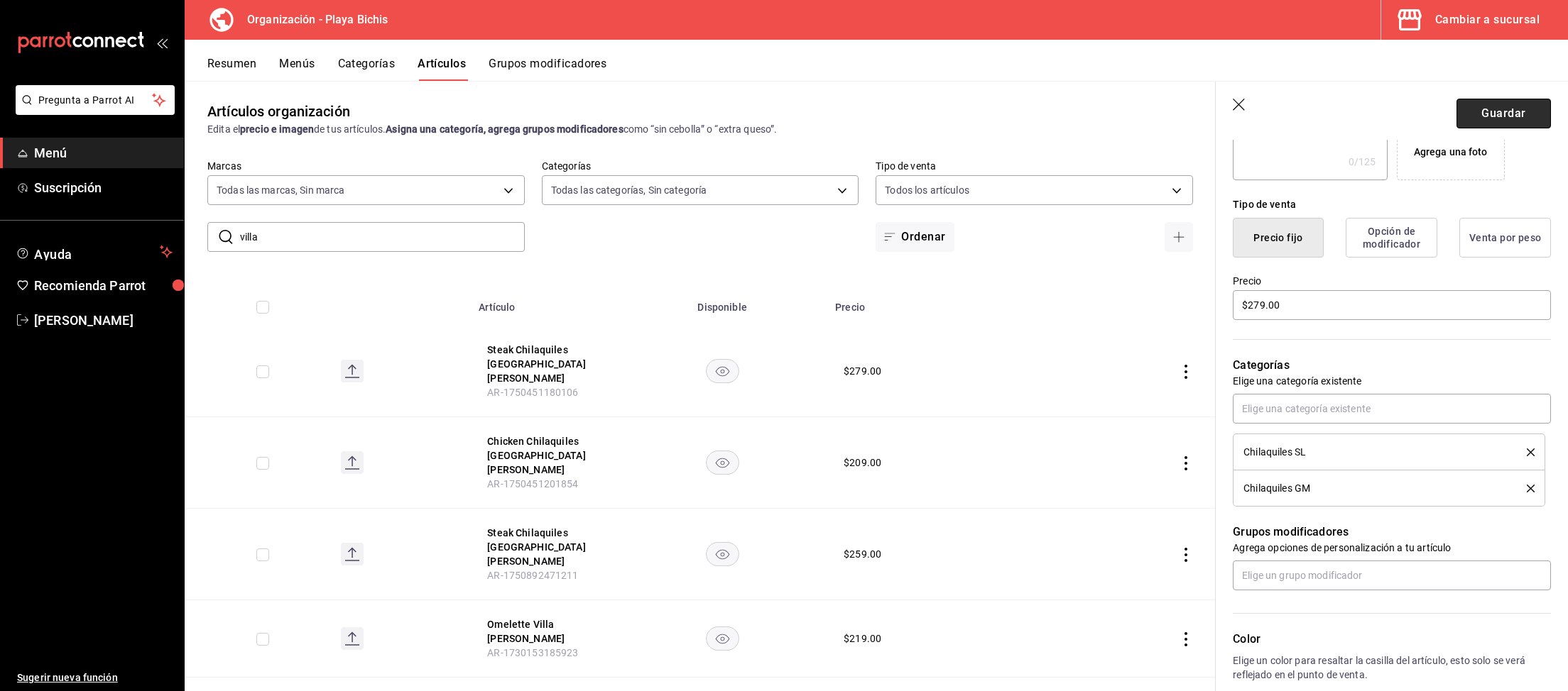
click at [1362, 114] on button "Guardar" at bounding box center [1503, 114] width 94 height 30
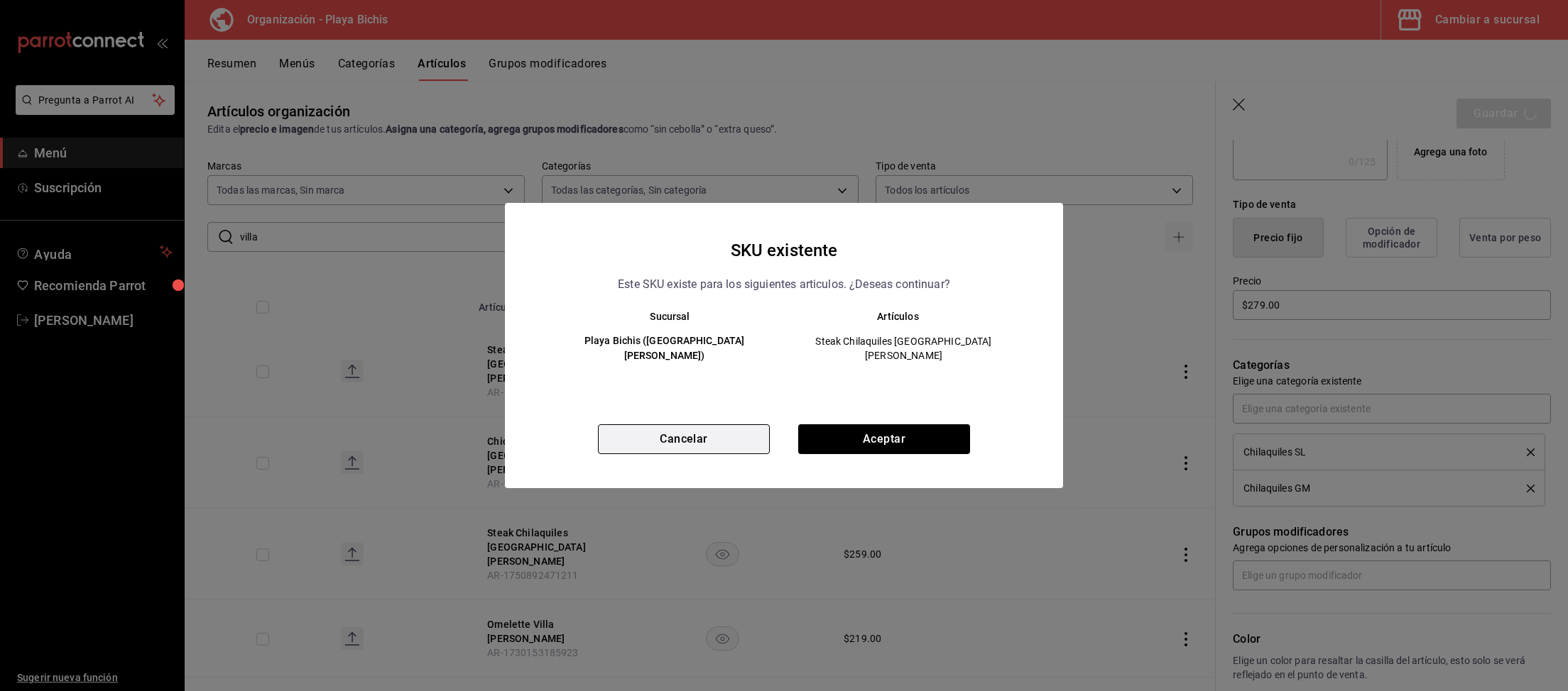
click at [675, 432] on button "Cancelar" at bounding box center [684, 439] width 172 height 30
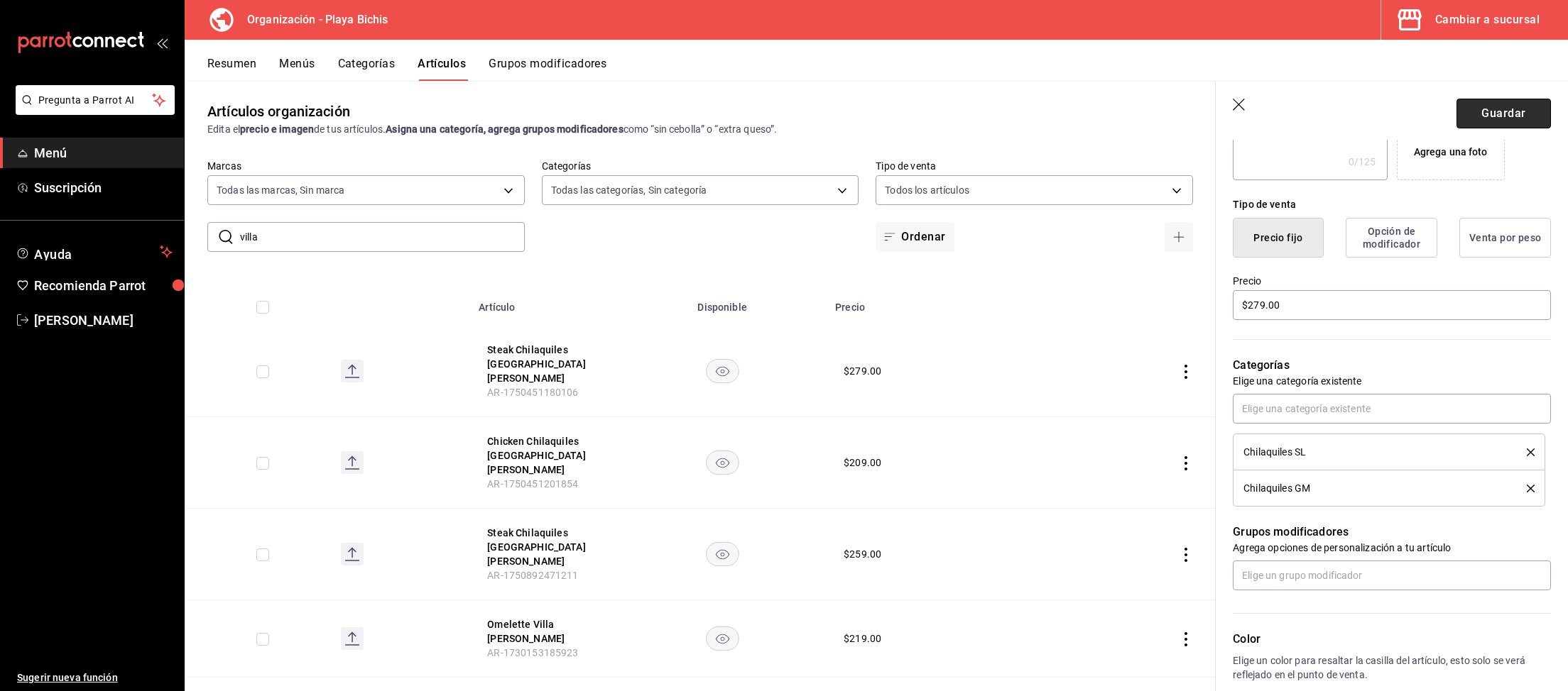
click at [1362, 105] on button "Guardar" at bounding box center [1503, 114] width 94 height 30
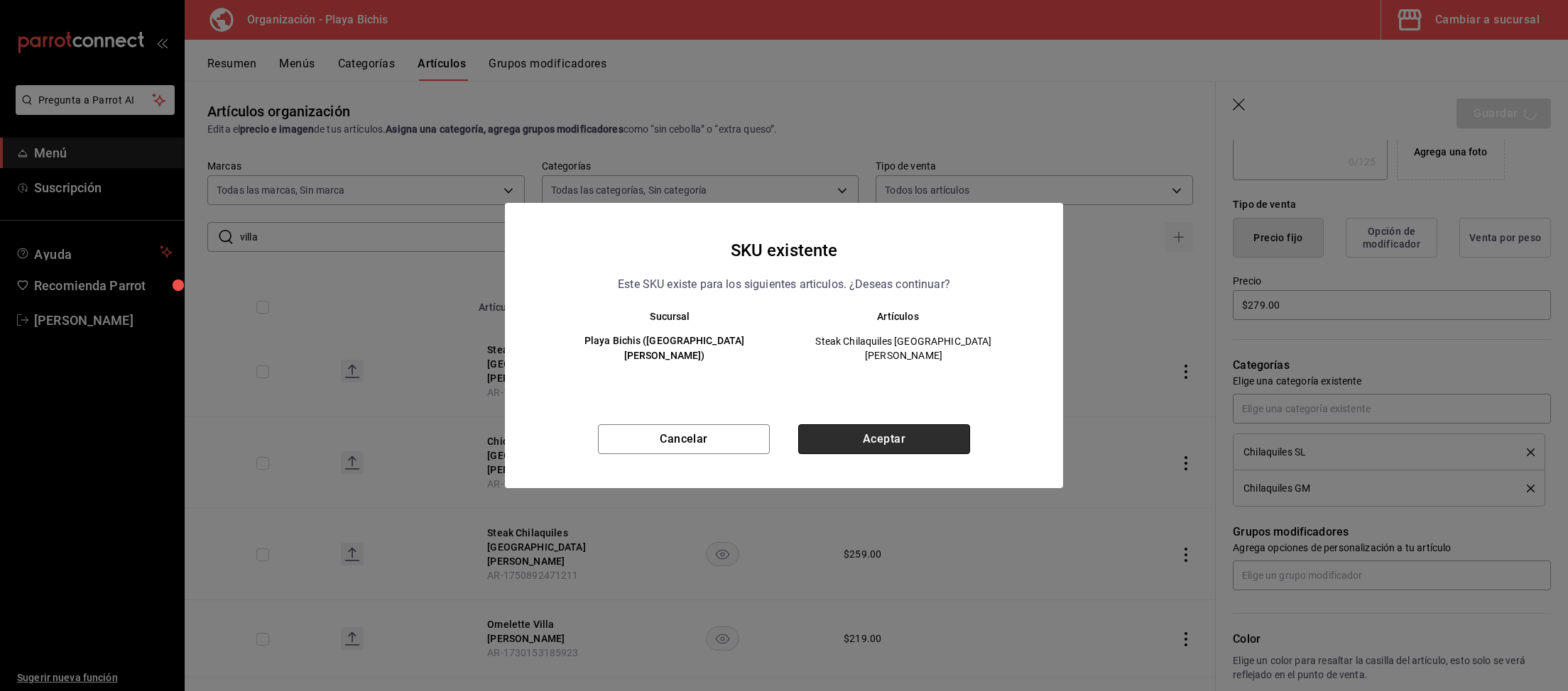
click at [855, 424] on button "Aceptar" at bounding box center [884, 439] width 172 height 30
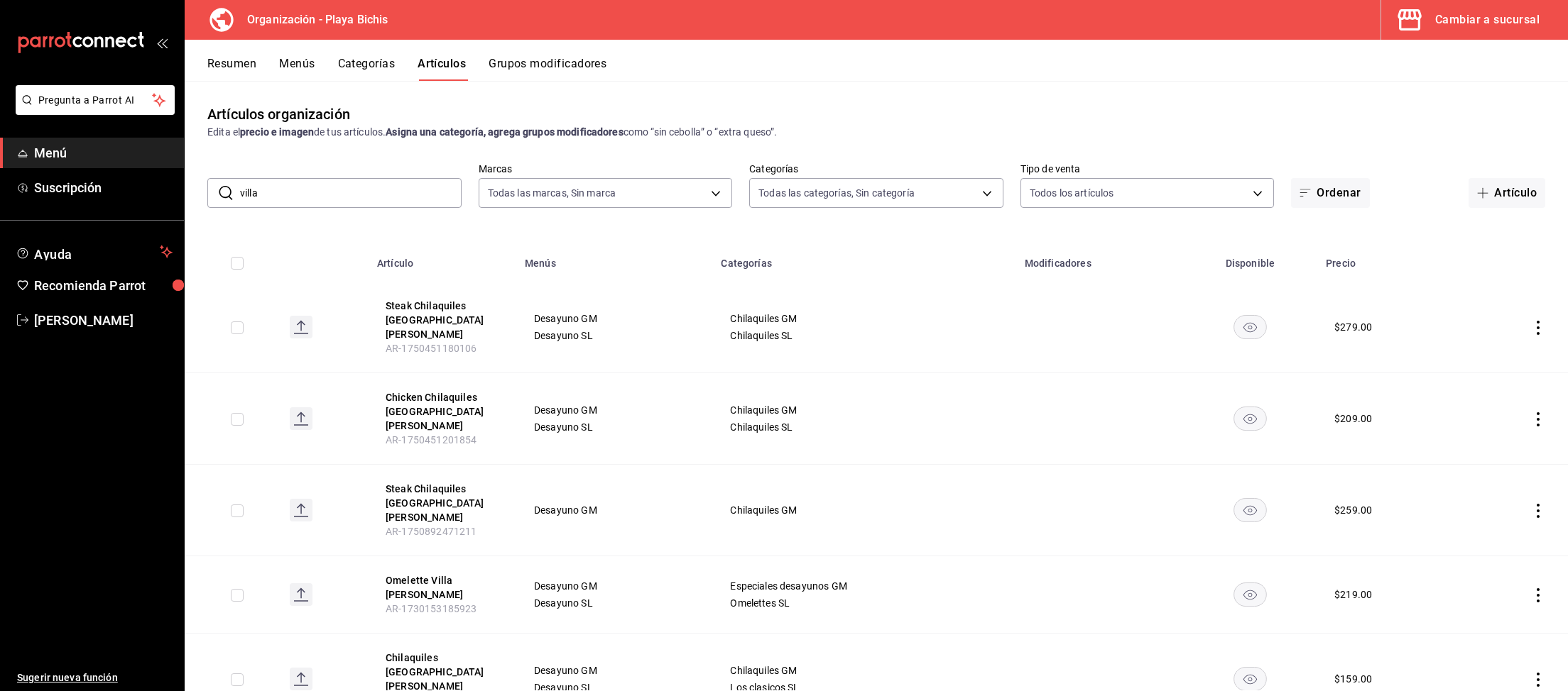
click at [1362, 504] on icon "actions" at bounding box center [1538, 511] width 3 height 14
click at [1362, 565] on span "Eliminar" at bounding box center [1495, 566] width 36 height 11
click at [1362, 507] on button "Eliminar" at bounding box center [1475, 503] width 94 height 30
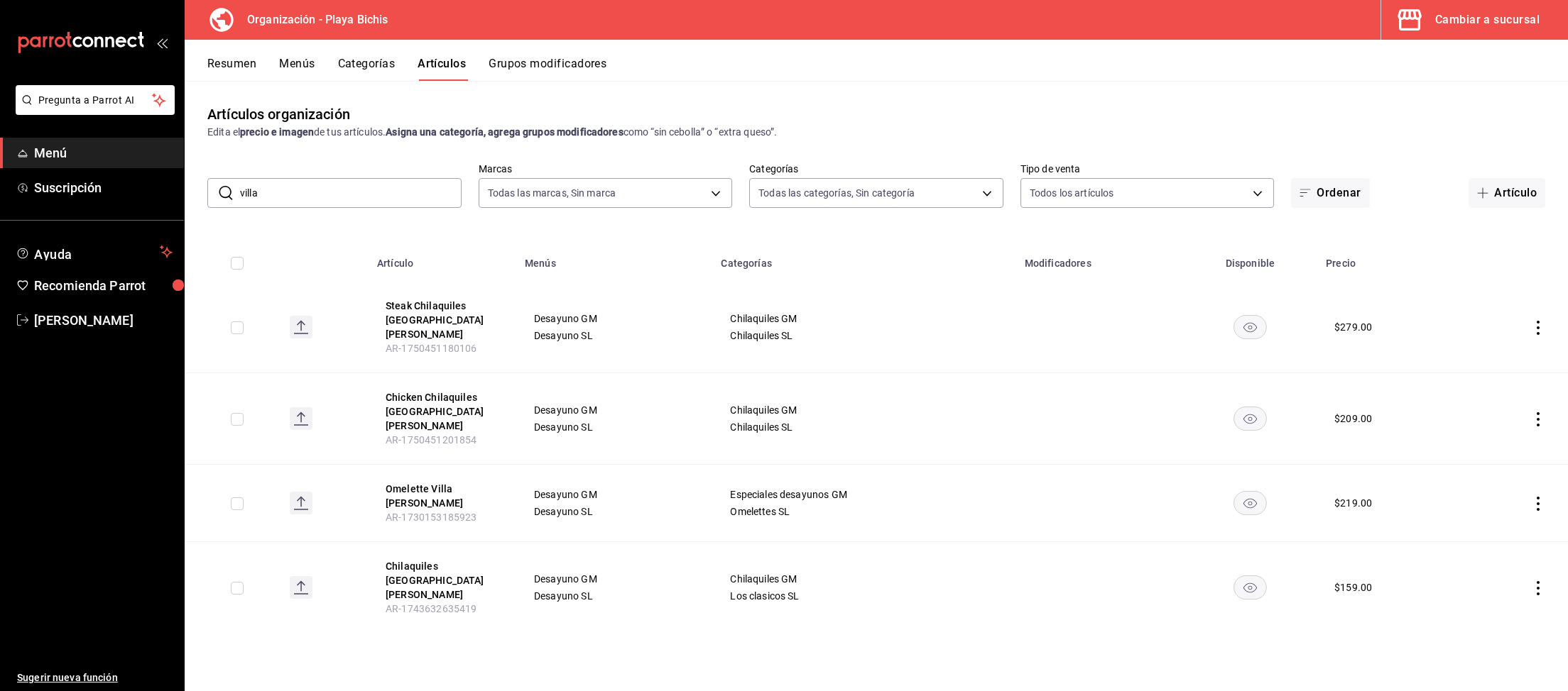
click at [1362, 322] on icon "actions" at bounding box center [1538, 328] width 14 height 14
click at [1362, 350] on span "Editar" at bounding box center [1495, 354] width 37 height 15
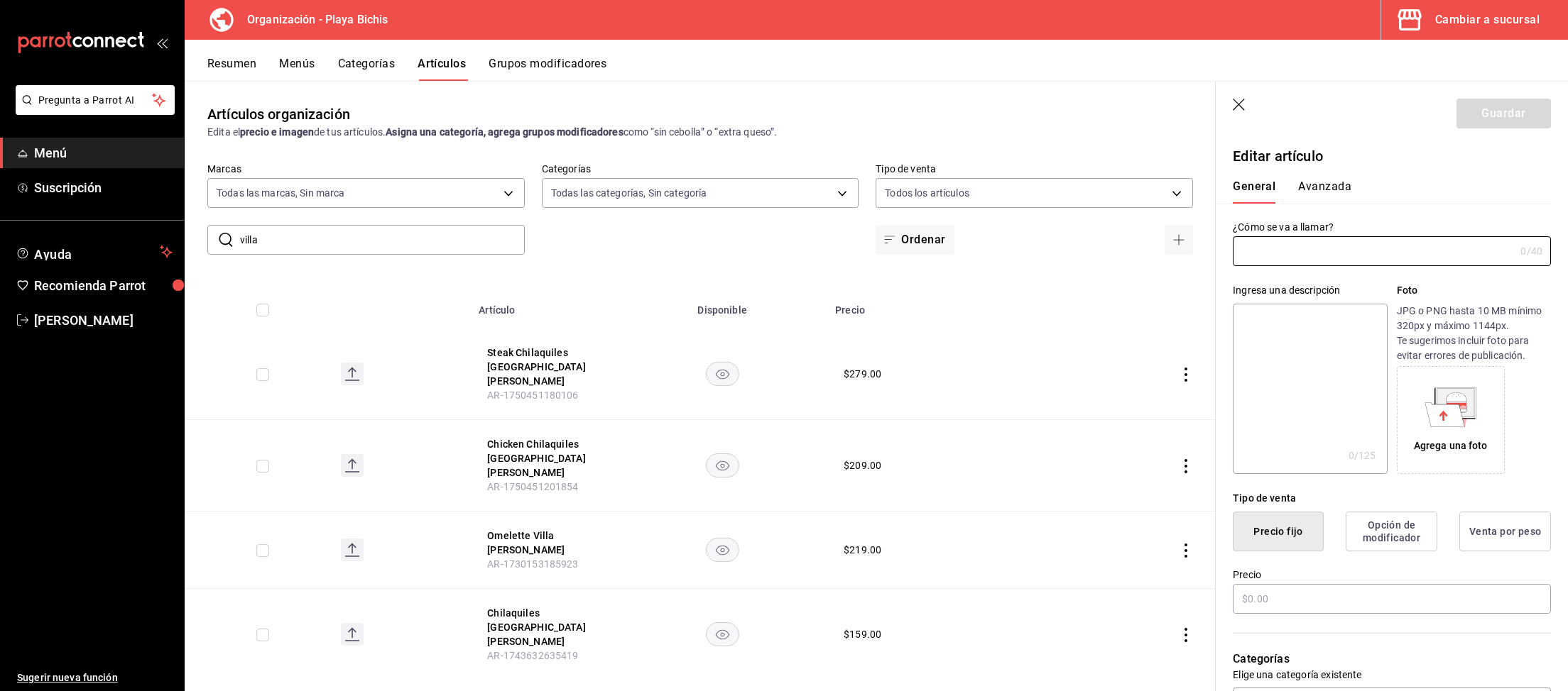
type input "Steak Chilaquiles [GEOGRAPHIC_DATA][PERSON_NAME]"
type input "AR-1750451180106"
type input "$279.00"
drag, startPoint x: 1416, startPoint y: 255, endPoint x: 1042, endPoint y: 233, distance: 374.6
click at [1233, 237] on input "Steak Chilaquiles [GEOGRAPHIC_DATA][PERSON_NAME]" at bounding box center [1370, 252] width 276 height 29
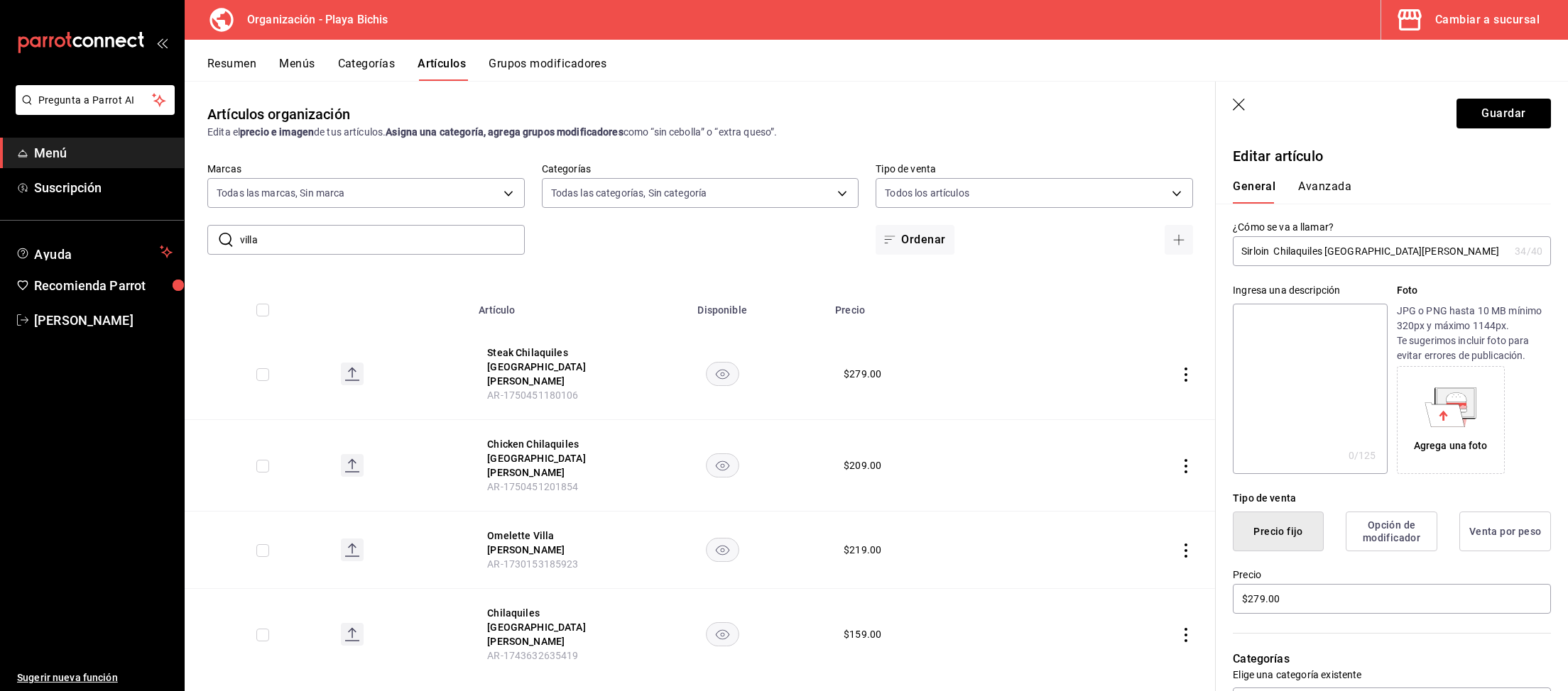
click at [1274, 251] on input "Sirloin Chilaquiles [GEOGRAPHIC_DATA][PERSON_NAME]" at bounding box center [1370, 252] width 276 height 29
click at [1272, 249] on input "Sirloin Chilaquiles [GEOGRAPHIC_DATA][PERSON_NAME]" at bounding box center [1370, 252] width 276 height 29
type input "Sirloin Chilaquiles [GEOGRAPHIC_DATA][PERSON_NAME]"
click at [1362, 116] on button "Guardar" at bounding box center [1503, 114] width 94 height 30
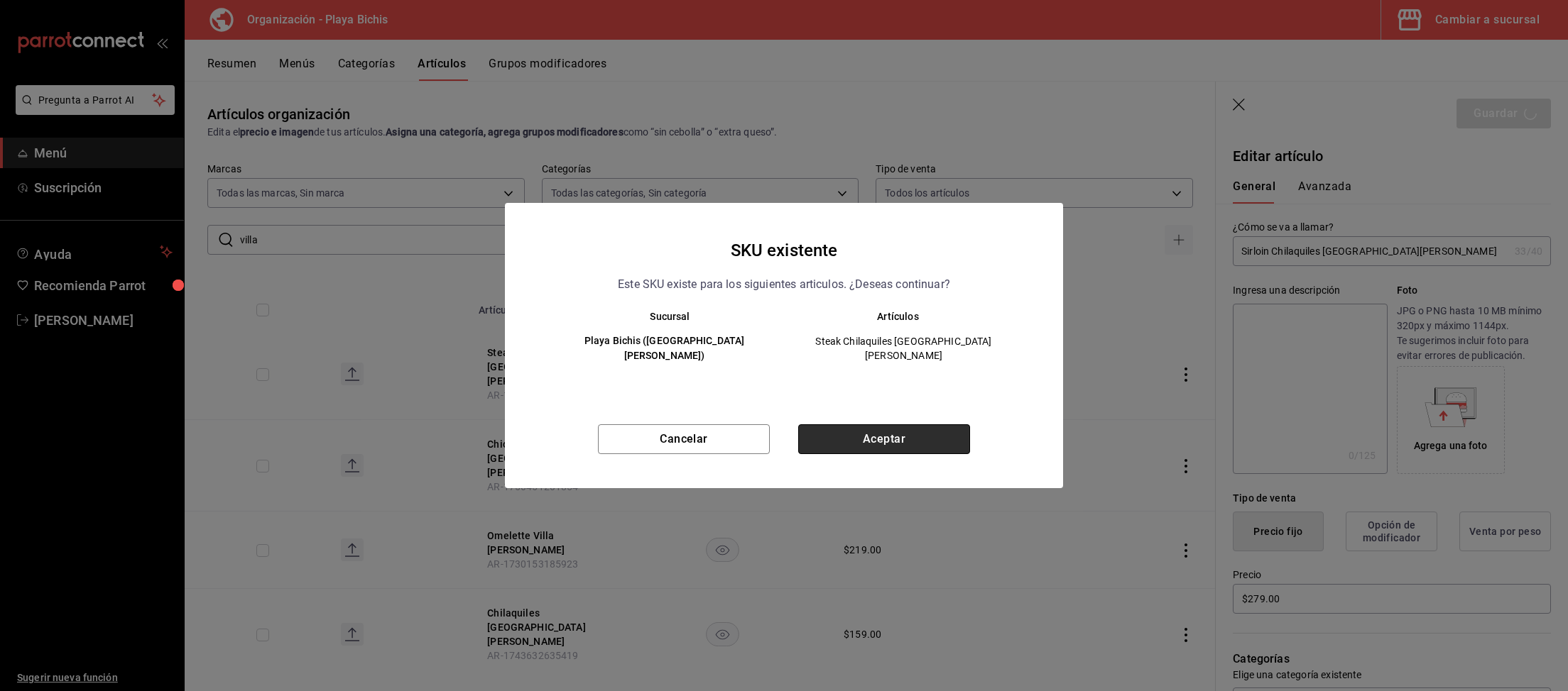
click at [843, 424] on button "Aceptar" at bounding box center [884, 439] width 172 height 30
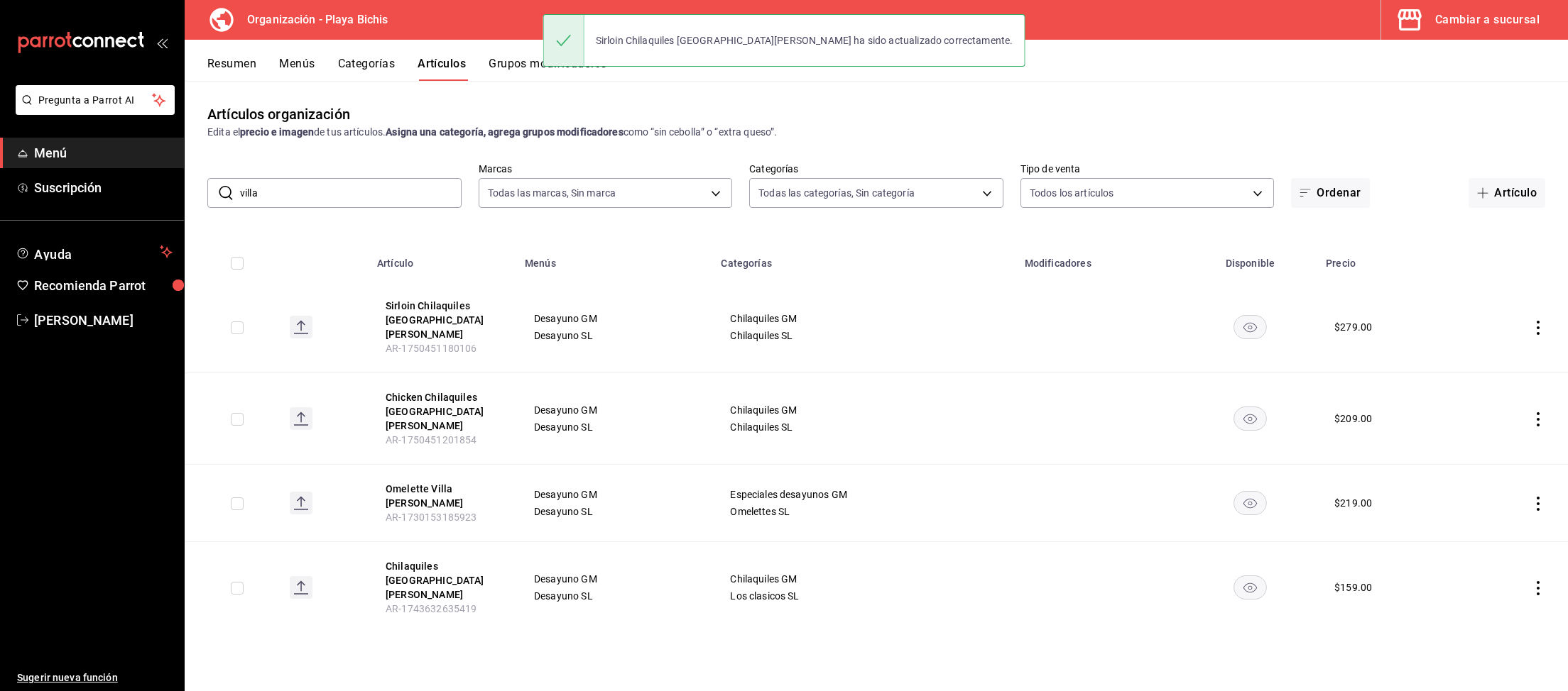
click at [1043, 601] on div "Artículos organización Edita el precio e imagen de tus artículos. Asigna una ca…" at bounding box center [876, 385] width 1383 height 610
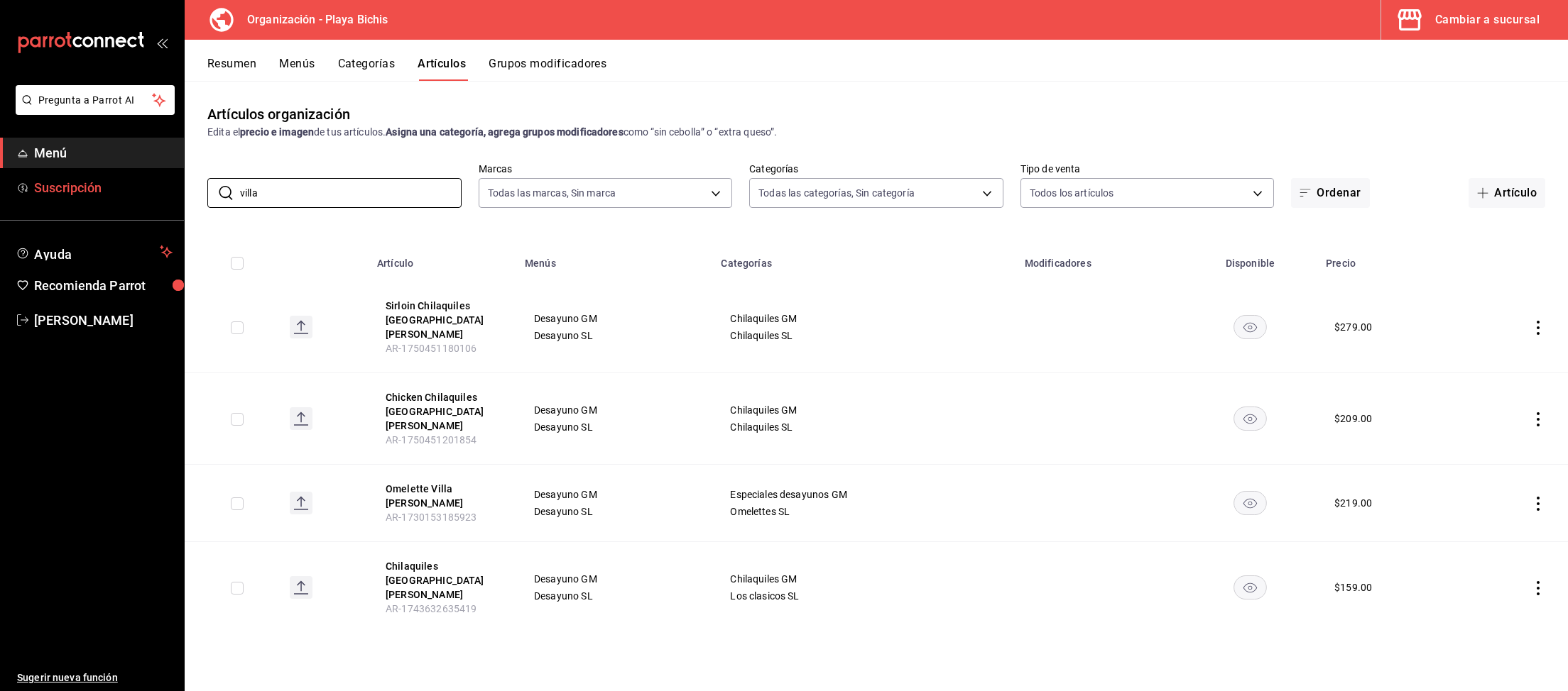
drag, startPoint x: 344, startPoint y: 188, endPoint x: 0, endPoint y: 192, distance: 344.0
click at [240, 186] on input "villa" at bounding box center [351, 193] width 222 height 29
click at [1362, 28] on div "Cambiar a sucursal" at bounding box center [1487, 20] width 104 height 20
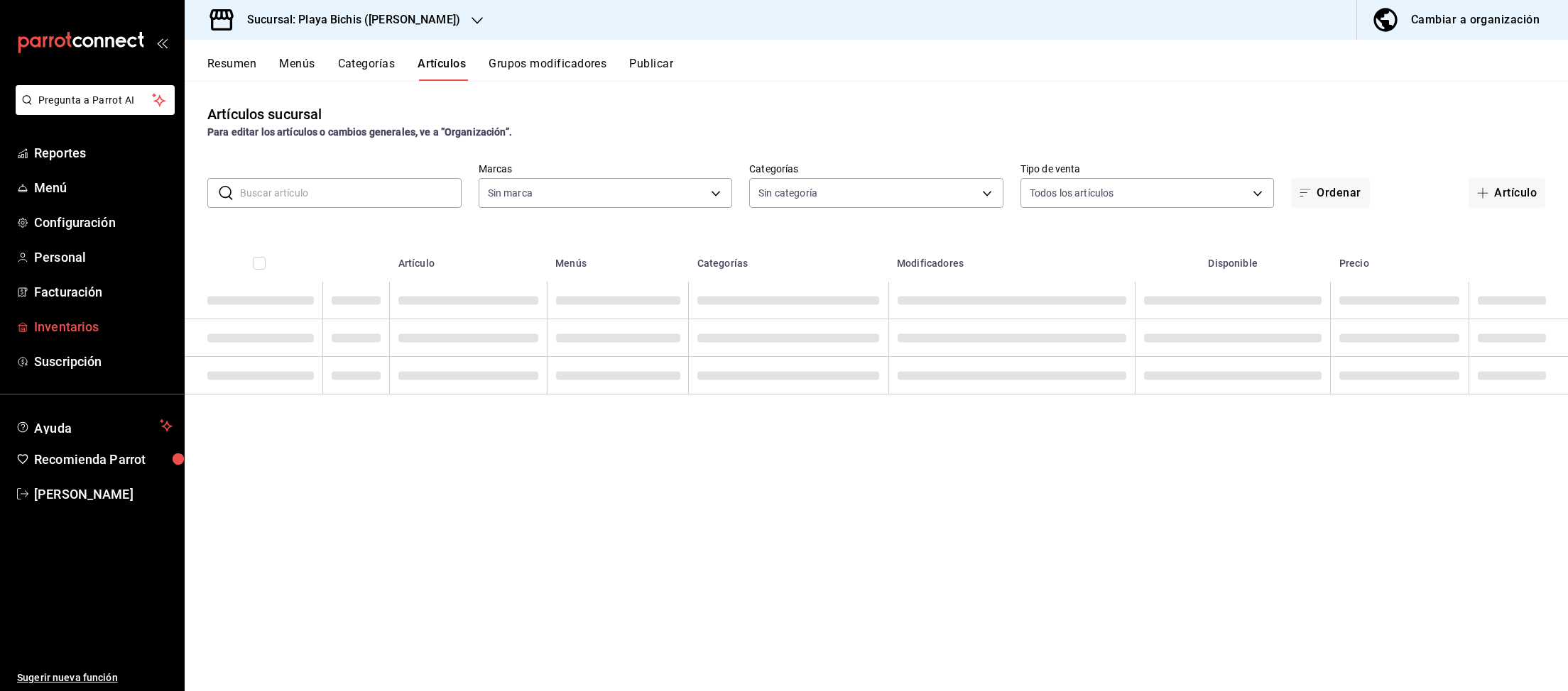
click at [64, 325] on span "Inventarios" at bounding box center [103, 326] width 139 height 19
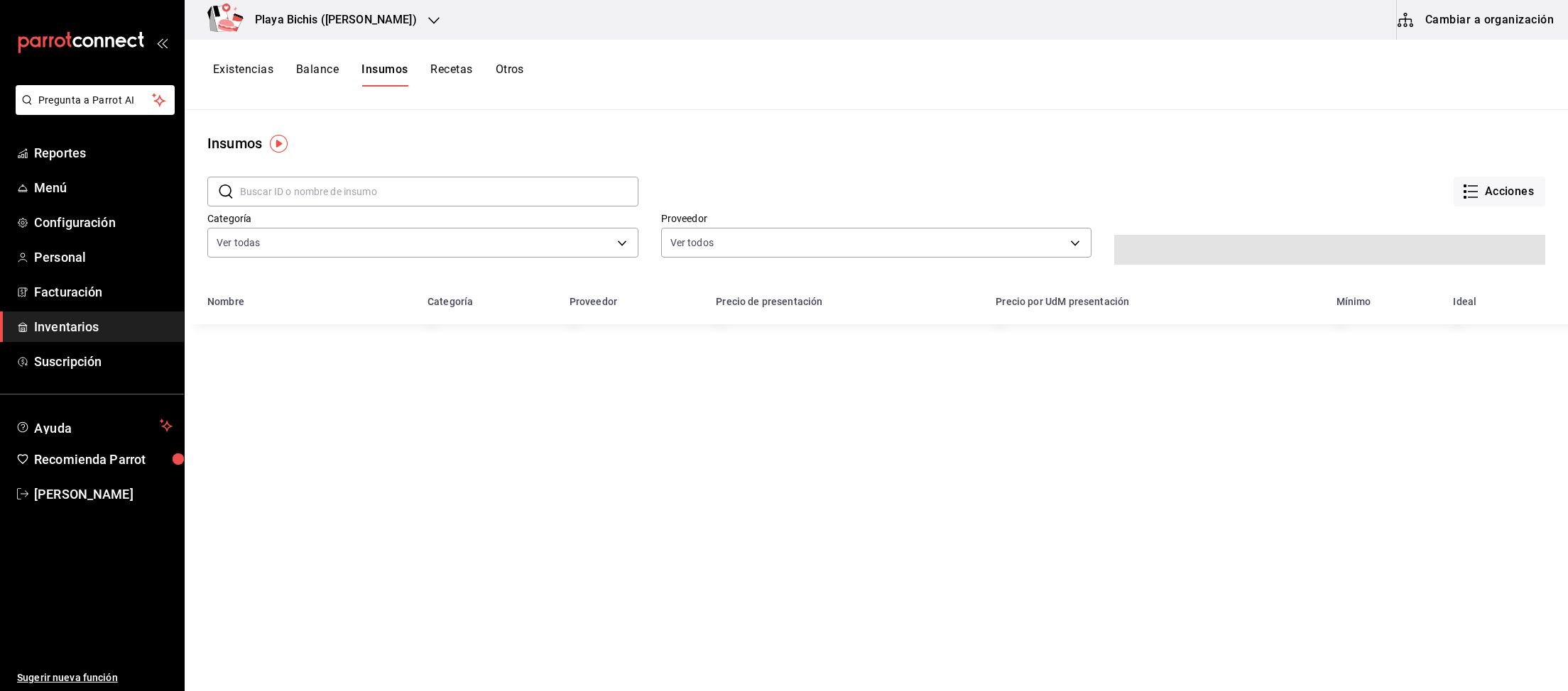
click at [1362, 25] on button "Cambiar a organización" at bounding box center [1477, 20] width 160 height 40
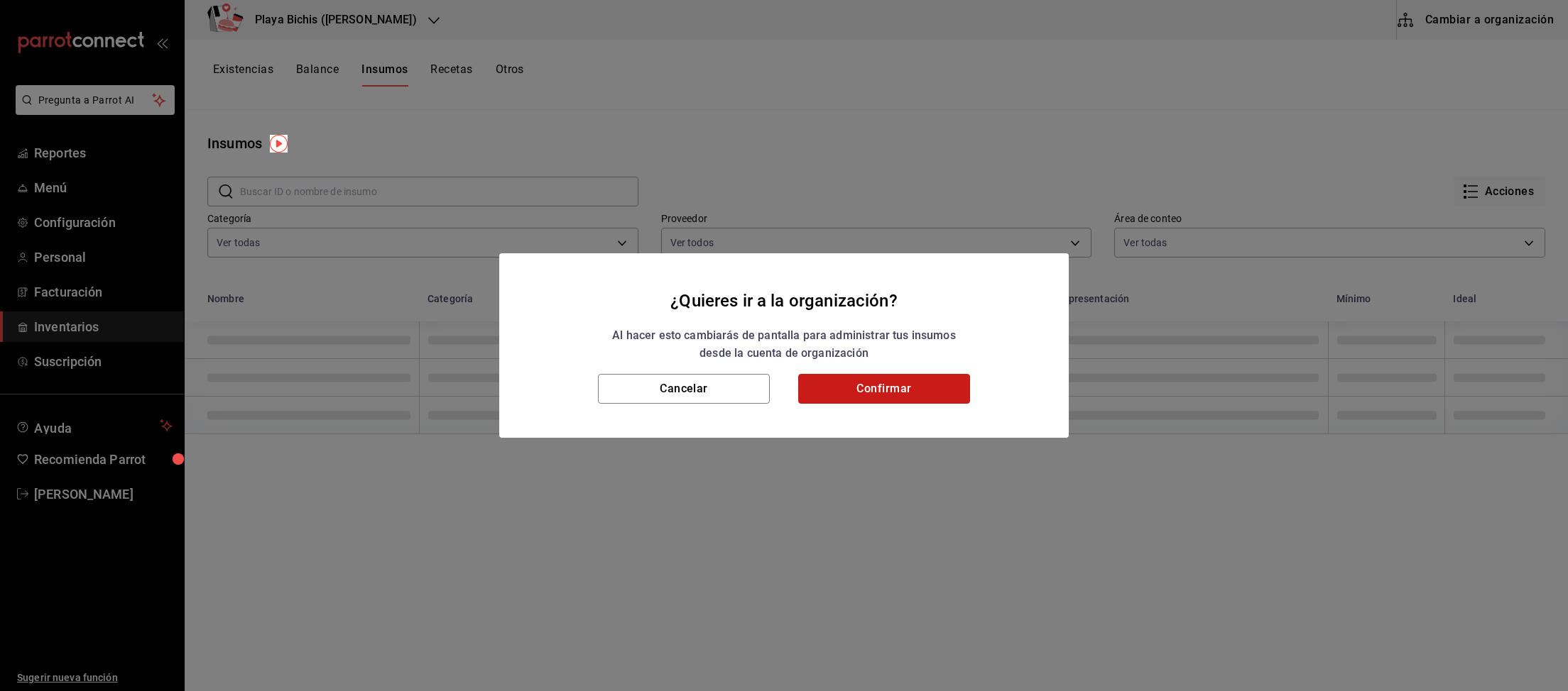
click at [861, 393] on button "Confirmar" at bounding box center [884, 389] width 172 height 30
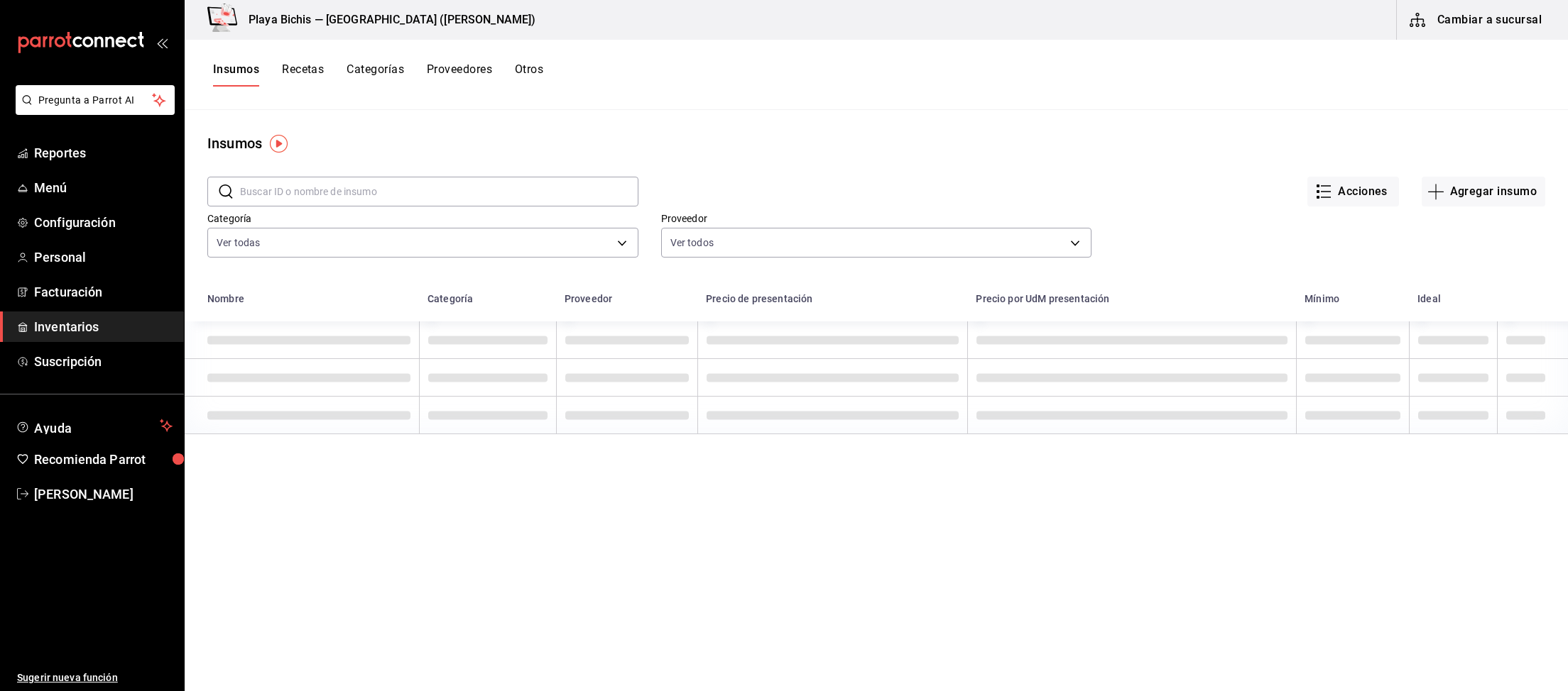
click at [397, 191] on input "text" at bounding box center [439, 191] width 398 height 29
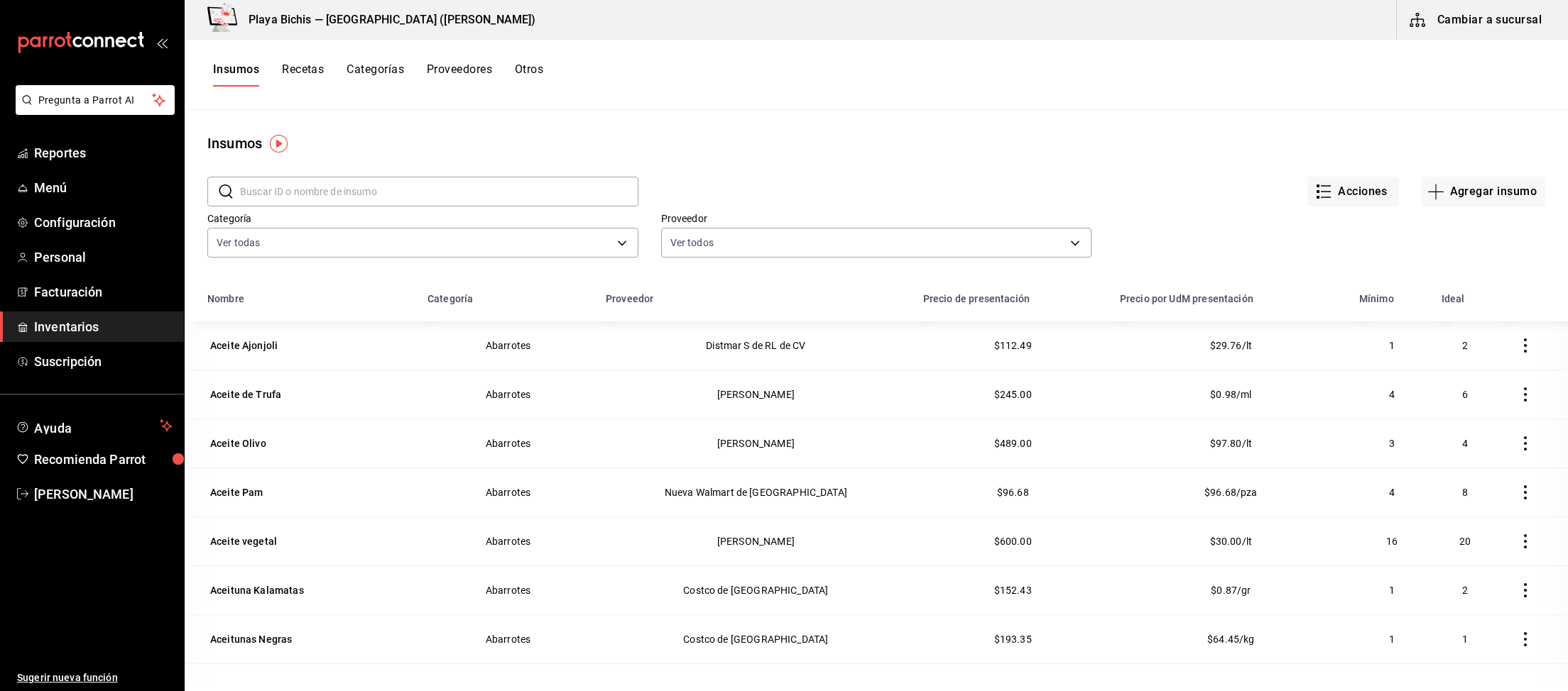
paste input "Extra chilaquiles"
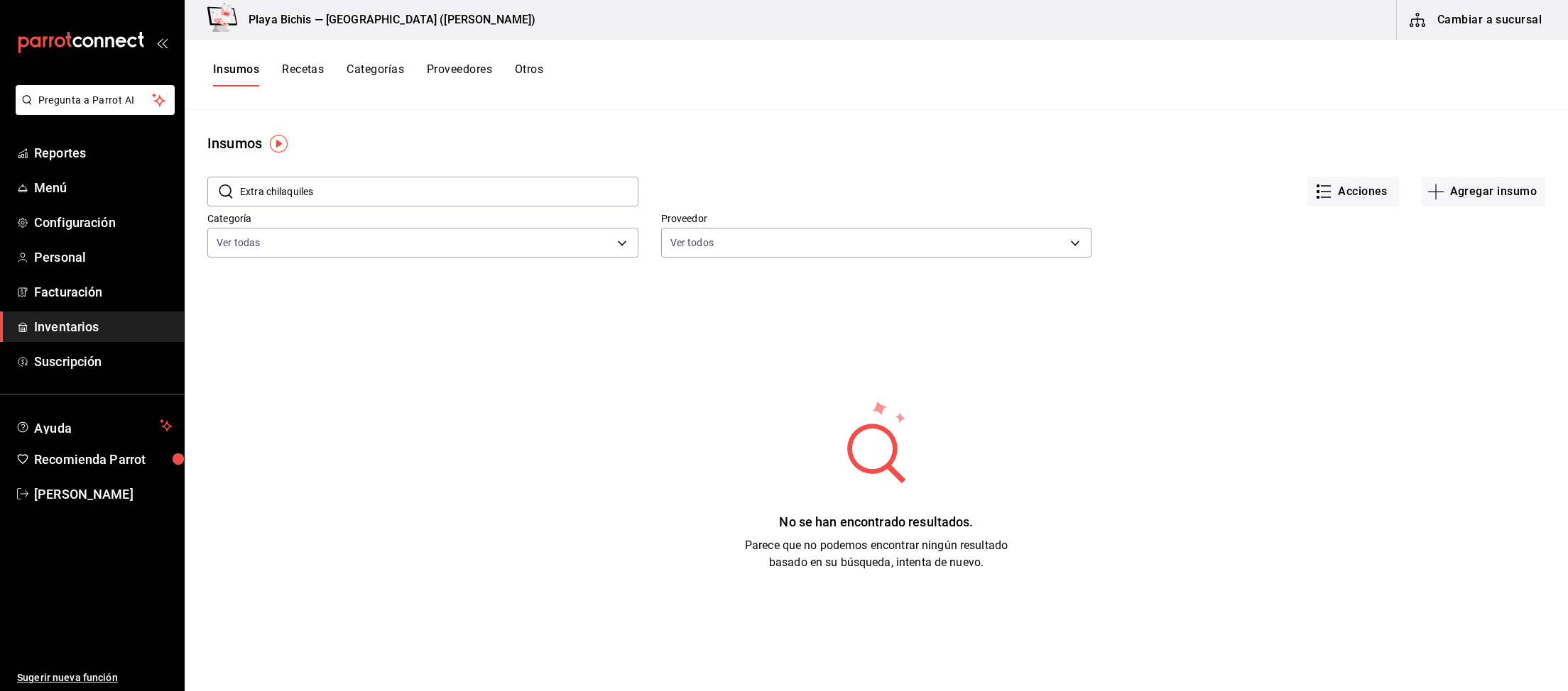
drag, startPoint x: 274, startPoint y: 186, endPoint x: 494, endPoint y: 185, distance: 220.0
click at [485, 186] on input "Extra chilaquiles" at bounding box center [439, 191] width 398 height 29
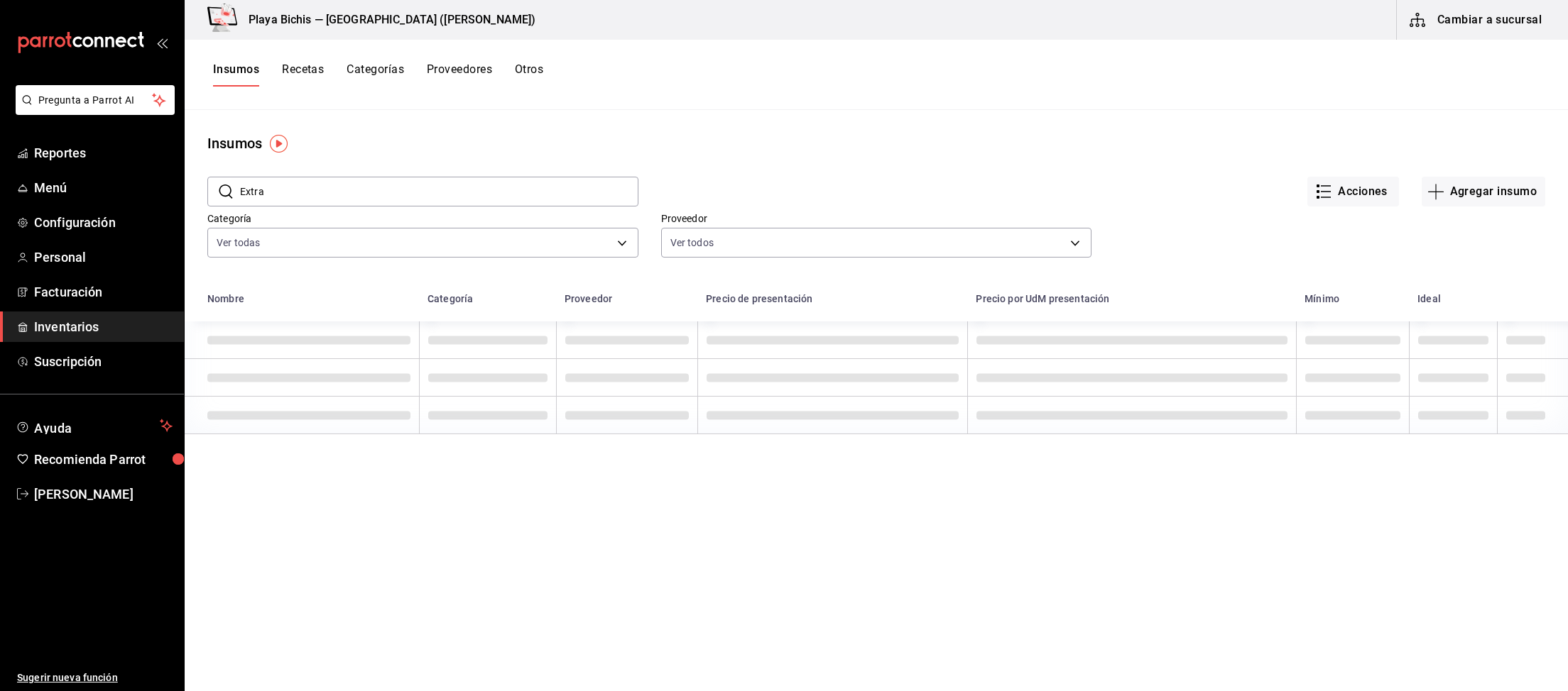
type input "Extra"
